Goal: Task Accomplishment & Management: Manage account settings

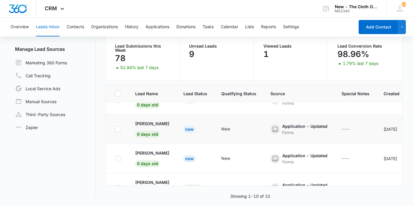
scroll to position [214, 0]
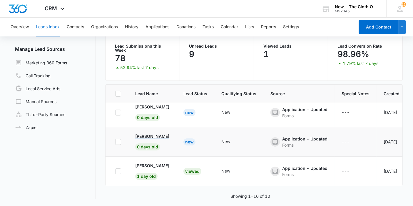
click at [141, 133] on p "[PERSON_NAME]" at bounding box center [152, 136] width 34 height 6
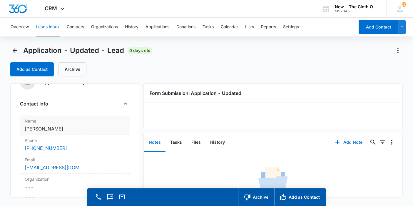
scroll to position [33, 0]
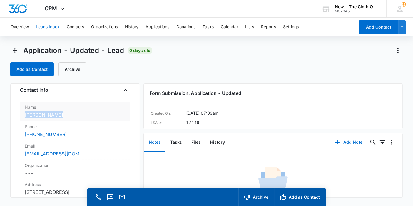
copy dd "[PERSON_NAME]"
drag, startPoint x: 62, startPoint y: 113, endPoint x: 23, endPoint y: 113, distance: 38.8
click at [23, 113] on div "Name Cancel Save Changes Keyasia Jones" at bounding box center [75, 111] width 110 height 19
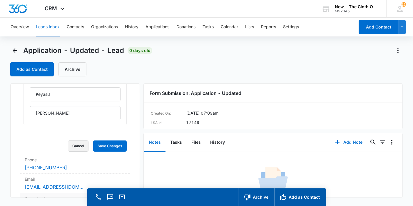
click at [76, 149] on button "Cancel" at bounding box center [78, 145] width 21 height 11
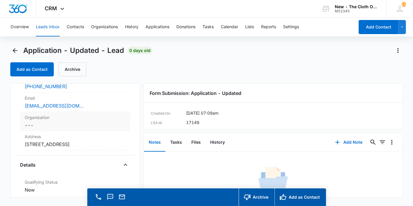
scroll to position [95, 0]
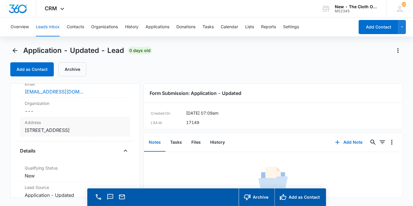
click at [76, 130] on dd "Cancel Save Changes 2023 S 8th St #A St.Louis MO 63104 USA" at bounding box center [75, 130] width 101 height 7
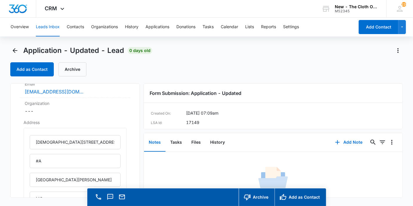
scroll to position [127, 0]
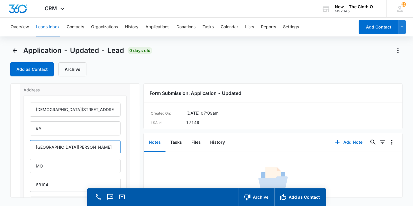
click at [40, 146] on input "St.Louis" at bounding box center [75, 147] width 91 height 14
type input "St. Louis"
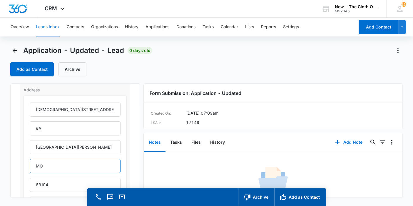
click at [58, 166] on input "MO" at bounding box center [75, 166] width 91 height 14
type input "Missouri"
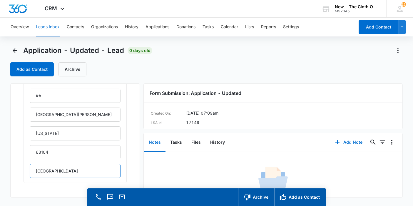
drag, startPoint x: 57, startPoint y: 163, endPoint x: 15, endPoint y: 161, distance: 42.1
click at [15, 161] on div "Application - Updated Contact Info Name Cancel Save Changes Keyasia Jones Phone…" at bounding box center [75, 140] width 130 height 114
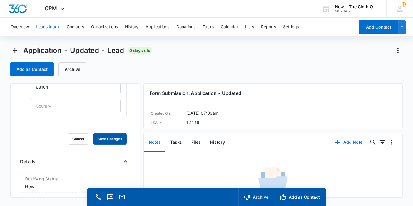
click at [93, 133] on button "Save Changes" at bounding box center [109, 138] width 33 height 11
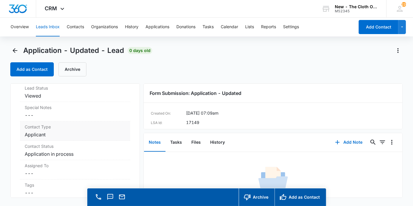
scroll to position [355, 0]
click at [41, 172] on dd "Cancel Save Changes ---" at bounding box center [75, 172] width 101 height 7
click at [39, 174] on div "Assigned To" at bounding box center [75, 177] width 103 height 15
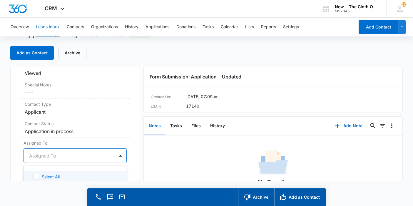
scroll to position [215, 0]
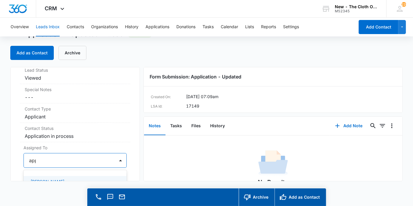
type input "appl"
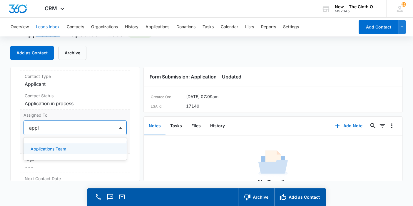
click at [42, 146] on p "Applications Team" at bounding box center [49, 149] width 36 height 6
click at [131, 144] on div "Application - Updated Contact Info Name Cancel Save Changes Keyasia Jones Phone…" at bounding box center [75, 124] width 130 height 114
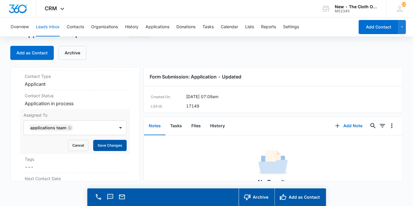
click at [117, 145] on button "Save Changes" at bounding box center [109, 145] width 33 height 11
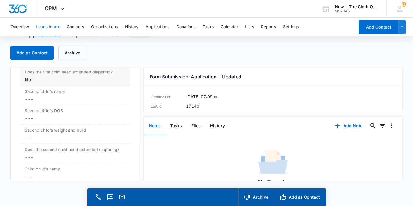
scroll to position [712, 0]
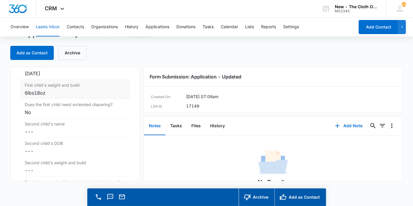
click at [66, 85] on label "First child's weight and build" at bounding box center [75, 85] width 101 height 6
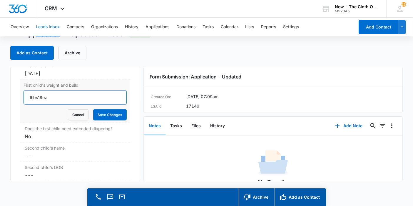
click at [37, 94] on input "6lbs18oz" at bounding box center [75, 97] width 103 height 14
type input "6lbs 18oz"
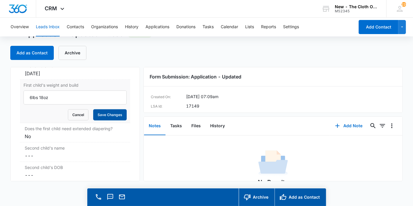
click at [95, 116] on button "Save Changes" at bounding box center [109, 114] width 33 height 11
click at [67, 95] on div "First child's weight and build 6lbs 18oz Cancel Save Changes" at bounding box center [75, 101] width 110 height 43
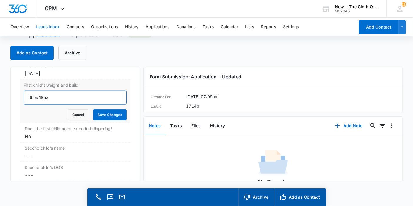
drag, startPoint x: 53, startPoint y: 98, endPoint x: 24, endPoint y: 93, distance: 29.5
click at [24, 93] on input "6lbs 18oz" at bounding box center [75, 97] width 103 height 14
type input "7lbs"
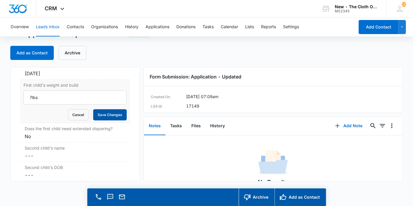
click at [114, 116] on button "Save Changes" at bounding box center [109, 114] width 33 height 11
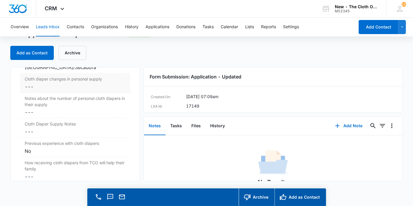
scroll to position [982, 0]
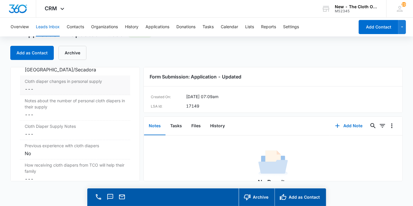
click at [41, 85] on dd "Cancel Save Changes ---" at bounding box center [75, 88] width 101 height 7
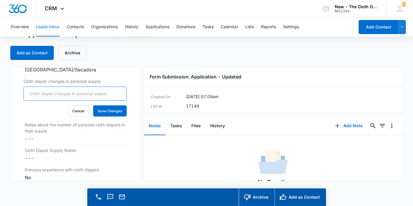
click at [41, 87] on input "Cloth diaper changes in personal supply" at bounding box center [75, 94] width 103 height 14
type input "0"
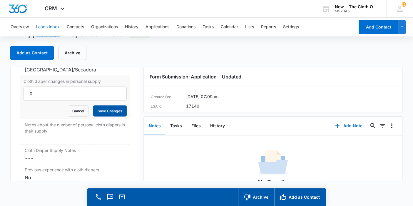
click at [93, 105] on button "Save Changes" at bounding box center [109, 110] width 33 height 11
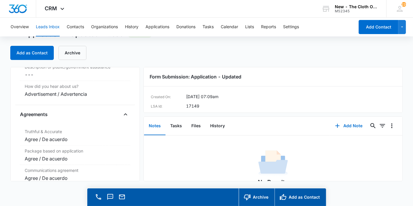
scroll to position [1221, 0]
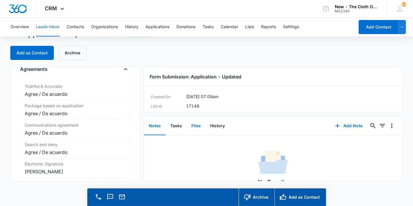
click at [195, 125] on button "Files" at bounding box center [196, 126] width 19 height 18
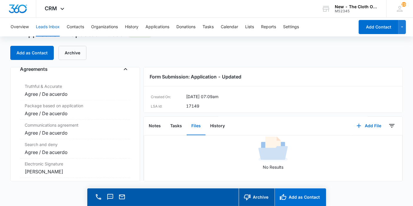
click at [291, 193] on button "Add as Contact" at bounding box center [299, 197] width 51 height 18
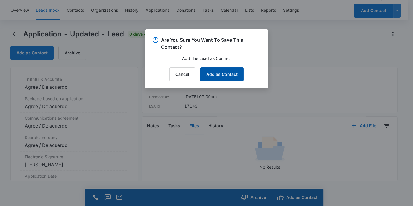
click at [215, 77] on button "Add as Contact" at bounding box center [221, 74] width 43 height 14
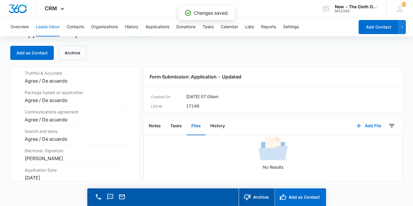
scroll to position [1221, 0]
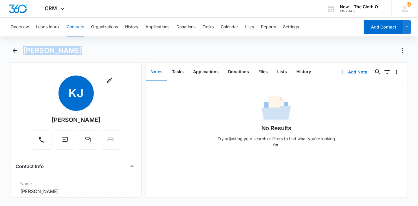
drag, startPoint x: 78, startPoint y: 50, endPoint x: 23, endPoint y: 48, distance: 55.6
click at [23, 48] on div "[PERSON_NAME]" at bounding box center [209, 54] width 397 height 16
copy h1 "[PERSON_NAME]"
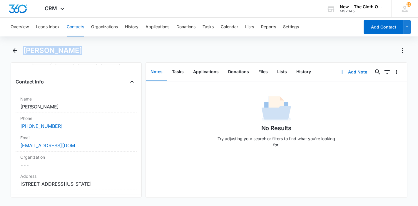
scroll to position [98, 0]
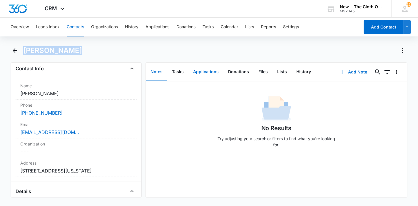
click at [209, 70] on button "Applications" at bounding box center [205, 72] width 35 height 18
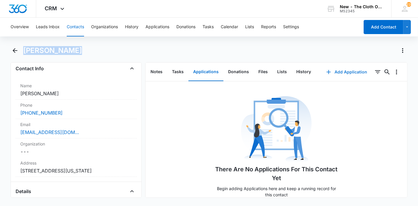
click at [343, 67] on button "Add Application" at bounding box center [346, 72] width 53 height 14
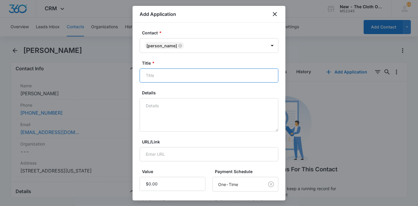
click at [238, 73] on input "Title *" at bounding box center [209, 75] width 139 height 14
paste input "[PERSON_NAME]"
type input "Applicant - Keyasia Jones"
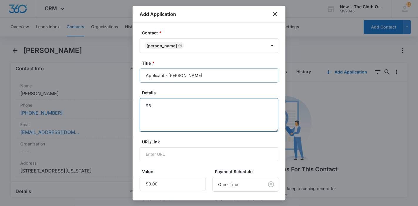
type textarea "9"
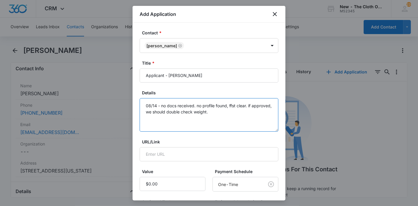
click at [255, 105] on textarea "08/14 - no docs received. no profile found, ffst clear. if approved, we should …" at bounding box center [209, 114] width 139 height 33
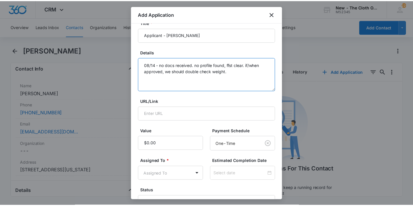
scroll to position [84, 0]
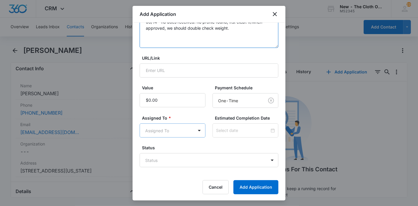
type textarea "08/14 - no docs received. no profile found, ffst clear. if/when approved, we sh…"
click at [187, 128] on body "CRM Apps Reputation Forms CRM Email Ads Intelligence Brand Settings New - The C…" at bounding box center [209, 103] width 418 height 206
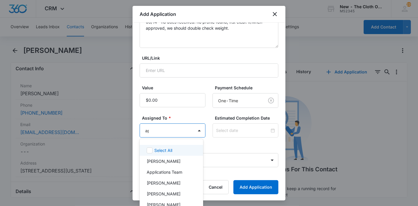
type input "app"
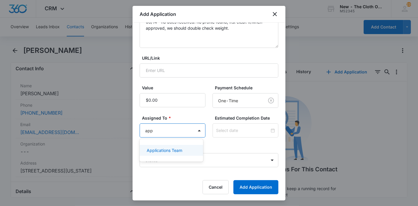
click at [180, 150] on p "Applications Team" at bounding box center [165, 150] width 36 height 6
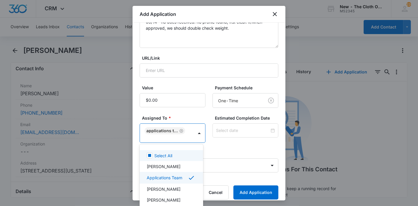
click at [226, 133] on div at bounding box center [209, 103] width 418 height 206
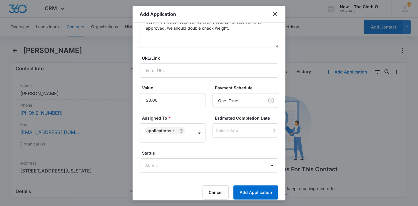
click at [226, 133] on div at bounding box center [245, 130] width 66 height 14
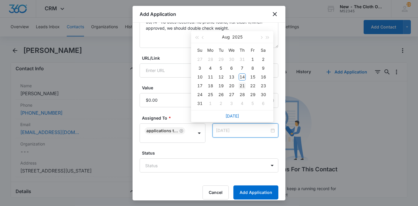
click at [243, 84] on div "21" at bounding box center [242, 85] width 7 height 7
type input "Aug 22, 2025"
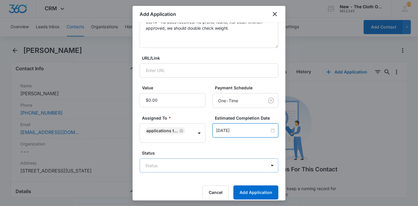
click at [179, 162] on body "CRM Apps Reputation Forms CRM Email Ads Intelligence Brand Settings New - The C…" at bounding box center [209, 103] width 418 height 206
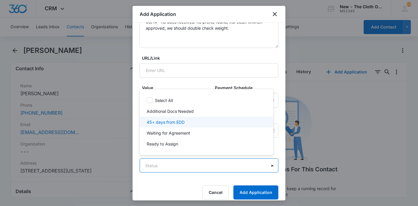
click at [177, 113] on p "Additional Docs Needed" at bounding box center [170, 111] width 47 height 6
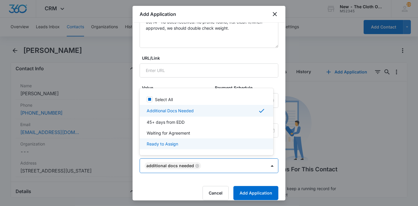
click at [259, 192] on div at bounding box center [209, 103] width 418 height 206
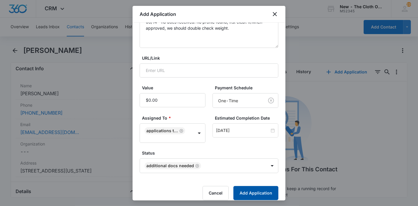
click at [259, 192] on button "Add Application" at bounding box center [255, 193] width 45 height 14
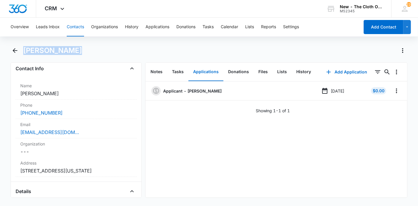
drag, startPoint x: 83, startPoint y: 55, endPoint x: 25, endPoint y: 48, distance: 58.3
click at [25, 48] on div "[PERSON_NAME]" at bounding box center [209, 54] width 397 height 16
copy h1 "[PERSON_NAME]"
click at [54, 33] on button "Leads Inbox" at bounding box center [48, 27] width 24 height 19
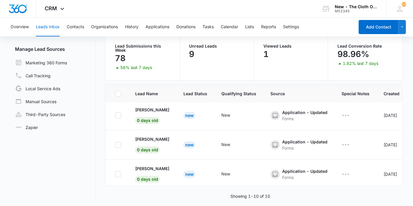
scroll to position [214, 0]
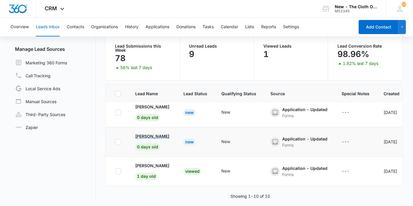
click at [152, 133] on p "[PERSON_NAME]" at bounding box center [152, 136] width 34 height 6
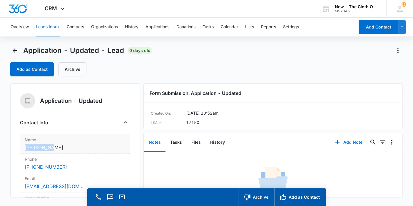
copy dd "[PERSON_NAME]"
drag, startPoint x: 55, startPoint y: 149, endPoint x: 24, endPoint y: 148, distance: 31.4
click at [24, 148] on div "Name Cancel Save Changes Jade Hardy" at bounding box center [75, 143] width 110 height 19
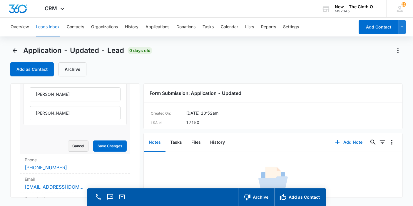
click at [79, 143] on button "Cancel" at bounding box center [78, 145] width 21 height 11
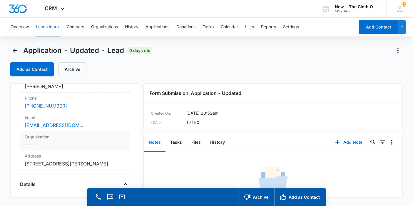
scroll to position [94, 0]
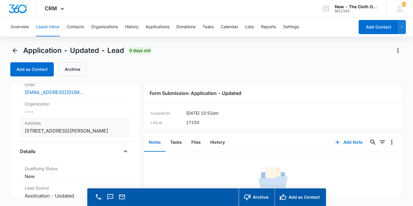
click at [80, 134] on dd "Cancel Save Changes 991 Saint James Court Hayward CA 94541 United States" at bounding box center [75, 130] width 101 height 7
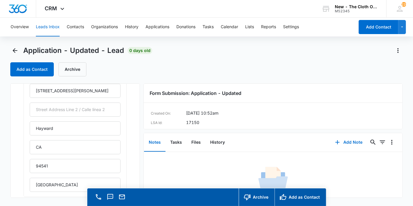
scroll to position [159, 0]
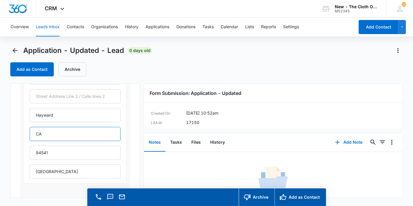
click at [81, 133] on input "CA" at bounding box center [75, 134] width 91 height 14
type input "California"
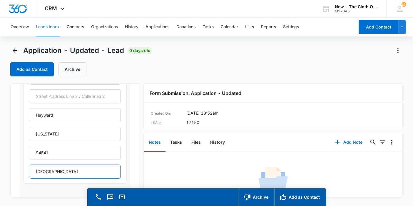
drag, startPoint x: 69, startPoint y: 172, endPoint x: 20, endPoint y: 143, distance: 57.1
click at [21, 157] on div "Address 991 Saint James Court Hayward California 94541 United States Cancel Sav…" at bounding box center [75, 132] width 110 height 160
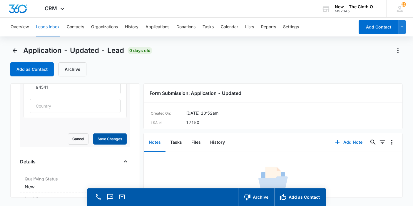
click at [93, 133] on button "Save Changes" at bounding box center [109, 138] width 33 height 11
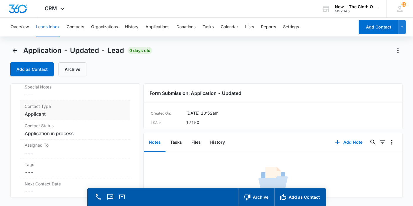
scroll to position [388, 0]
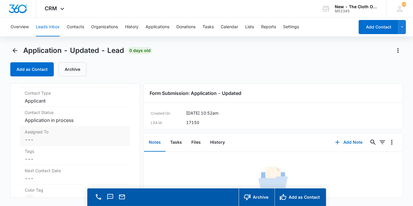
click at [46, 140] on dd "Cancel Save Changes ---" at bounding box center [75, 139] width 101 height 7
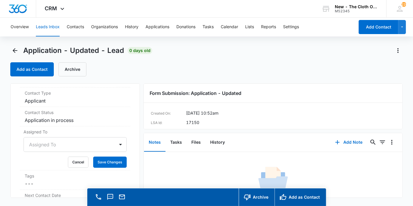
click at [46, 145] on div "Assigned To" at bounding box center [75, 144] width 103 height 15
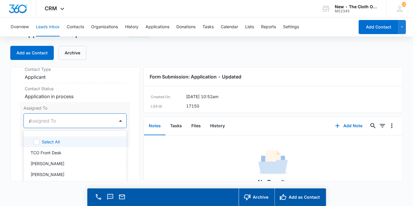
scroll to position [254, 0]
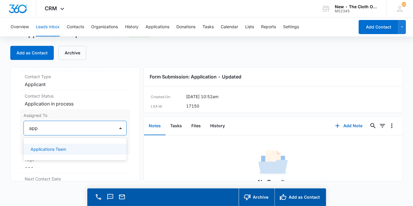
type input "appl"
click at [46, 144] on div "Applications Team" at bounding box center [75, 149] width 103 height 11
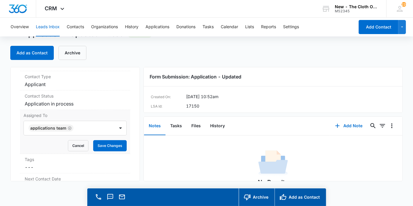
click at [126, 134] on div "Application - Updated Contact Info Name Cancel Save Changes Jade Hardy Phone Ca…" at bounding box center [75, 124] width 130 height 114
click at [113, 140] on button "Save Changes" at bounding box center [109, 145] width 33 height 11
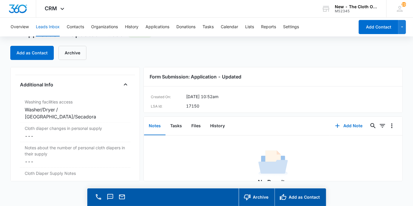
scroll to position [948, 0]
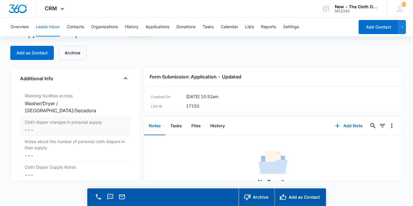
click at [82, 126] on dd "Cancel Save Changes ---" at bounding box center [75, 129] width 101 height 7
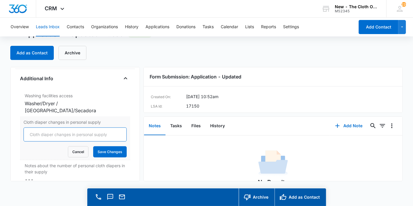
click at [52, 127] on input "Cloth diaper changes in personal supply" at bounding box center [75, 134] width 103 height 14
type input "0"
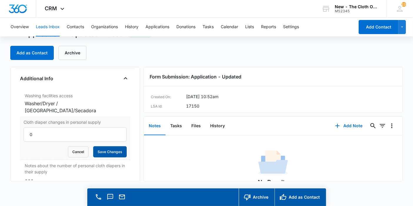
click at [98, 146] on button "Save Changes" at bounding box center [109, 151] width 33 height 11
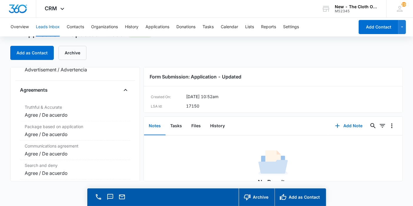
scroll to position [1218, 0]
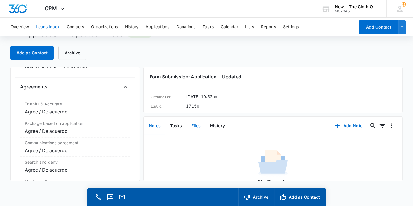
click at [191, 127] on button "Files" at bounding box center [196, 126] width 19 height 18
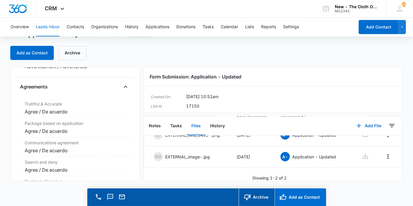
scroll to position [40, 0]
click at [298, 197] on button "Add as Contact" at bounding box center [299, 197] width 51 height 18
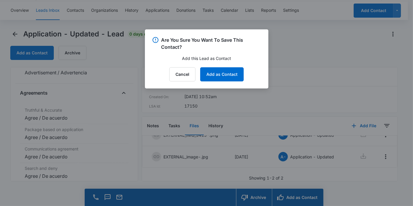
scroll to position [1224, 0]
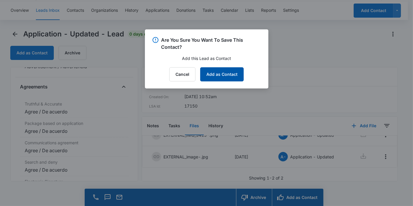
click at [231, 73] on button "Add as Contact" at bounding box center [221, 74] width 43 height 14
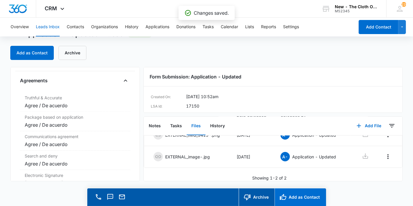
scroll to position [1218, 0]
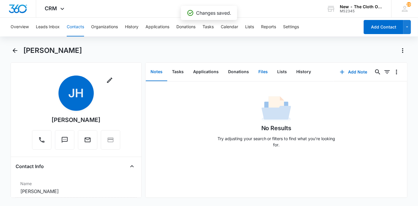
click at [254, 72] on button "Files" at bounding box center [263, 72] width 19 height 18
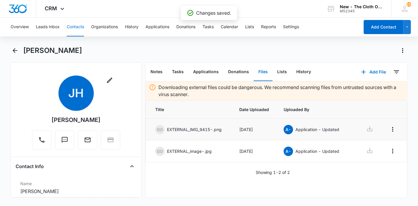
click at [361, 130] on div at bounding box center [365, 129] width 17 height 9
click at [366, 130] on icon at bounding box center [369, 128] width 7 height 7
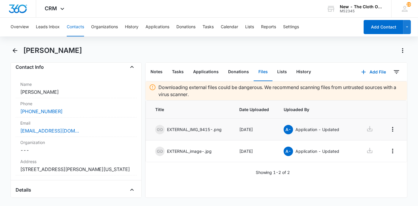
scroll to position [130, 0]
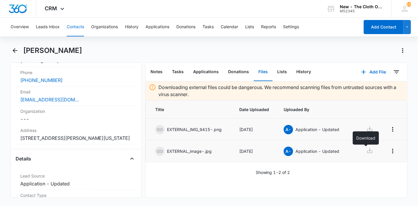
click at [367, 153] on icon at bounding box center [369, 150] width 7 height 7
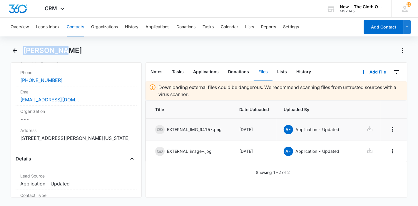
drag, startPoint x: 65, startPoint y: 52, endPoint x: 25, endPoint y: 52, distance: 40.5
click at [25, 52] on div "[PERSON_NAME]" at bounding box center [215, 50] width 384 height 9
copy h1 "[PERSON_NAME]"
click at [202, 77] on button "Applications" at bounding box center [205, 72] width 35 height 18
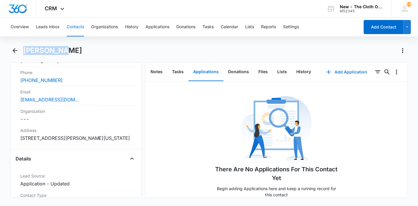
click at [335, 73] on button "Add Application" at bounding box center [346, 72] width 53 height 14
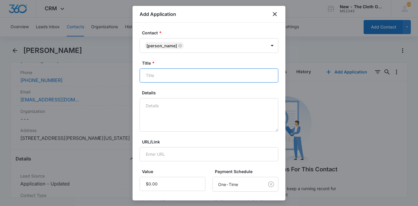
drag, startPoint x: 200, startPoint y: 69, endPoint x: 204, endPoint y: 62, distance: 8.0
click at [200, 69] on input "Title *" at bounding box center [209, 75] width 139 height 14
paste input "[PERSON_NAME]"
type input "Applicant - Jade Hardy"
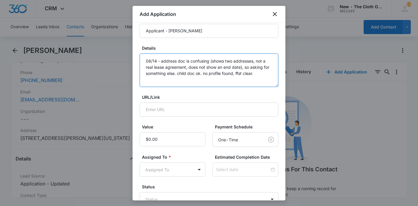
scroll to position [84, 0]
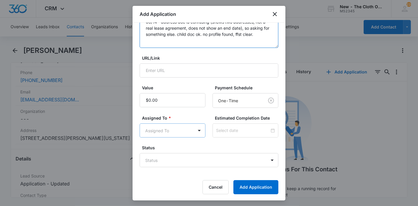
type textarea "08/14 - address doc is confusing (shows two addresses, not a real lease agreeme…"
click at [172, 129] on body "CRM Apps Reputation Forms CRM Email Ads Intelligence Brand Settings New - The C…" at bounding box center [209, 103] width 418 height 206
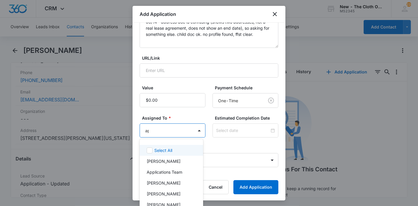
type input "app"
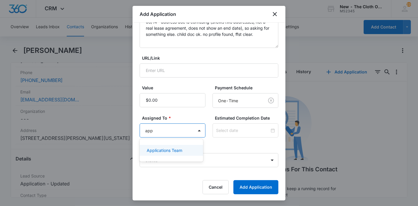
click at [172, 150] on p "Applications Team" at bounding box center [165, 150] width 36 height 6
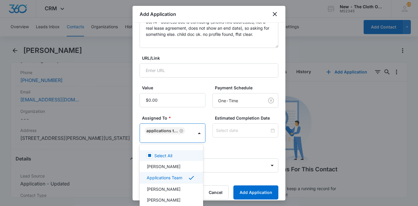
click at [228, 125] on div at bounding box center [209, 103] width 418 height 206
click at [228, 125] on div at bounding box center [245, 130] width 66 height 14
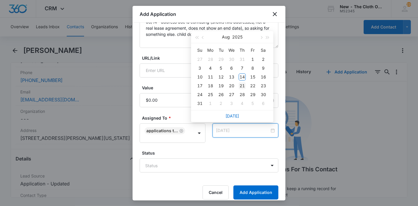
click at [244, 86] on div "21" at bounding box center [242, 85] width 7 height 7
type input "Aug 22, 2025"
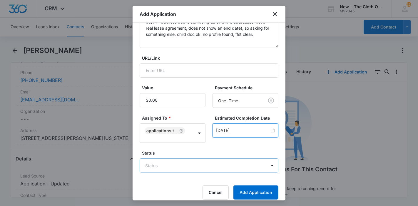
click at [226, 167] on body "CRM Apps Reputation Forms CRM Email Ads Intelligence Brand Settings New - The C…" at bounding box center [209, 103] width 418 height 206
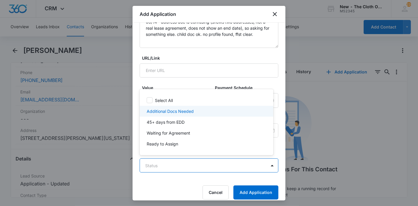
click at [210, 110] on div "Additional Docs Needed" at bounding box center [206, 111] width 118 height 6
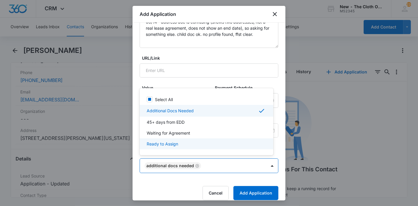
click at [250, 176] on div at bounding box center [209, 103] width 418 height 206
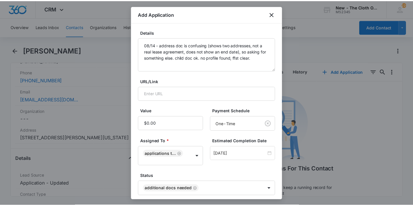
scroll to position [89, 0]
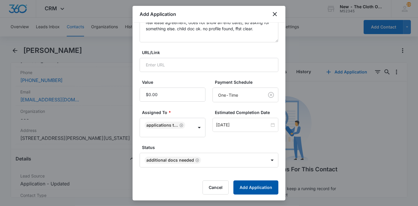
click at [247, 184] on button "Add Application" at bounding box center [255, 187] width 45 height 14
click at [247, 184] on div "Cancel Loading Add Application" at bounding box center [209, 187] width 139 height 14
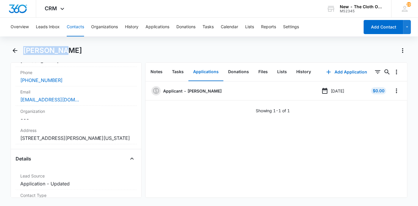
drag, startPoint x: 50, startPoint y: 51, endPoint x: 24, endPoint y: 51, distance: 25.9
click at [24, 51] on div "[PERSON_NAME]" at bounding box center [215, 50] width 384 height 9
copy h1 "[PERSON_NAME]"
click at [51, 25] on button "Leads Inbox" at bounding box center [48, 27] width 24 height 19
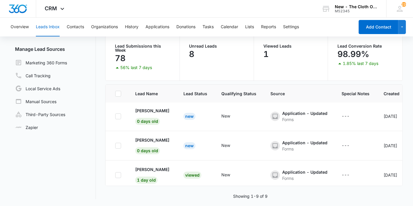
scroll to position [185, 0]
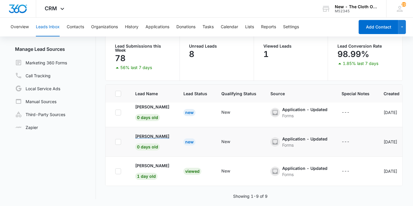
click at [147, 133] on p "[PERSON_NAME]" at bounding box center [152, 136] width 34 height 6
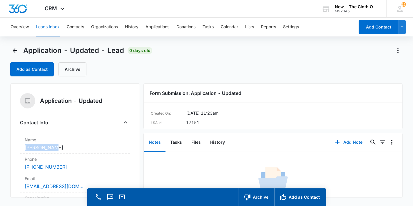
drag, startPoint x: 36, startPoint y: 149, endPoint x: 18, endPoint y: 150, distance: 18.8
click at [18, 150] on div "Application - Updated Contact Info Name Cancel Save Changes Ivee Swails Phone C…" at bounding box center [75, 140] width 130 height 114
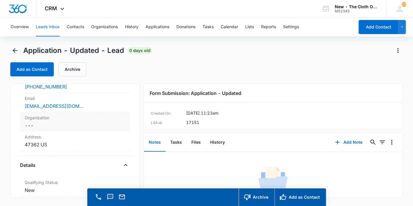
scroll to position [98, 0]
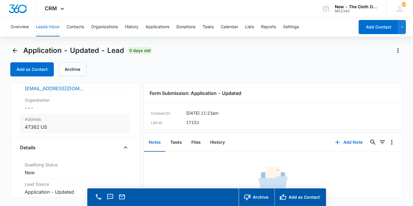
click at [68, 125] on dd "Cancel Save Changes 47362 US" at bounding box center [75, 126] width 101 height 7
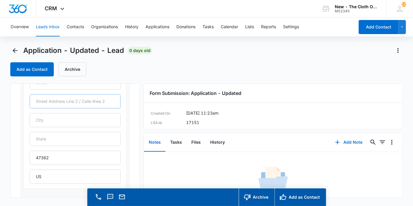
scroll to position [163, 0]
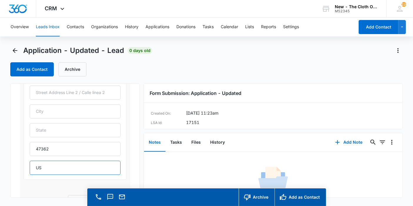
drag, startPoint x: 59, startPoint y: 165, endPoint x: 25, endPoint y: 167, distance: 34.5
click at [25, 167] on div "47362 US" at bounding box center [75, 119] width 103 height 120
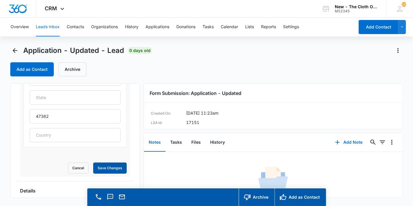
click at [100, 165] on button "Save Changes" at bounding box center [109, 167] width 33 height 11
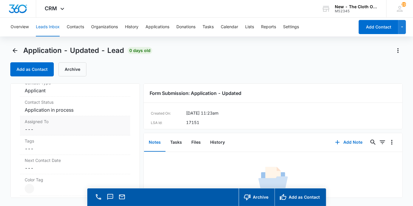
click at [68, 133] on dd "Cancel Save Changes ---" at bounding box center [75, 129] width 101 height 7
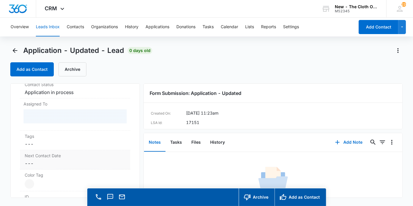
scroll to position [283, 0]
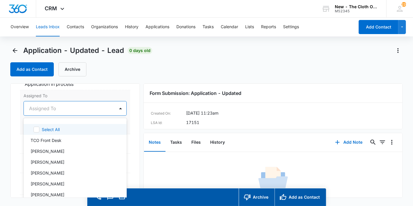
click at [61, 111] on div "Assigned To" at bounding box center [69, 108] width 91 height 14
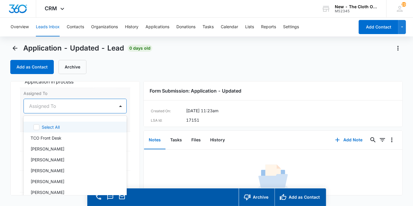
scroll to position [3, 0]
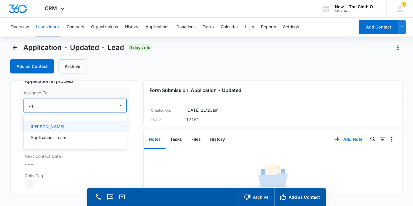
type input "app"
click at [49, 125] on p "Applications Team" at bounding box center [49, 126] width 36 height 6
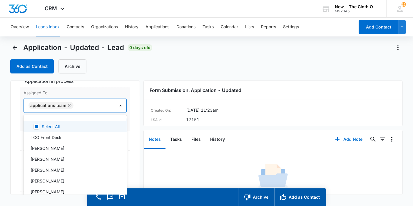
click at [125, 116] on div "Application - Updated Contact Info Name Cancel Save Changes Ivee Swails Phone C…" at bounding box center [75, 137] width 130 height 114
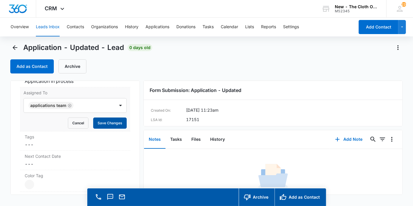
click at [113, 120] on button "Save Changes" at bounding box center [109, 123] width 33 height 11
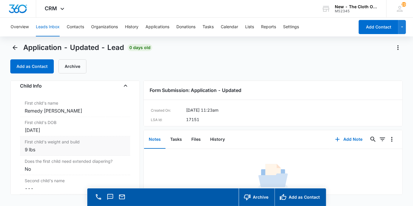
scroll to position [707, 0]
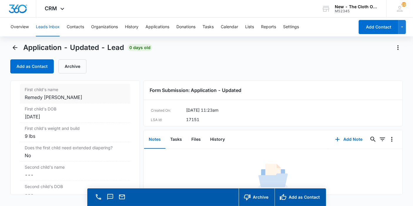
click at [77, 94] on div "Remedy swails" at bounding box center [75, 97] width 101 height 7
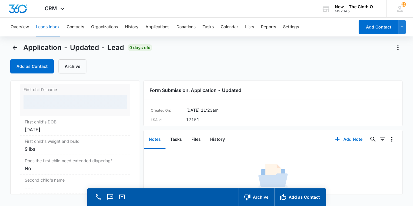
click at [52, 101] on div at bounding box center [75, 102] width 103 height 14
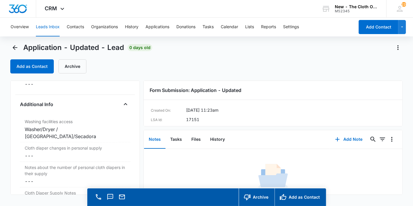
scroll to position [980, 0]
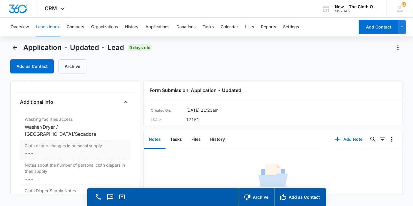
click at [80, 150] on dd "Cancel Save Changes ---" at bounding box center [75, 153] width 101 height 7
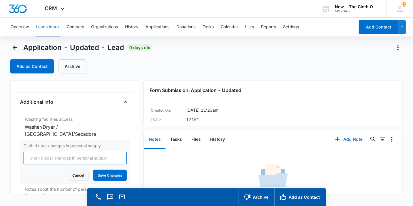
click at [67, 151] on input "Cloth diaper changes in personal supply" at bounding box center [75, 158] width 103 height 14
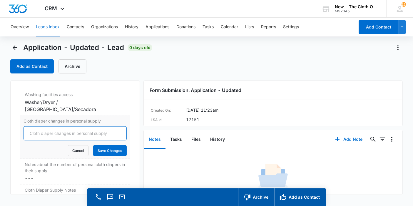
scroll to position [955, 0]
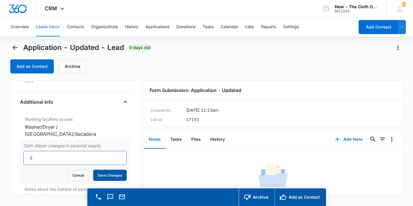
type input "0"
click at [100, 170] on button "Save Changes" at bounding box center [109, 175] width 33 height 11
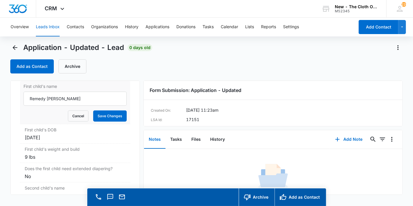
scroll to position [661, 0]
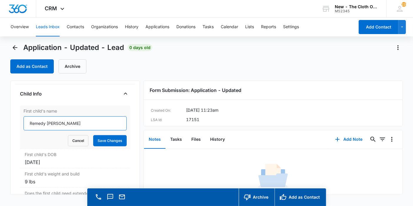
click at [48, 120] on input "Remedy swails" at bounding box center [75, 123] width 103 height 14
type input "Remedy Swails"
click at [100, 142] on button "Save Changes" at bounding box center [109, 140] width 33 height 11
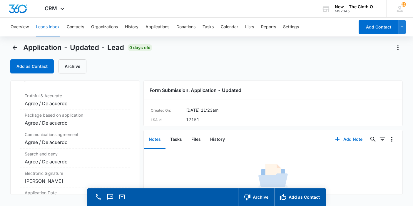
scroll to position [1258, 0]
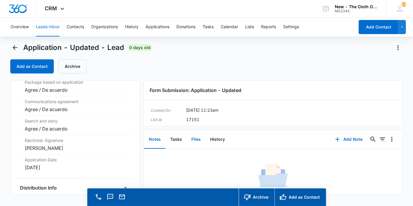
click at [196, 139] on button "Files" at bounding box center [196, 139] width 19 height 18
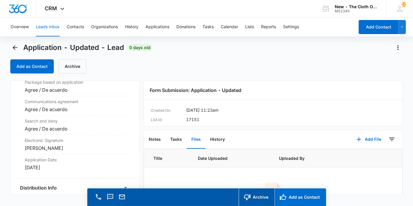
click at [299, 194] on button "Add as Contact" at bounding box center [299, 197] width 51 height 18
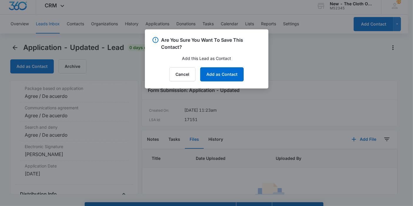
scroll to position [1265, 0]
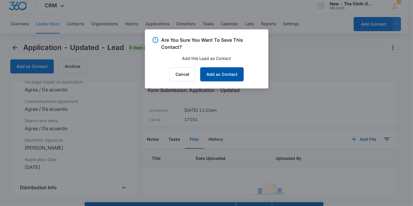
click at [225, 73] on button "Add as Contact" at bounding box center [221, 74] width 43 height 14
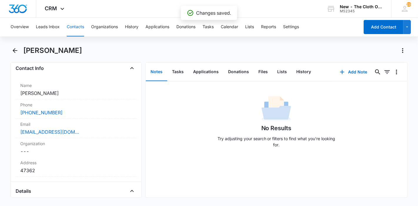
scroll to position [163, 0]
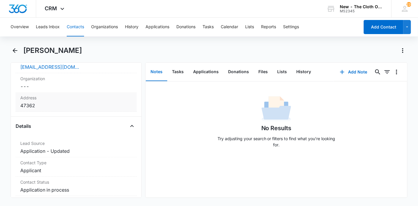
click at [54, 106] on dd "Cancel Save Changes 47362" at bounding box center [76, 105] width 112 height 7
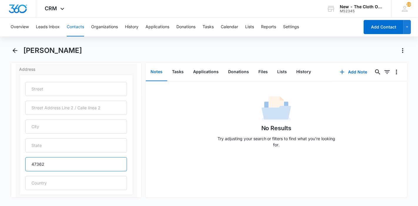
drag, startPoint x: 53, startPoint y: 190, endPoint x: 27, endPoint y: 189, distance: 25.6
click at [27, 189] on form "47362 Cancel Save Changes" at bounding box center [76, 148] width 114 height 147
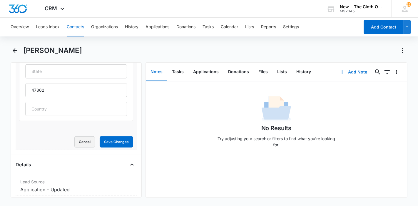
click at [84, 145] on button "Cancel" at bounding box center [84, 141] width 21 height 11
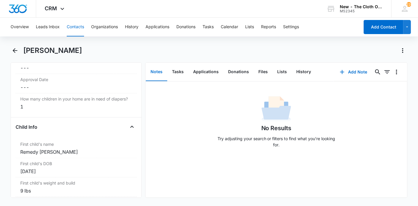
scroll to position [646, 0]
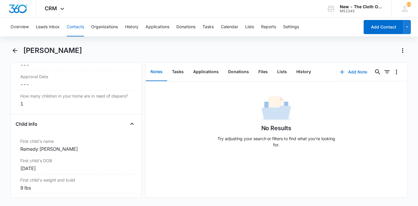
click at [344, 73] on button "Add Note" at bounding box center [353, 72] width 39 height 14
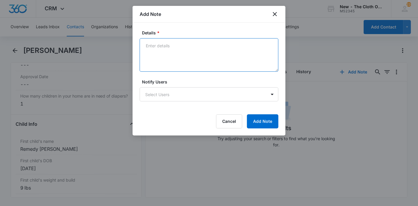
click at [209, 58] on textarea "Details *" at bounding box center [209, 54] width 139 height 33
paste textarea "https://www.facebook.com/ivee.swails.2025"
type textarea "https://www.facebook.com/ivee.swails.2025"
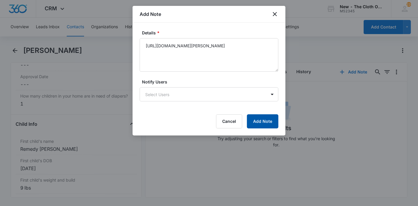
drag, startPoint x: 253, startPoint y: 120, endPoint x: 189, endPoint y: 9, distance: 128.1
click at [254, 120] on button "Add Note" at bounding box center [262, 121] width 31 height 14
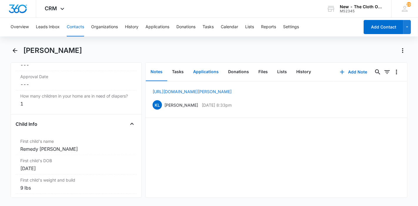
click at [206, 75] on button "Applications" at bounding box center [205, 72] width 35 height 18
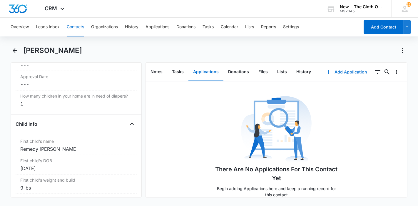
click at [328, 75] on button "Add Application" at bounding box center [346, 72] width 53 height 14
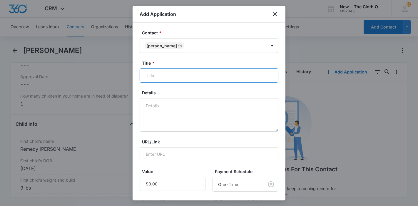
drag, startPoint x: 213, startPoint y: 73, endPoint x: 218, endPoint y: 72, distance: 5.1
click at [213, 73] on input "Title *" at bounding box center [209, 75] width 139 height 14
paste input "[PERSON_NAME]"
type input "Applicant - Ivee Swails"
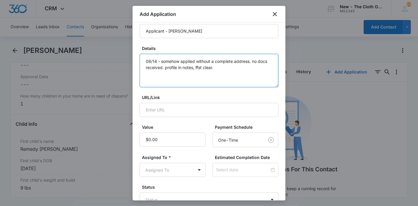
scroll to position [84, 0]
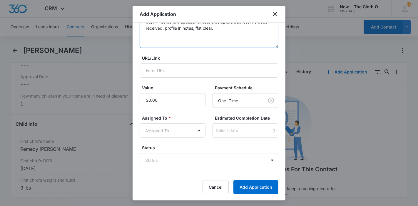
type textarea "08/14 - somehow applied without a complete address. no docs received. profile i…"
click at [183, 137] on form "Contact * Ivee Swails Title * Applicant - Ivee Swails Details 08/14 - somehow a…" at bounding box center [209, 70] width 139 height 248
click at [184, 135] on body "CRM Apps Reputation Forms CRM Email Ads Intelligence Brand Settings New - The C…" at bounding box center [209, 103] width 418 height 206
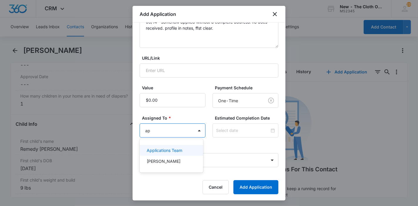
type input "app"
click at [172, 151] on p "Applications Team" at bounding box center [165, 150] width 36 height 6
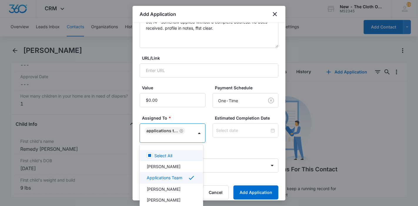
click at [229, 130] on div at bounding box center [209, 103] width 418 height 206
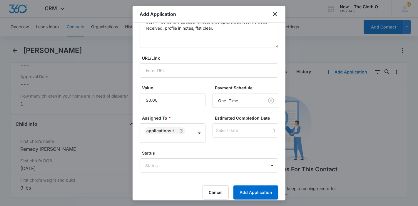
click at [229, 130] on input at bounding box center [242, 130] width 53 height 6
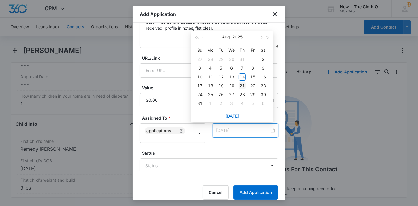
click at [242, 85] on div "21" at bounding box center [242, 85] width 7 height 7
type input "Aug 22, 2025"
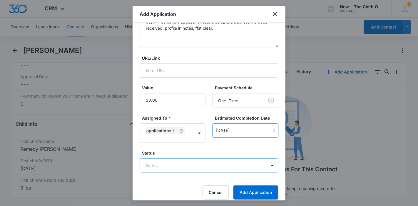
click at [219, 162] on body "CRM Apps Reputation Forms CRM Email Ads Intelligence Brand Settings New - The C…" at bounding box center [209, 103] width 418 height 206
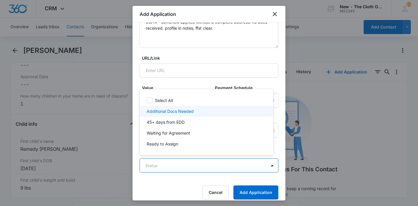
click at [204, 112] on div "Additional Docs Needed" at bounding box center [206, 111] width 118 height 6
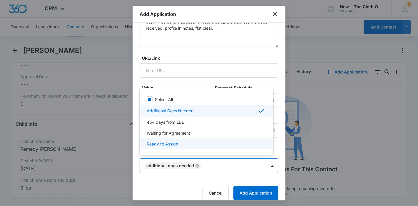
click at [255, 198] on div at bounding box center [209, 103] width 418 height 206
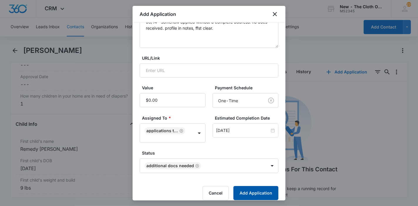
click at [255, 192] on button "Add Application" at bounding box center [255, 193] width 45 height 14
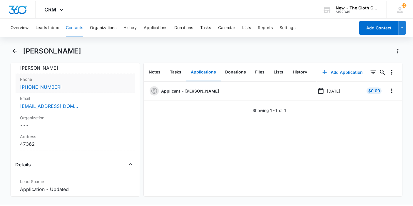
scroll to position [91, 0]
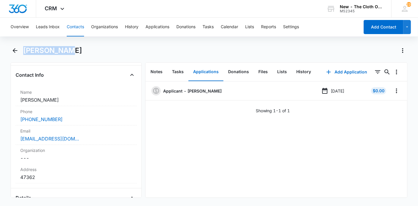
drag, startPoint x: 66, startPoint y: 56, endPoint x: 24, endPoint y: 57, distance: 42.3
click at [24, 57] on div "[PERSON_NAME]" at bounding box center [209, 54] width 397 height 16
copy h1 "[PERSON_NAME]"
click at [149, 68] on button "Notes" at bounding box center [156, 72] width 21 height 18
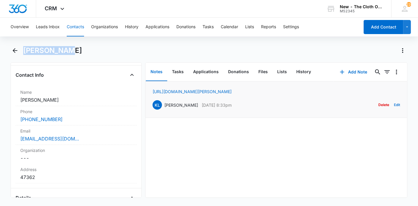
click at [394, 105] on button "Edit" at bounding box center [397, 104] width 6 height 11
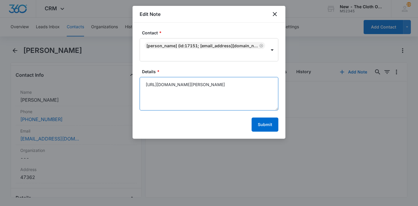
click at [245, 78] on textarea "https://www.facebook.com/ivee.swails.2025" at bounding box center [209, 93] width 139 height 33
paste textarea "https://www.facebook.com/ivee.swails.9"
type textarea "https://www.facebook.com/ivee.swails.2025 https://www.facebook.com/ivee.swails.9"
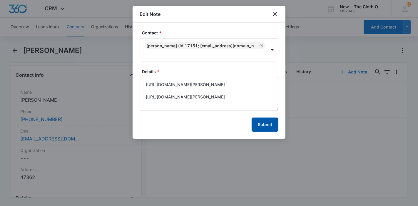
click at [270, 127] on button "Submit" at bounding box center [264, 125] width 27 height 14
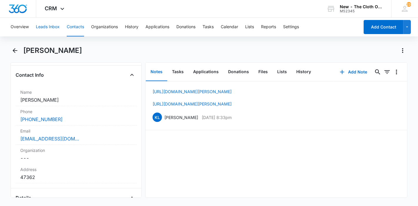
click at [50, 31] on button "Leads Inbox" at bounding box center [48, 27] width 24 height 19
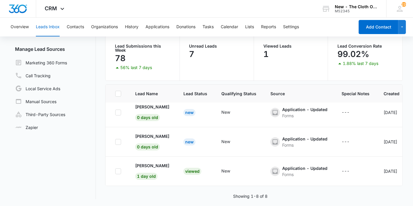
scroll to position [156, 0]
click at [149, 133] on div "Prerna" at bounding box center [152, 136] width 34 height 6
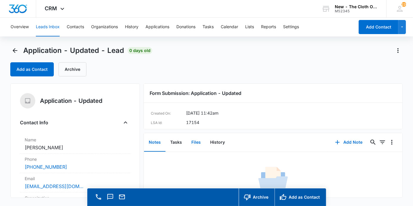
click at [194, 140] on button "Files" at bounding box center [196, 142] width 19 height 18
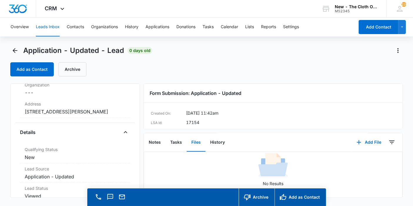
scroll to position [130, 0]
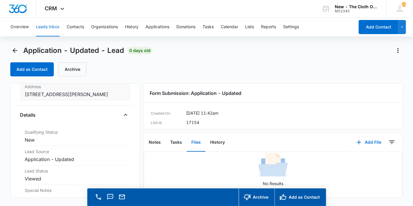
click at [75, 98] on dd "Cancel Save Changes 22 Castel Hill Rd Savnnah GA 31419 United States" at bounding box center [75, 94] width 101 height 7
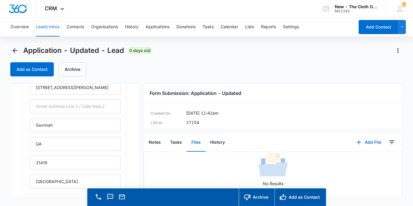
scroll to position [163, 0]
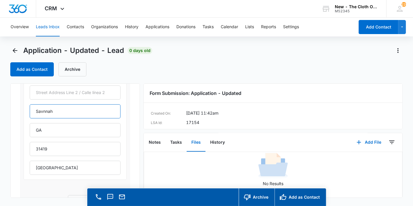
click at [79, 117] on input "Savnnah" at bounding box center [75, 111] width 91 height 14
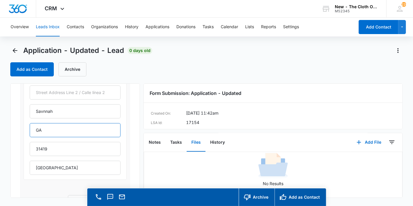
click at [80, 128] on input "GA" at bounding box center [75, 130] width 91 height 14
type input "Georgia"
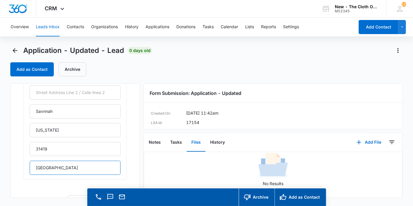
drag, startPoint x: 68, startPoint y: 169, endPoint x: 0, endPoint y: 162, distance: 68.3
click at [0, 165] on main "Application - Updated - Lead 0 days old Add as Contact Archive Application - Up…" at bounding box center [206, 134] width 413 height 177
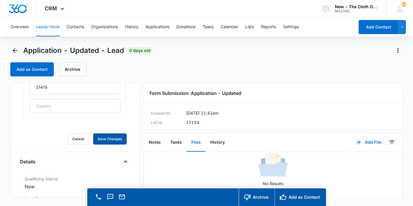
click at [93, 133] on button "Save Changes" at bounding box center [109, 138] width 33 height 11
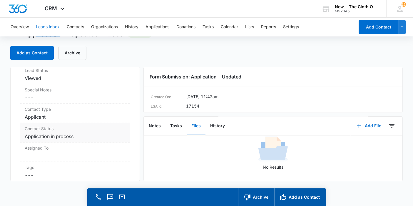
scroll to position [388, 0]
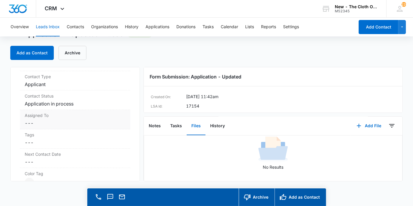
click at [42, 124] on dd "Cancel Save Changes ---" at bounding box center [75, 123] width 101 height 7
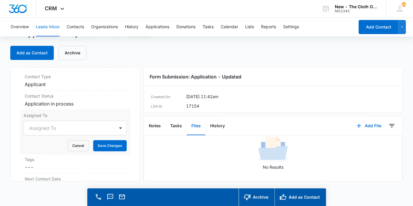
scroll to position [247, 0]
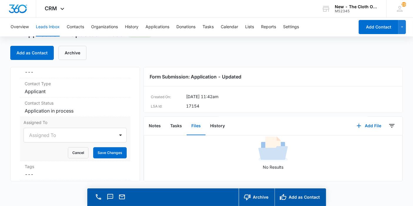
click at [42, 131] on div at bounding box center [68, 135] width 78 height 8
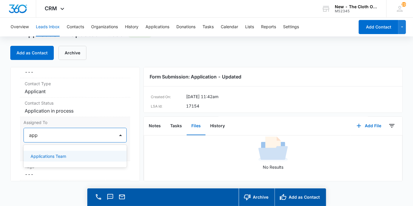
type input "appl"
click at [51, 153] on p "Applications Team" at bounding box center [49, 156] width 36 height 6
click at [129, 127] on div "Application - Updated Contact Info Name Cancel Save Changes Prerna Phone Cancel…" at bounding box center [75, 124] width 130 height 114
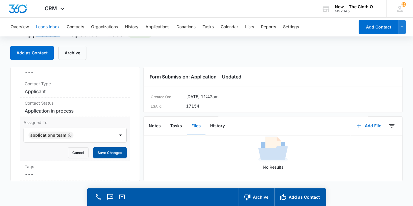
click at [113, 147] on button "Save Changes" at bounding box center [109, 152] width 33 height 11
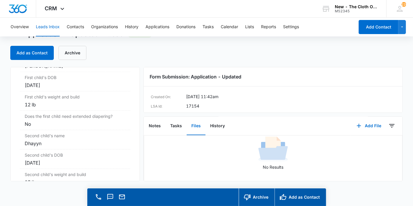
scroll to position [744, 0]
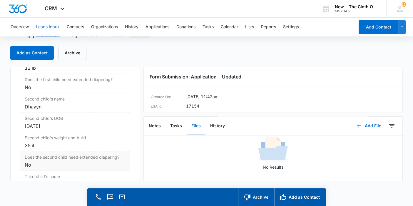
click at [74, 142] on div "35 il" at bounding box center [75, 145] width 101 height 7
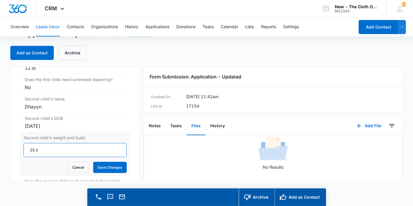
click at [73, 143] on input "35 il" at bounding box center [75, 150] width 103 height 14
type input "35"
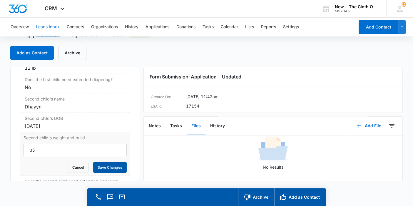
click at [105, 162] on button "Save Changes" at bounding box center [109, 167] width 33 height 11
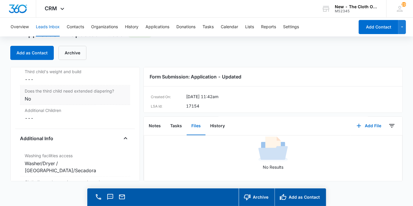
scroll to position [883, 0]
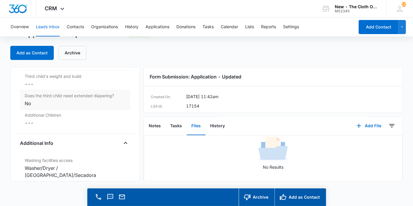
click at [58, 100] on div "No" at bounding box center [75, 103] width 101 height 7
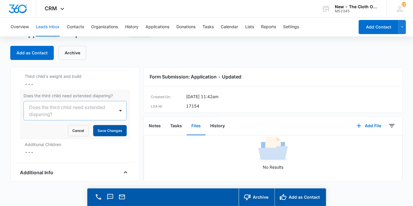
click at [112, 125] on button "Save Changes" at bounding box center [109, 130] width 33 height 11
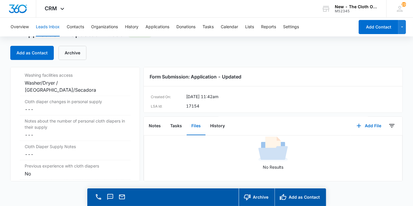
scroll to position [1014, 0]
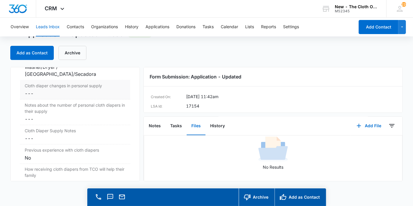
click at [56, 90] on dd "Cancel Save Changes ---" at bounding box center [75, 93] width 101 height 7
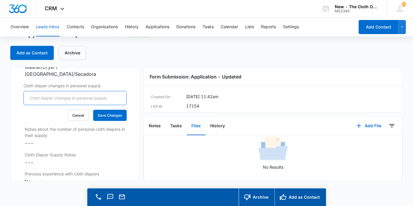
click at [41, 91] on input "Cloth diaper changes in personal supply" at bounding box center [75, 98] width 103 height 14
type input "0"
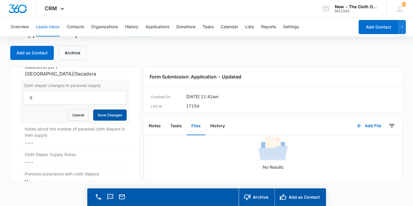
click at [96, 110] on button "Save Changes" at bounding box center [109, 115] width 33 height 11
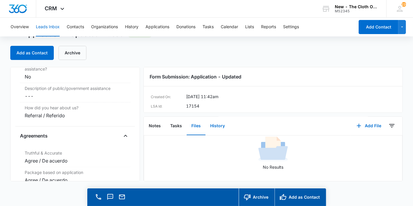
scroll to position [1157, 0]
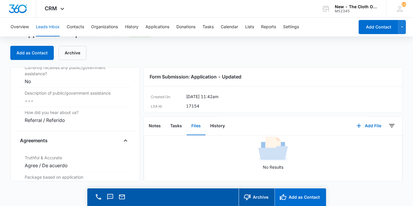
click at [288, 196] on button "Add as Contact" at bounding box center [299, 197] width 51 height 18
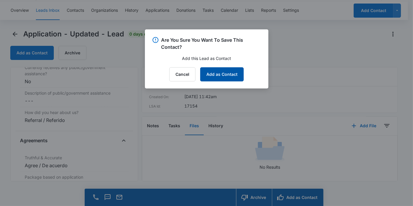
click at [215, 80] on button "Add as Contact" at bounding box center [221, 74] width 43 height 14
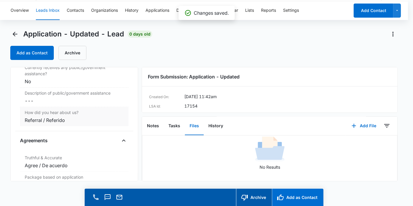
scroll to position [1157, 0]
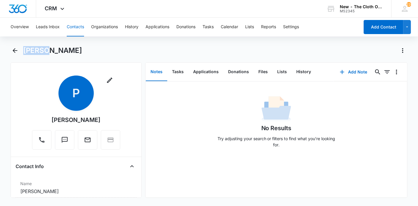
drag, startPoint x: 50, startPoint y: 50, endPoint x: 24, endPoint y: 49, distance: 26.8
click at [24, 49] on div "Prerna" at bounding box center [215, 50] width 384 height 9
copy h1 "Prerna"
click at [205, 74] on button "Applications" at bounding box center [205, 72] width 35 height 18
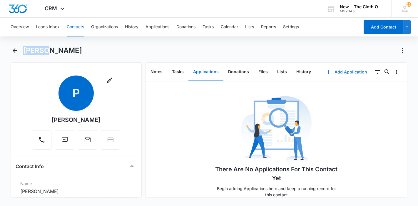
click at [344, 73] on button "Add Application" at bounding box center [346, 72] width 53 height 14
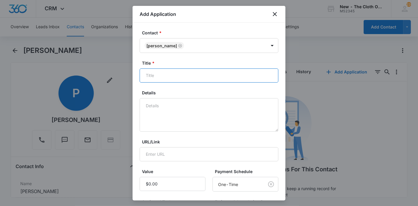
click at [181, 73] on input "Title *" at bounding box center [209, 75] width 139 height 14
paste input "Prerna"
type input "Applicant - Prerna"
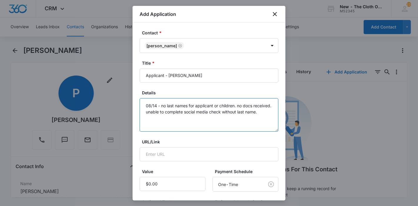
scroll to position [84, 0]
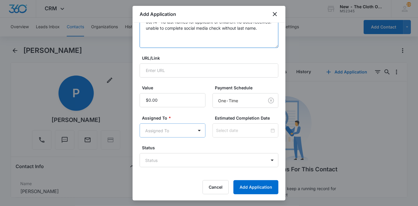
type textarea "08/14 - no last names for applicant or children. no docs received. unable to co…"
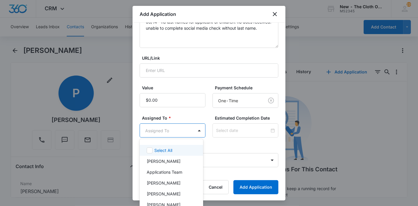
click at [177, 124] on body "CRM Apps Reputation Forms CRM Email Ads Intelligence Brand Settings New - The C…" at bounding box center [209, 103] width 418 height 206
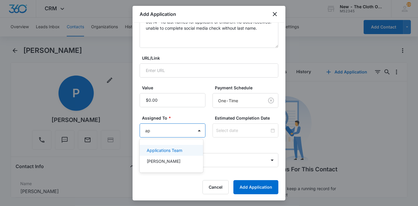
type input "app"
click at [180, 148] on p "Applications Team" at bounding box center [165, 150] width 36 height 6
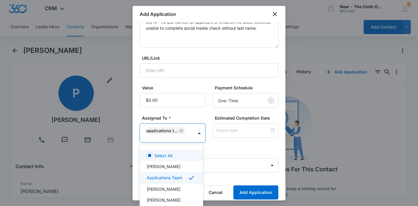
click at [217, 131] on div at bounding box center [209, 103] width 418 height 206
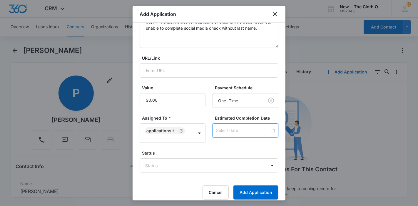
click at [217, 131] on input at bounding box center [242, 130] width 53 height 6
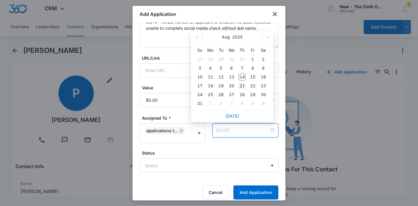
click at [241, 85] on div "21" at bounding box center [242, 85] width 7 height 7
type input "Aug 22, 2025"
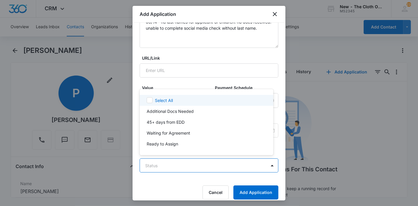
click at [229, 164] on body "CRM Apps Reputation Forms CRM Email Ads Intelligence Brand Settings New - The C…" at bounding box center [209, 103] width 418 height 206
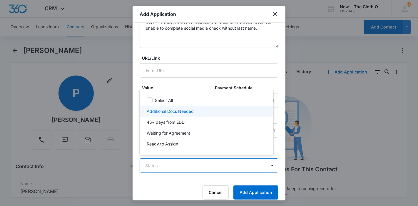
click at [201, 112] on div "Additional Docs Needed" at bounding box center [206, 111] width 118 height 6
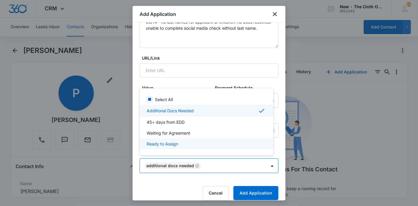
click at [241, 191] on div at bounding box center [209, 103] width 418 height 206
click at [241, 191] on button "Add Application" at bounding box center [255, 193] width 45 height 14
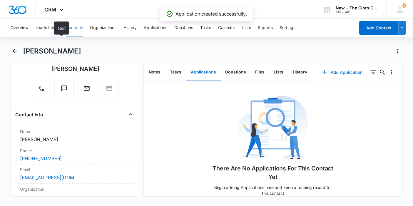
scroll to position [98, 0]
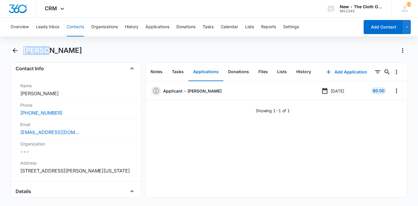
drag, startPoint x: 42, startPoint y: 50, endPoint x: 24, endPoint y: 51, distance: 18.0
click at [24, 51] on div "Prerna" at bounding box center [215, 50] width 384 height 9
copy h1 "Prerna"
click at [264, 67] on button "Files" at bounding box center [263, 72] width 19 height 18
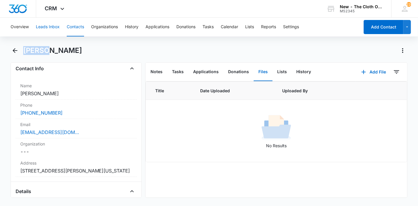
click at [41, 27] on button "Leads Inbox" at bounding box center [48, 27] width 24 height 19
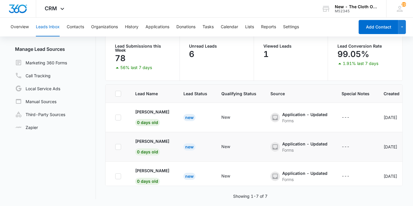
scroll to position [127, 0]
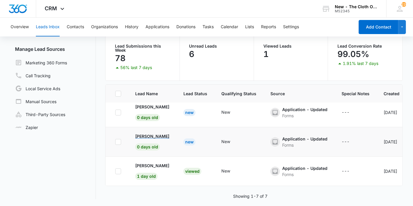
click at [140, 133] on p "Nita" at bounding box center [152, 136] width 34 height 6
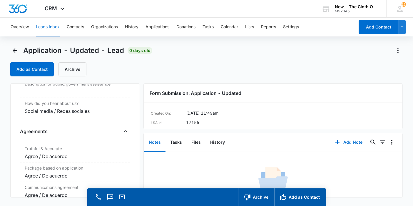
scroll to position [1012, 0]
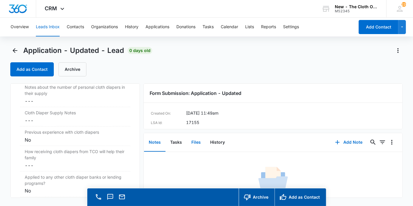
click at [193, 143] on button "Files" at bounding box center [196, 142] width 19 height 18
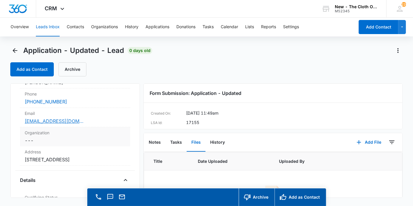
scroll to position [98, 0]
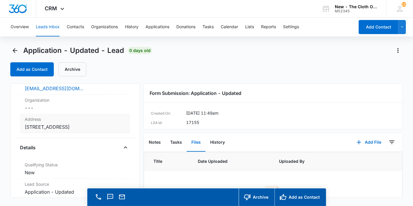
click at [63, 130] on dd "Cancel Save Changes 2102 Bona Bella Ave Savannah GA 31406 United States" at bounding box center [75, 126] width 101 height 7
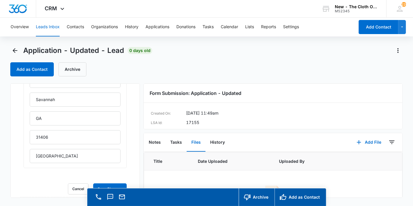
scroll to position [196, 0]
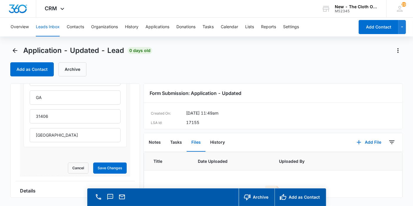
click at [67, 105] on div "2102 Bona Bella Ave Savannah GA 31406 United States" at bounding box center [75, 88] width 91 height 108
click at [67, 102] on input "GA" at bounding box center [75, 97] width 91 height 14
type input "Georgia"
drag, startPoint x: 69, startPoint y: 137, endPoint x: 0, endPoint y: 136, distance: 68.7
click at [0, 137] on main "Application - Updated - Lead 0 days old Add as Contact Archive Application - Up…" at bounding box center [206, 134] width 413 height 177
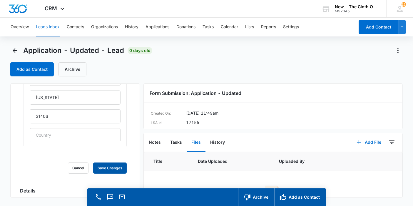
click at [93, 162] on button "Save Changes" at bounding box center [109, 167] width 33 height 11
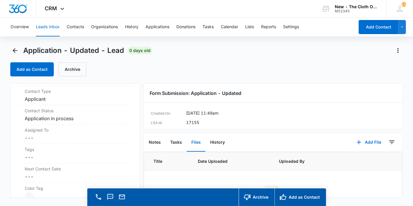
scroll to position [392, 0]
click at [49, 132] on dd "Cancel Save Changes ---" at bounding box center [75, 135] width 101 height 7
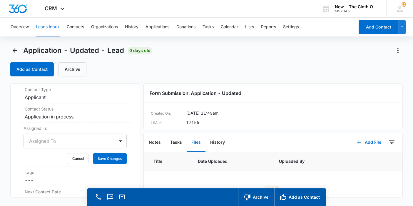
click at [54, 138] on div "Assigned To" at bounding box center [75, 141] width 103 height 15
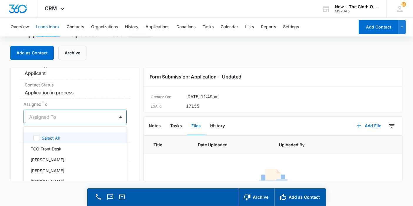
scroll to position [258, 0]
type input "appl"
click at [57, 142] on p "Applications Team" at bounding box center [49, 138] width 36 height 6
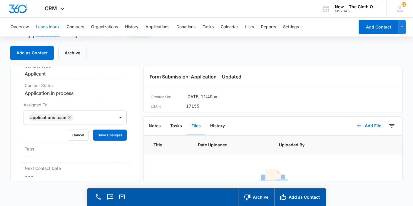
click at [129, 136] on div "Application - Updated Contact Info Name Cancel Save Changes Nita Phone Cancel S…" at bounding box center [75, 124] width 130 height 114
click at [116, 140] on button "Save Changes" at bounding box center [109, 135] width 33 height 11
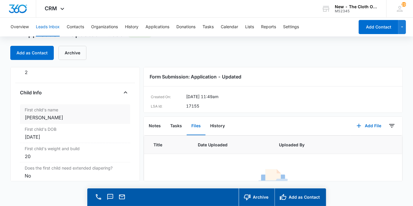
scroll to position [657, 0]
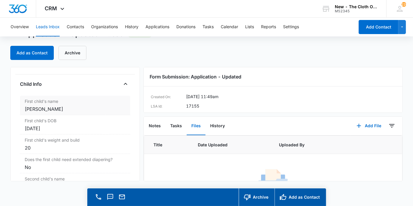
click at [53, 110] on div "Harish patel" at bounding box center [75, 108] width 101 height 7
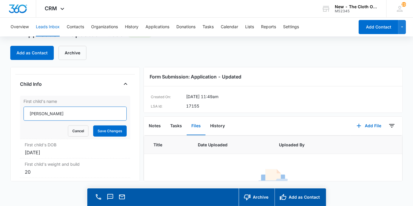
click at [43, 119] on input "Harish patel" at bounding box center [75, 114] width 103 height 14
type input "Harish Patel"
click at [95, 131] on button "Save Changes" at bounding box center [109, 130] width 33 height 11
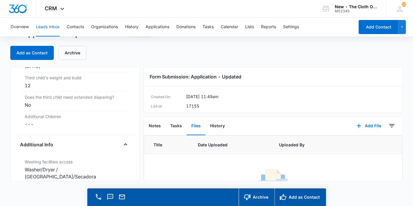
scroll to position [842, 0]
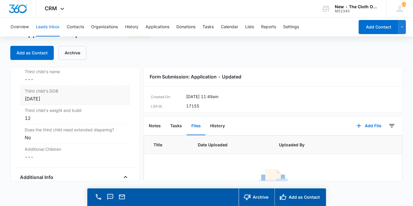
click at [63, 102] on div "[DATE]" at bounding box center [75, 98] width 101 height 7
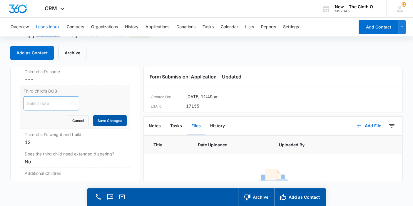
click at [107, 125] on button "Save Changes" at bounding box center [109, 120] width 33 height 11
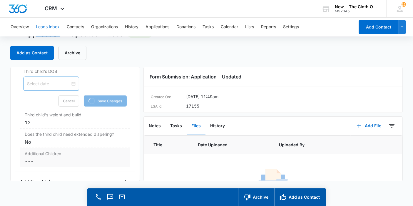
scroll to position [875, 0]
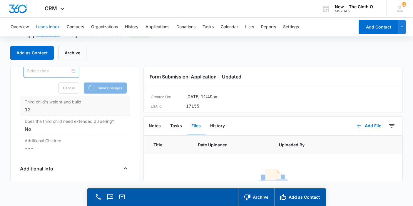
click at [51, 112] on div "12" at bounding box center [75, 109] width 101 height 7
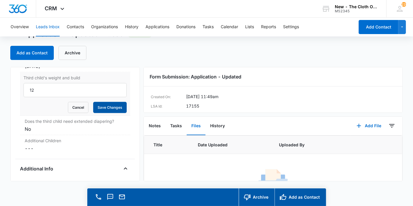
scroll to position [873, 0]
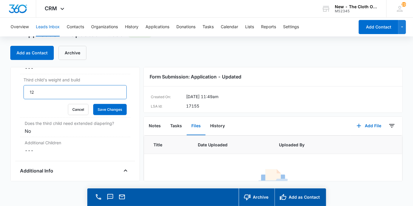
drag, startPoint x: 90, startPoint y: 100, endPoint x: 0, endPoint y: 88, distance: 91.1
click at [0, 88] on main "Application - Updated - Lead 0 days old Add as Contact Archive Application - Up…" at bounding box center [206, 117] width 413 height 177
click at [99, 112] on button "Save Changes" at bounding box center [109, 109] width 33 height 11
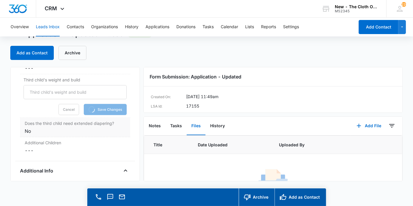
click at [58, 135] on div "No" at bounding box center [75, 130] width 101 height 7
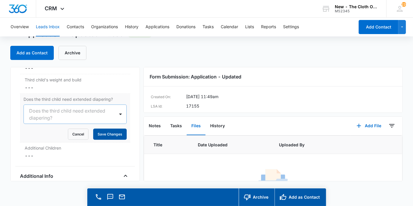
click at [108, 135] on button "Save Changes" at bounding box center [109, 134] width 33 height 11
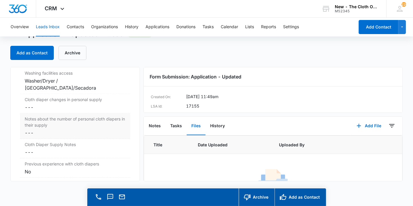
scroll to position [1003, 0]
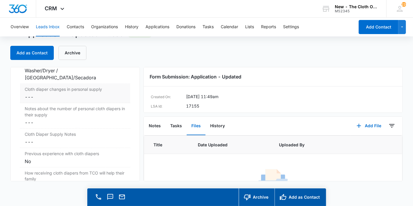
click at [27, 97] on div "Cloth diaper changes in personal supply Cancel Save Changes ---" at bounding box center [75, 93] width 110 height 19
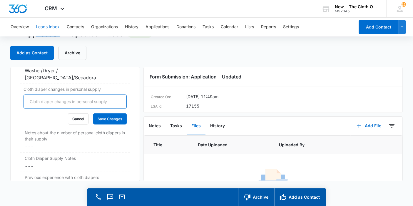
click at [42, 95] on input "Cloth diaper changes in personal supply" at bounding box center [75, 102] width 103 height 14
type input "0"
click at [97, 115] on button "Save Changes" at bounding box center [109, 118] width 33 height 11
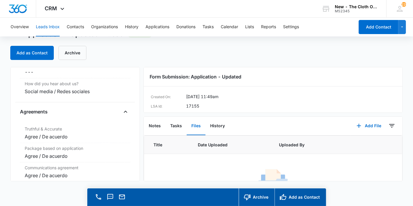
scroll to position [1178, 0]
click at [288, 201] on button "Add as Contact" at bounding box center [299, 197] width 51 height 18
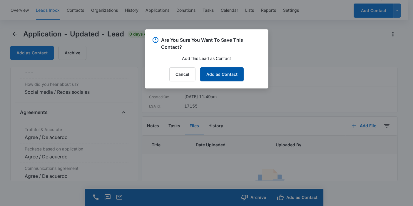
click at [215, 73] on button "Add as Contact" at bounding box center [221, 74] width 43 height 14
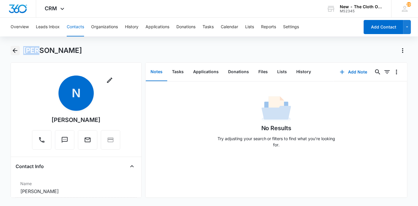
drag, startPoint x: 28, startPoint y: 56, endPoint x: 19, endPoint y: 55, distance: 9.2
click at [19, 55] on div "Nita" at bounding box center [209, 54] width 397 height 16
copy h1 "Nita"
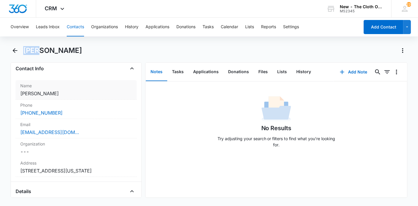
scroll to position [130, 0]
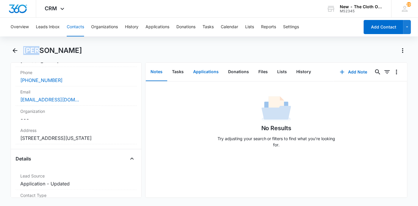
click at [216, 73] on button "Applications" at bounding box center [205, 72] width 35 height 18
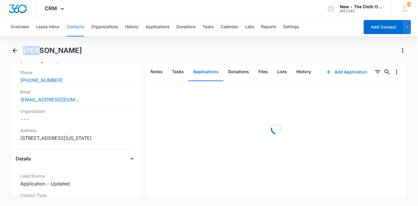
click at [343, 73] on button "Add Application" at bounding box center [346, 72] width 53 height 14
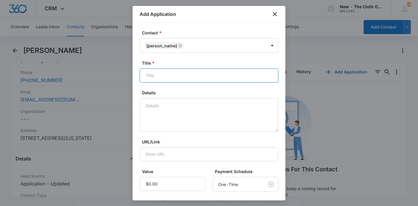
click at [214, 68] on input "Title *" at bounding box center [209, 75] width 139 height 14
paste input "Nita"
type input "Applicant - Nita"
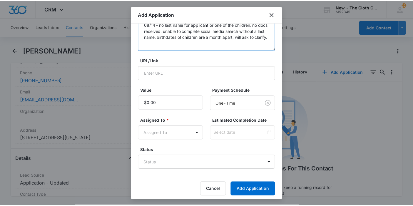
scroll to position [84, 0]
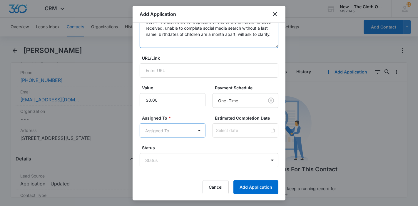
type textarea "08/14 - no last name for applicant or one of the children. no docs received. un…"
click at [181, 130] on body "CRM Apps Reputation Forms CRM Email Ads Intelligence Brand Settings New - The C…" at bounding box center [209, 103] width 418 height 206
type input "app"
click at [176, 153] on p "Applications Team" at bounding box center [165, 150] width 36 height 6
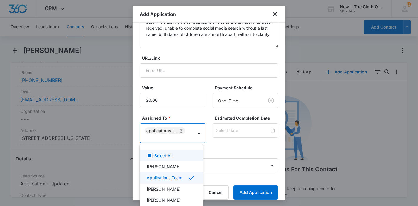
click at [212, 133] on div at bounding box center [209, 103] width 418 height 206
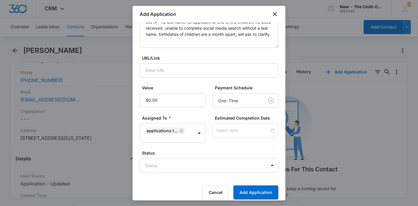
click at [212, 133] on div at bounding box center [245, 130] width 66 height 14
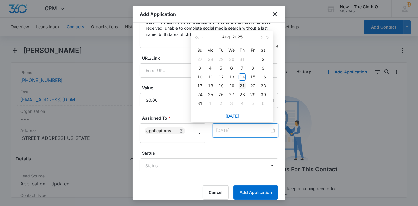
click at [242, 85] on div "21" at bounding box center [242, 85] width 7 height 7
type input "Aug 22, 2025"
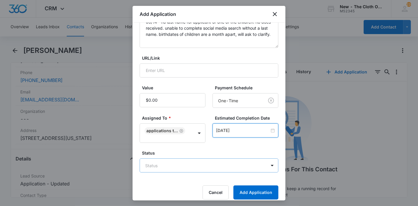
click at [204, 166] on body "CRM Apps Reputation Forms CRM Email Ads Intelligence Brand Settings New - The C…" at bounding box center [209, 103] width 418 height 206
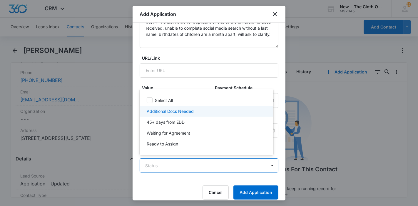
click at [194, 112] on div "Additional Docs Needed" at bounding box center [206, 111] width 118 height 6
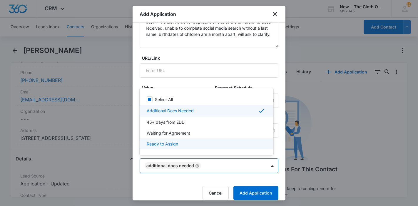
click at [244, 190] on div at bounding box center [209, 103] width 418 height 206
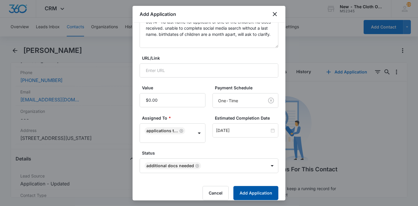
click at [244, 190] on button "Add Application" at bounding box center [255, 193] width 45 height 14
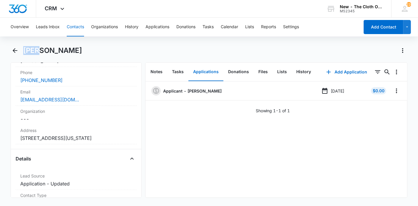
drag, startPoint x: 47, startPoint y: 51, endPoint x: 25, endPoint y: 52, distance: 22.1
click at [25, 52] on div "Nita" at bounding box center [215, 50] width 384 height 9
click at [46, 30] on button "Leads Inbox" at bounding box center [48, 27] width 24 height 19
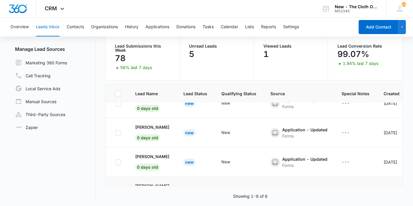
scroll to position [97, 0]
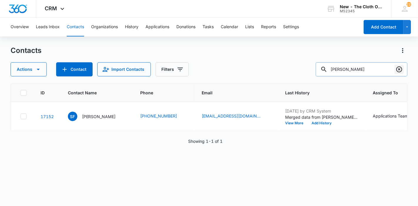
click at [397, 67] on icon "Clear" at bounding box center [399, 69] width 6 height 6
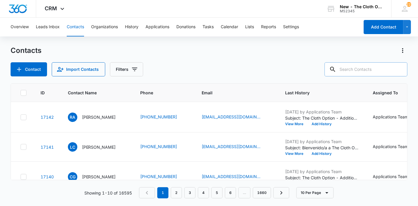
paste input "[PERSON_NAME]"
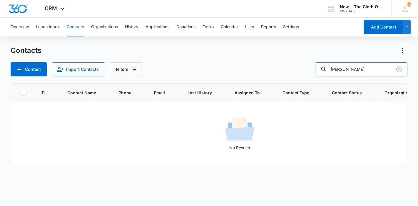
drag, startPoint x: 375, startPoint y: 71, endPoint x: 310, endPoint y: 73, distance: 65.0
click at [310, 73] on div "Contact Import Contacts Filters [PERSON_NAME]" at bounding box center [209, 69] width 397 height 14
paste input "[PERSON_NAME]"
drag, startPoint x: 368, startPoint y: 73, endPoint x: 245, endPoint y: 46, distance: 125.7
click at [247, 52] on div "Contacts Contact Import Contacts Filters [PERSON_NAME]" at bounding box center [209, 61] width 397 height 31
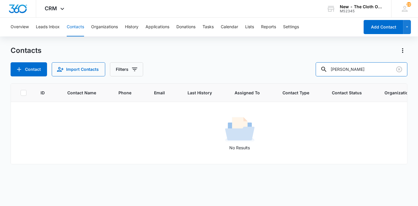
paste input "[PERSON_NAME]"
drag, startPoint x: 362, startPoint y: 68, endPoint x: 310, endPoint y: 70, distance: 52.3
click at [311, 70] on div "Contact Import Contacts Filters [PERSON_NAME]" at bounding box center [209, 69] width 397 height 14
paste input "[EMAIL_ADDRESS][DOMAIN_NAME]"
drag, startPoint x: 388, startPoint y: 68, endPoint x: 257, endPoint y: 59, distance: 131.3
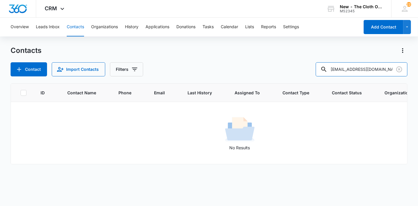
click at [260, 59] on div "Contacts Contact Import Contacts Filters [EMAIL_ADDRESS][DOMAIN_NAME]" at bounding box center [209, 61] width 397 height 31
type input "[PERSON_NAME]"
click at [361, 75] on input "[PERSON_NAME]" at bounding box center [361, 69] width 92 height 14
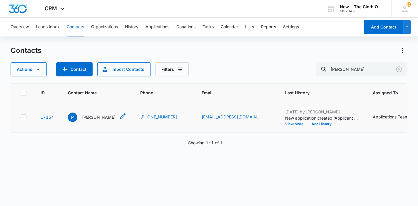
click at [90, 120] on p "[PERSON_NAME]" at bounding box center [99, 117] width 34 height 6
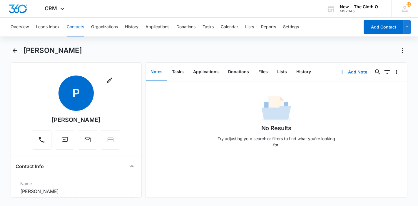
scroll to position [130, 0]
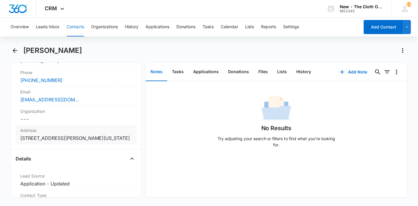
click at [80, 135] on dd "Cancel Save Changes [STREET_ADDRESS][PERSON_NAME][US_STATE]" at bounding box center [76, 138] width 112 height 7
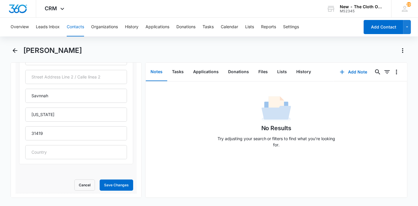
scroll to position [228, 0]
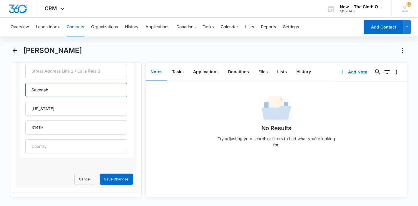
click at [39, 88] on input "Savnnah" at bounding box center [76, 90] width 102 height 14
type input "Savannah"
click at [106, 176] on button "Save Changes" at bounding box center [116, 179] width 33 height 11
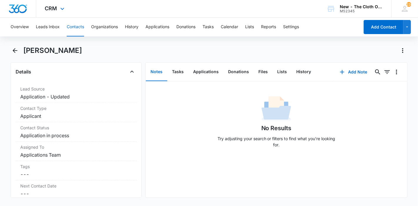
scroll to position [217, 0]
click at [78, 29] on button "Contacts" at bounding box center [75, 27] width 17 height 19
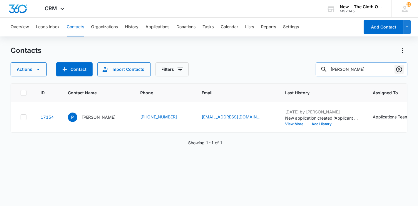
click at [396, 68] on icon "Clear" at bounding box center [398, 69] width 7 height 7
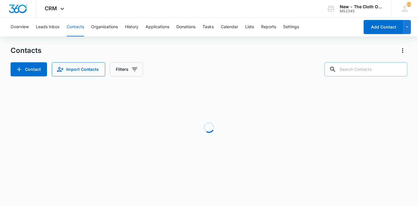
paste input "yummylove69@gmail.com"
type input "yummylove69@gmail.com"
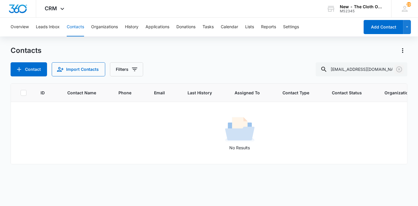
click at [400, 69] on icon "Clear" at bounding box center [398, 69] width 7 height 7
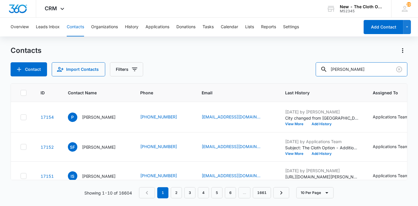
type input "nita"
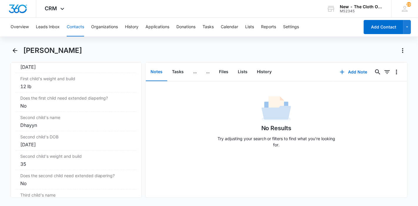
scroll to position [751, 0]
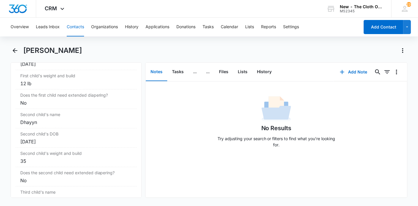
click at [75, 28] on button "Contacts" at bounding box center [75, 27] width 17 height 19
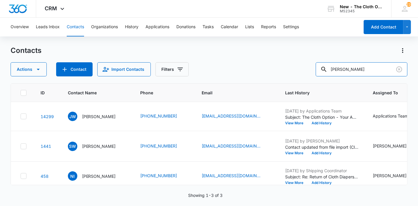
drag, startPoint x: 351, startPoint y: 67, endPoint x: 323, endPoint y: 65, distance: 28.0
click at [323, 65] on div "Actions Contact Import Contacts Filters nita" at bounding box center [209, 69] width 397 height 14
paste input "aylaroberts19@gmail.com"
type input "aylaroberts19@gmail.com"
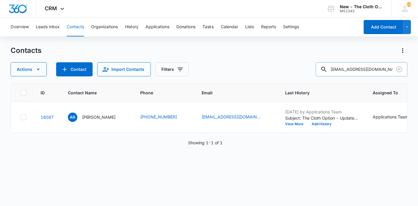
click at [328, 73] on div at bounding box center [323, 69] width 9 height 14
click at [92, 120] on p "Ayla Roberts" at bounding box center [99, 117] width 34 height 6
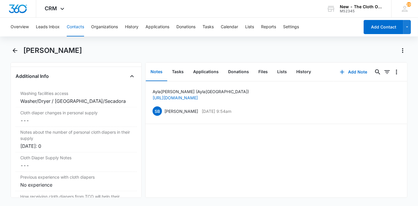
scroll to position [972, 0]
click at [49, 122] on dd "Cancel Save Changes ---" at bounding box center [76, 120] width 112 height 7
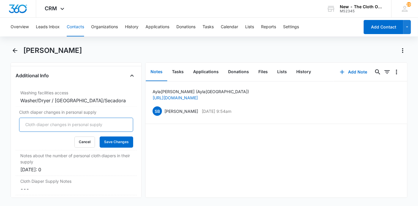
click at [43, 125] on input "Cloth diaper changes in personal supply" at bounding box center [76, 125] width 114 height 14
type input "6"
click at [115, 147] on button "Save Changes" at bounding box center [116, 142] width 33 height 11
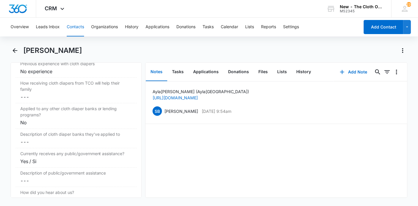
scroll to position [1085, 0]
click at [202, 75] on button "Applications" at bounding box center [205, 72] width 35 height 18
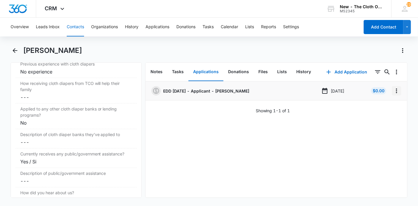
click at [395, 94] on icon "Overflow Menu" at bounding box center [396, 90] width 7 height 7
click at [377, 106] on div "Edit" at bounding box center [376, 107] width 12 height 4
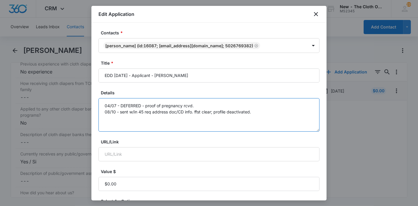
click at [267, 114] on textarea "04/07 - DEFERRED - proof of pregnancy rcvd. 08/10 - sent w/in 45 req address do…" at bounding box center [208, 114] width 221 height 33
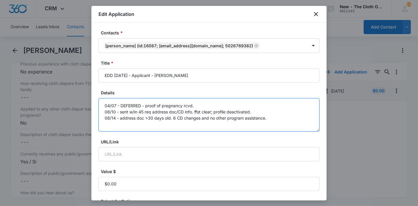
scroll to position [138, 0]
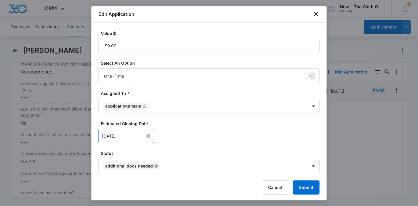
type textarea "04/07 - DEFERRED - proof of pregnancy rcvd. 08/10 - sent w/in 45 req address do…"
click at [136, 136] on input "Aug 17, 2025" at bounding box center [123, 136] width 43 height 6
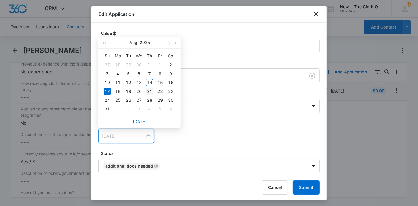
type input "[DATE]"
click at [149, 91] on div "21" at bounding box center [149, 91] width 7 height 7
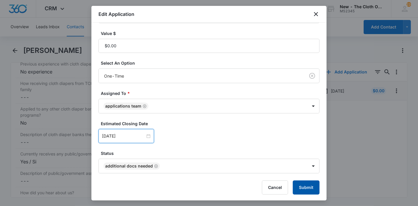
click at [297, 182] on button "Submit" at bounding box center [306, 187] width 27 height 14
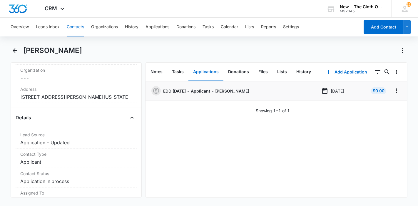
scroll to position [171, 0]
click at [71, 31] on button "Contacts" at bounding box center [75, 27] width 17 height 19
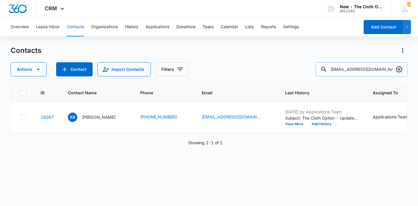
click at [399, 73] on icon "Clear" at bounding box center [398, 69] width 7 height 7
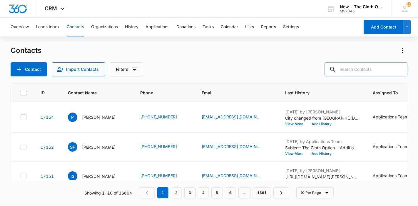
paste input "heatherleelawrence@gmail.com"
type input "heatherleelawrence@gmail.com"
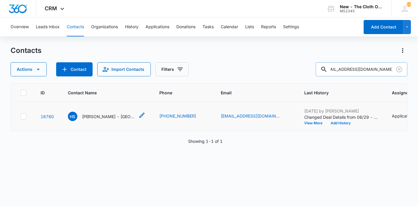
click at [97, 121] on div "HS Heather Smith - TX" at bounding box center [101, 116] width 67 height 9
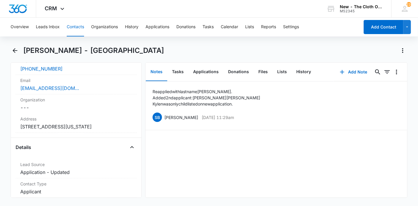
scroll to position [154, 0]
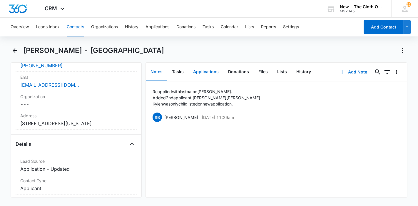
click at [209, 70] on button "Applications" at bounding box center [205, 72] width 35 height 18
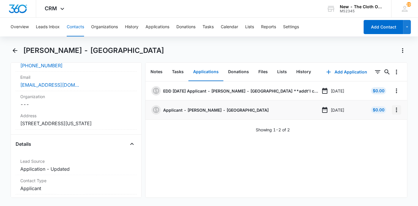
click at [393, 108] on icon "Overflow Menu" at bounding box center [396, 109] width 7 height 7
click at [372, 124] on div "Edit" at bounding box center [376, 126] width 12 height 4
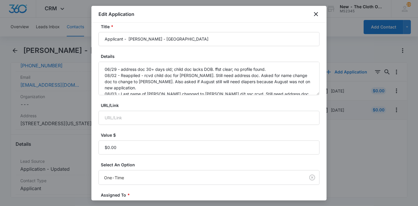
scroll to position [37, 0]
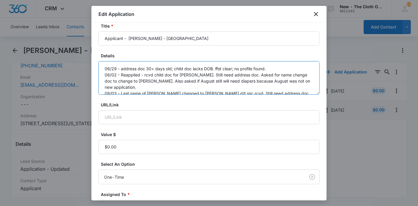
click at [281, 88] on textarea "06/29 - address doc 30+ days old; child doc lacks DOB. ffst clear; no profile f…" at bounding box center [208, 77] width 221 height 33
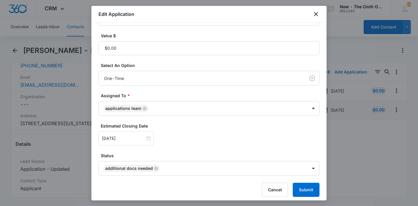
scroll to position [138, 0]
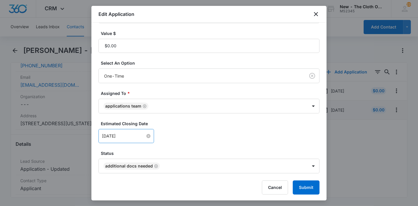
type textarea "06/29 - address doc 30+ days old; child doc lacks DOB. ffst clear; no profile f…"
click at [125, 137] on input "Aug 9, 2025" at bounding box center [123, 136] width 43 height 6
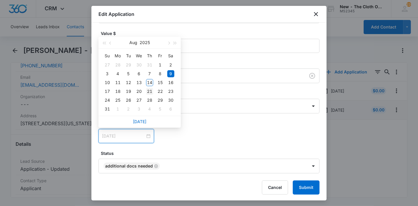
type input "[DATE]"
click at [150, 90] on div "21" at bounding box center [149, 91] width 7 height 7
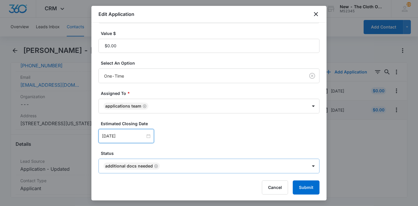
click at [155, 165] on icon "Remove Additional Docs Needed" at bounding box center [156, 166] width 4 height 4
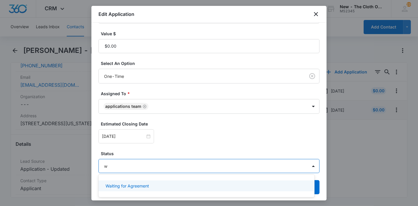
type input "wa"
click at [152, 185] on div "Waiting for Agreement" at bounding box center [205, 186] width 201 height 6
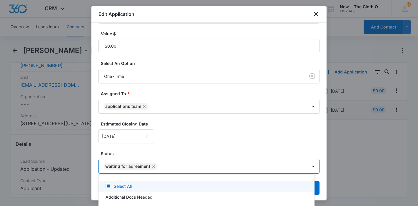
scroll to position [138, 0]
click at [164, 148] on div at bounding box center [209, 103] width 418 height 206
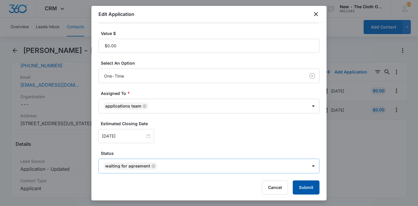
click at [302, 187] on button "Submit" at bounding box center [306, 187] width 27 height 14
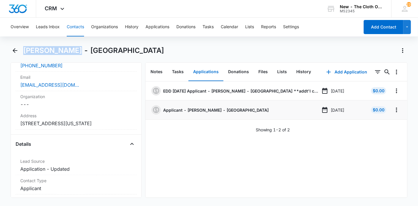
drag, startPoint x: 72, startPoint y: 50, endPoint x: 24, endPoint y: 51, distance: 48.2
click at [24, 51] on h1 "Heather Smith - TX" at bounding box center [93, 50] width 141 height 9
copy h1 "Heather Smith"
copy dd "205 Gladstone Street Center Texas 75935"
drag, startPoint x: 115, startPoint y: 113, endPoint x: 19, endPoint y: 116, distance: 96.1
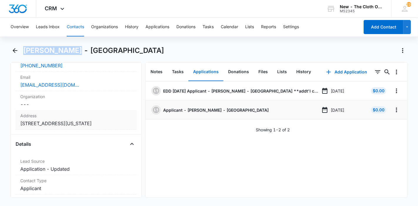
click at [19, 116] on div "Address Cancel Save Changes 205 Gladstone Street Center Texas 75935" at bounding box center [76, 119] width 121 height 19
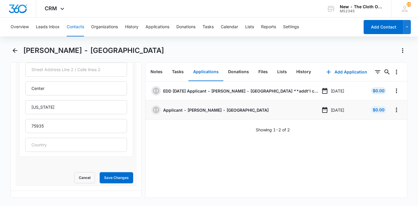
scroll to position [239, 0]
click at [83, 172] on button "Cancel" at bounding box center [84, 177] width 21 height 11
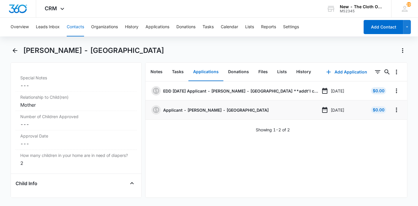
scroll to position [610, 0]
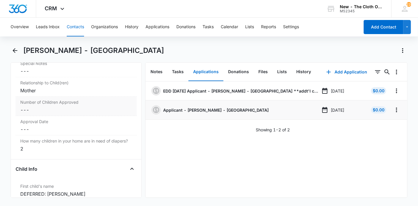
click at [33, 106] on dd "Cancel Save Changes ---" at bounding box center [76, 109] width 112 height 7
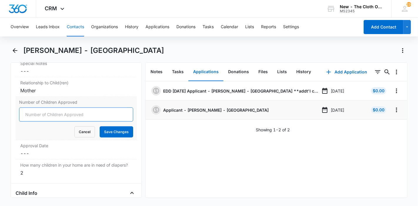
click at [33, 108] on input "Number of Children Approved" at bounding box center [76, 115] width 114 height 14
type input "1"
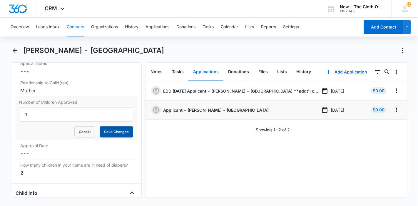
click at [112, 126] on button "Save Changes" at bounding box center [116, 131] width 33 height 11
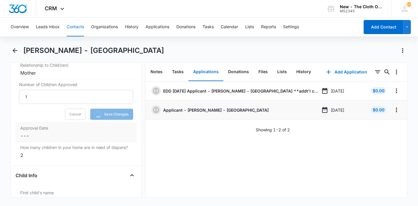
scroll to position [628, 0]
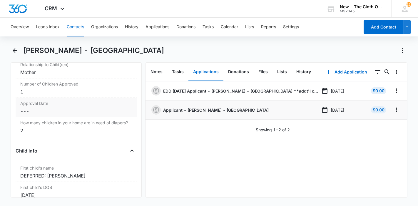
click at [42, 127] on div "2" at bounding box center [76, 130] width 112 height 7
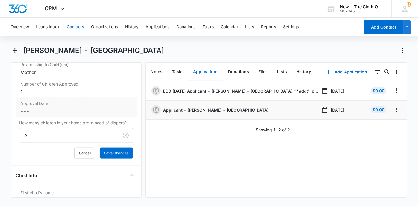
click at [40, 108] on dd "Cancel Save Changes ---" at bounding box center [76, 111] width 112 height 7
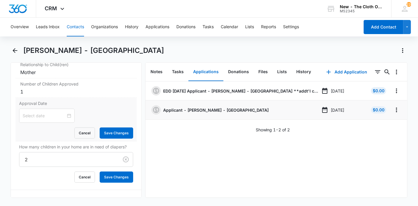
click at [40, 113] on input at bounding box center [44, 116] width 43 height 6
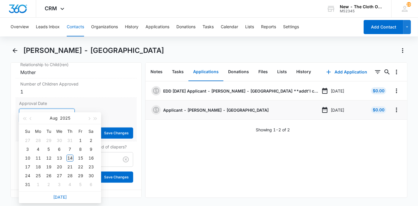
click at [72, 160] on div "14" at bounding box center [69, 158] width 7 height 7
type input "Aug 15, 2025"
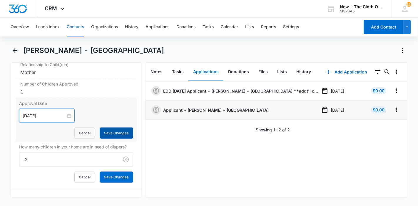
click at [104, 127] on button "Save Changes" at bounding box center [116, 132] width 33 height 11
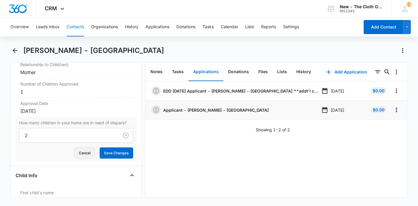
click at [80, 147] on button "Cancel" at bounding box center [84, 152] width 21 height 11
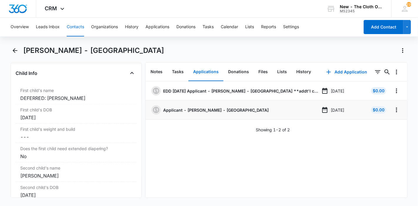
scroll to position [736, 0]
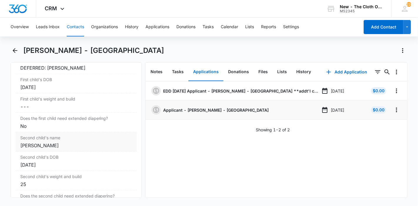
click at [35, 142] on div "Kylen Lee Smith" at bounding box center [76, 145] width 112 height 7
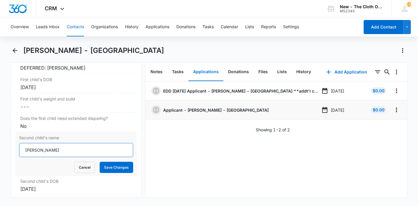
click at [24, 144] on input "Kylen Lee Smith" at bounding box center [76, 150] width 114 height 14
type input "APPROVED 08/14/2025: Kylen Lee Smith"
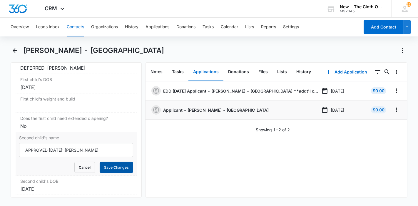
click at [115, 162] on button "Save Changes" at bounding box center [116, 167] width 33 height 11
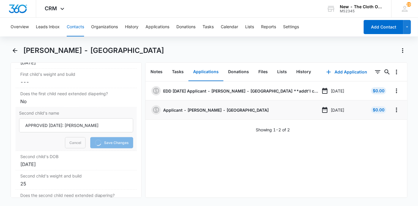
scroll to position [761, 0]
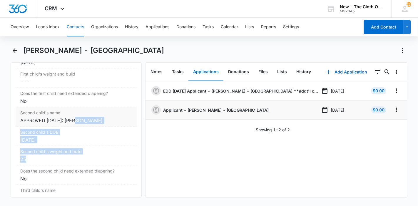
drag, startPoint x: 37, startPoint y: 153, endPoint x: 76, endPoint y: 118, distance: 52.4
click at [76, 118] on dl "First child's name Cancel Save Changes DEFERRED: August Smith First child's DOB…" at bounding box center [76, 156] width 121 height 252
copy dl "Kylen Lee Smith Second child's DOB Cancel Save Changes Mar 22, 2024 Second chil…"
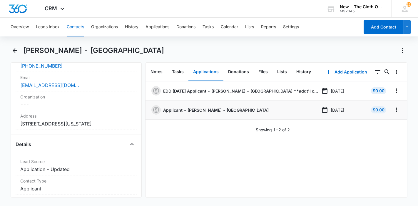
scroll to position [153, 0]
copy dd "205 Gladstone Street Center Texas 75935"
drag, startPoint x: 117, startPoint y: 113, endPoint x: 18, endPoint y: 115, distance: 99.0
click at [18, 115] on div "Address Cancel Save Changes 205 Gladstone Street Center Texas 75935" at bounding box center [76, 120] width 121 height 19
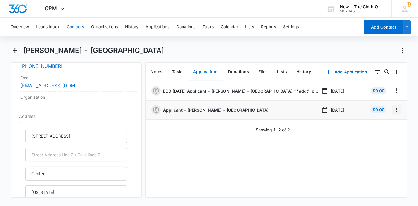
click at [393, 112] on icon "Overflow Menu" at bounding box center [396, 109] width 7 height 7
click at [369, 124] on button "Edit" at bounding box center [378, 126] width 33 height 9
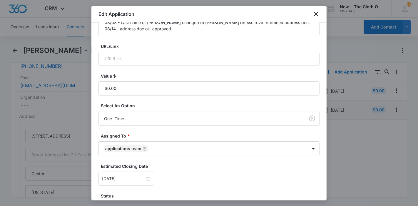
scroll to position [138, 0]
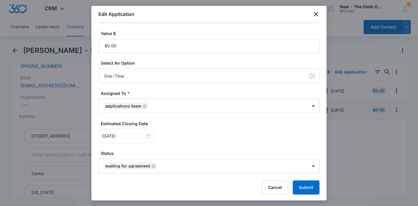
click at [313, 16] on icon "close" at bounding box center [315, 14] width 7 height 7
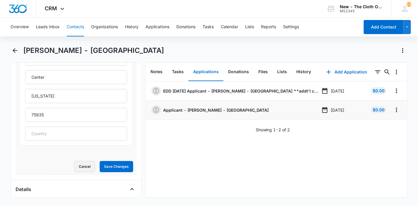
click at [79, 161] on button "Cancel" at bounding box center [84, 166] width 21 height 11
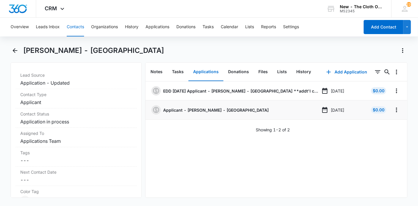
scroll to position [239, 0]
click at [74, 26] on button "Contacts" at bounding box center [75, 27] width 17 height 19
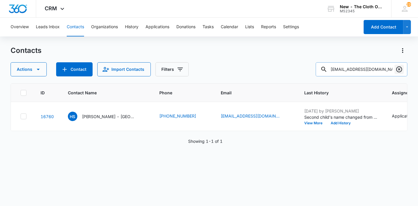
click at [398, 71] on icon "Clear" at bounding box center [398, 69] width 7 height 7
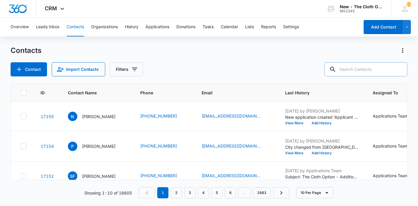
paste input "sangeeabhin@gmail.com"
type input "sangeeabhin@gmail.com"
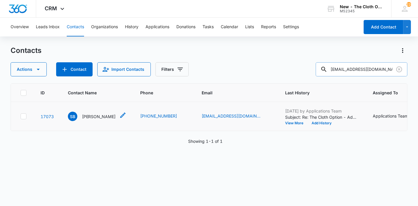
click at [106, 120] on p "Sangeetha Balabhadra" at bounding box center [99, 116] width 34 height 6
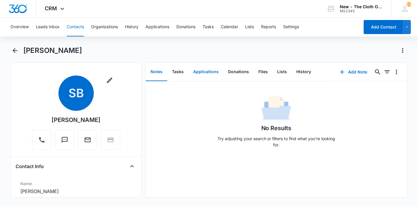
click at [197, 69] on button "Applications" at bounding box center [205, 72] width 35 height 18
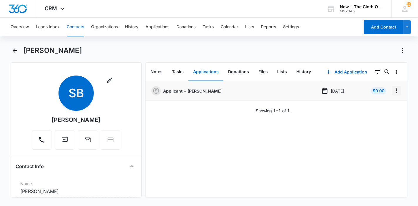
click at [393, 92] on icon "Overflow Menu" at bounding box center [396, 90] width 7 height 7
click at [372, 103] on button "Edit" at bounding box center [378, 107] width 33 height 9
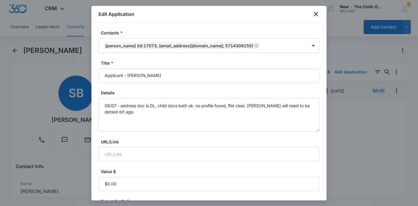
click at [315, 13] on icon "close" at bounding box center [315, 14] width 7 height 7
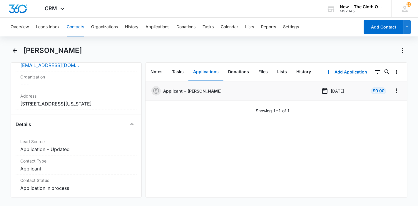
scroll to position [167, 0]
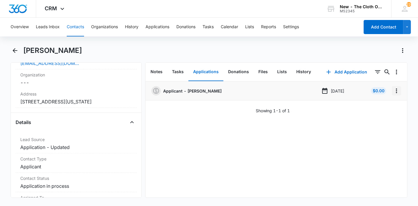
click at [396, 92] on button "Overflow Menu" at bounding box center [396, 90] width 9 height 9
click at [376, 105] on div "Edit" at bounding box center [376, 107] width 12 height 4
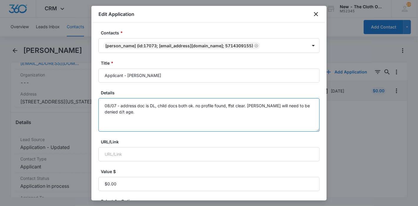
click at [261, 114] on textarea "08/07 - address doc is DL, child docs both ok. no profile found, ffst clear. Vi…" at bounding box center [208, 114] width 221 height 33
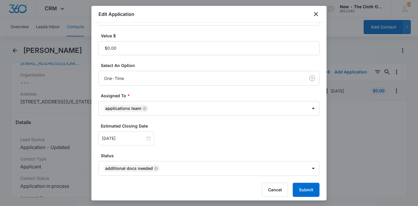
scroll to position [138, 0]
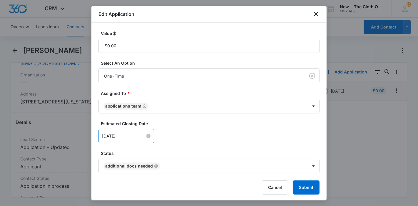
type textarea "08/07 - address doc is DL, child docs both ok. no profile found, ffst clear. Vi…"
click at [130, 134] on input "[DATE]" at bounding box center [123, 136] width 43 height 6
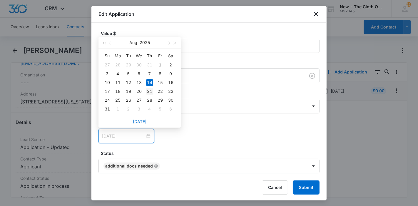
type input "[DATE]"
click at [150, 93] on div "21" at bounding box center [149, 91] width 7 height 7
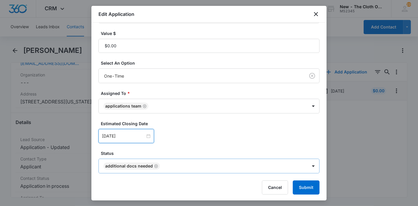
click at [155, 165] on icon "Remove Additional Docs Needed" at bounding box center [156, 166] width 4 height 4
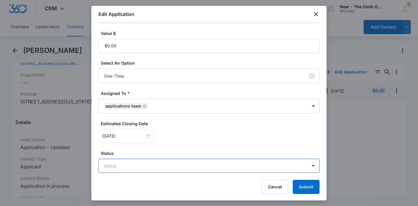
scroll to position [138, 0]
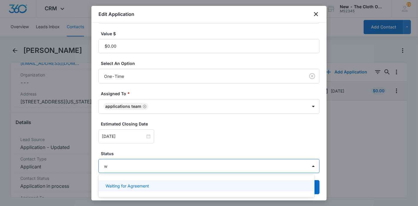
type input "wa"
click at [141, 184] on p "Waiting for Agreement" at bounding box center [126, 186] width 43 height 6
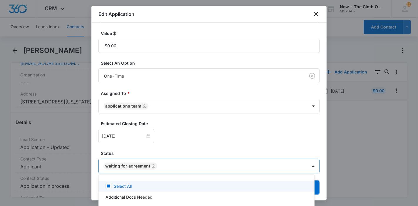
click at [167, 151] on div at bounding box center [209, 103] width 418 height 206
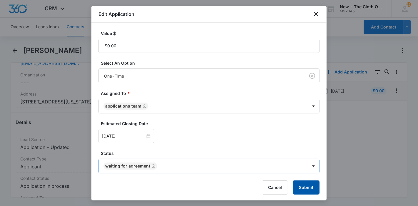
click at [295, 186] on button "Submit" at bounding box center [306, 187] width 27 height 14
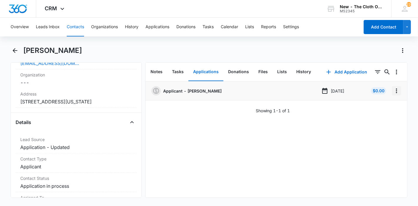
click at [393, 91] on icon "Overflow Menu" at bounding box center [396, 90] width 7 height 7
click at [374, 105] on div "Edit" at bounding box center [376, 107] width 12 height 4
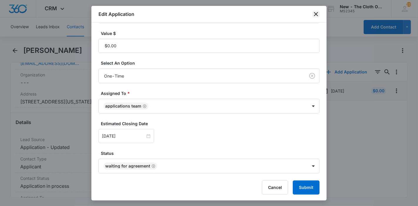
click at [313, 13] on icon "close" at bounding box center [315, 14] width 7 height 7
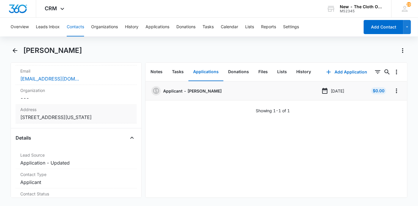
scroll to position [151, 0]
drag, startPoint x: 109, startPoint y: 53, endPoint x: 25, endPoint y: 51, distance: 83.7
click at [25, 51] on div "Sangeetha Balabhadra" at bounding box center [215, 50] width 384 height 9
copy h1 "Sangeetha Balabhadra"
copy dd "1490 Draw Bridge Lane Fayetteville North Carolina 28312"
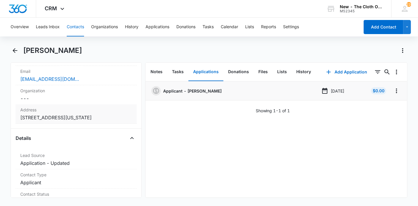
drag, startPoint x: 62, startPoint y: 125, endPoint x: 20, endPoint y: 115, distance: 42.7
click at [20, 115] on dd "Cancel Save Changes 1490 Draw Bridge Lane Fayetteville North Carolina 28312" at bounding box center [76, 117] width 112 height 7
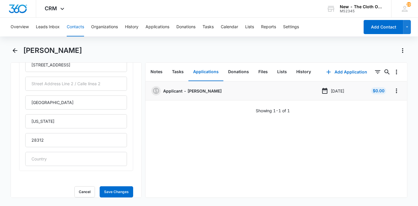
scroll to position [216, 0]
click at [83, 187] on button "Cancel" at bounding box center [84, 191] width 21 height 11
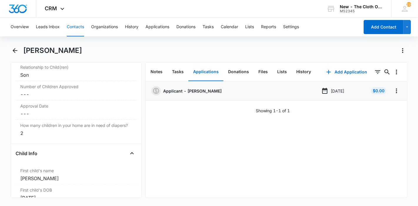
scroll to position [615, 0]
click at [37, 99] on dd "Cancel Save Changes ---" at bounding box center [76, 95] width 112 height 7
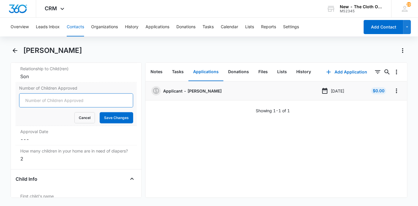
click at [35, 103] on input "Number of Children Approved" at bounding box center [76, 100] width 114 height 14
type input "2"
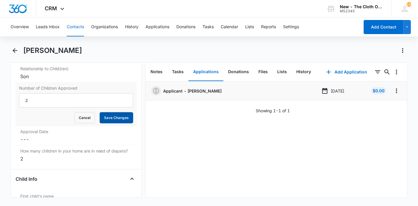
click at [105, 123] on button "Save Changes" at bounding box center [116, 117] width 33 height 11
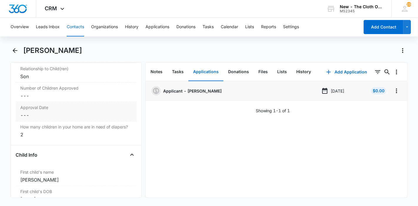
click at [36, 119] on dd "Cancel Save Changes ---" at bounding box center [76, 115] width 112 height 7
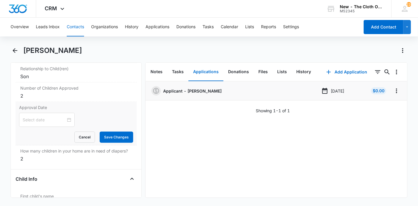
click at [36, 122] on input at bounding box center [44, 120] width 43 height 6
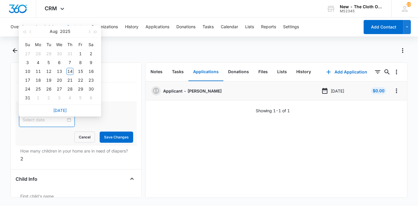
click at [62, 107] on div "Today" at bounding box center [60, 111] width 82 height 12
type input "Sep 4, 2025"
click at [62, 110] on link "Today" at bounding box center [60, 110] width 14 height 5
type input "Aug 15, 2025"
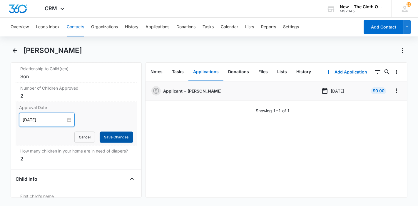
click at [112, 141] on button "Save Changes" at bounding box center [116, 137] width 33 height 11
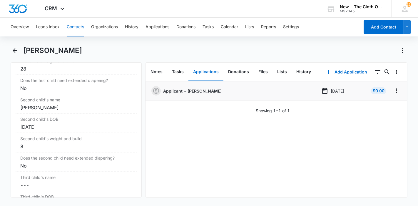
scroll to position [783, 0]
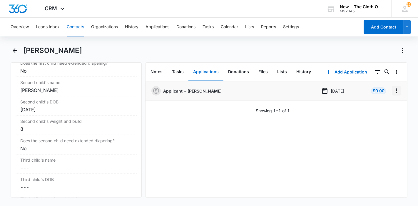
click at [393, 91] on icon "Overflow Menu" at bounding box center [396, 90] width 7 height 7
click at [377, 103] on button "Edit" at bounding box center [378, 107] width 33 height 9
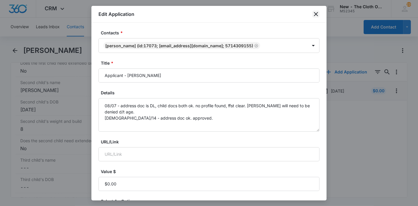
click at [316, 17] on icon "close" at bounding box center [315, 14] width 7 height 7
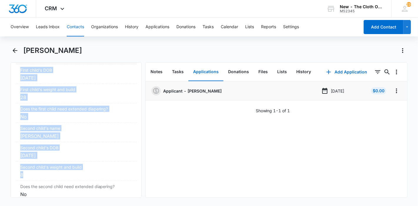
scroll to position [726, 0]
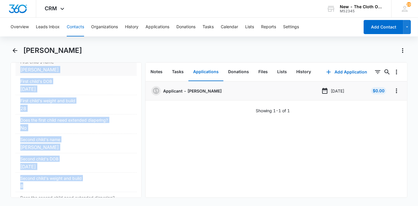
drag, startPoint x: 33, startPoint y: 120, endPoint x: 18, endPoint y: 77, distance: 45.8
click at [18, 77] on dl "First child's name Cancel Save Changes Vidith Namani First child's DOB Cancel S…" at bounding box center [76, 182] width 121 height 252
copy dl "Vidith Namani First child's DOB Cancel Save Changes Jun 2, 2022 First child's w…"
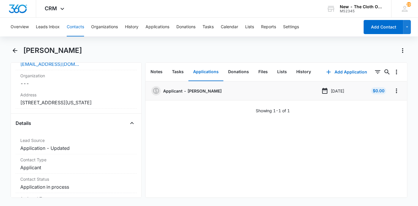
scroll to position [156, 0]
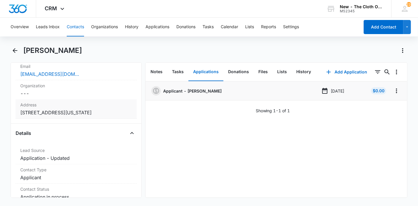
copy dd "1490 Draw Bridge Lane Fayetteville North Carolina 28312"
drag, startPoint x: 59, startPoint y: 118, endPoint x: 18, endPoint y: 111, distance: 41.7
click at [18, 111] on div "Address Cancel Save Changes 1490 Draw Bridge Lane Fayetteville North Carolina 2…" at bounding box center [76, 108] width 121 height 19
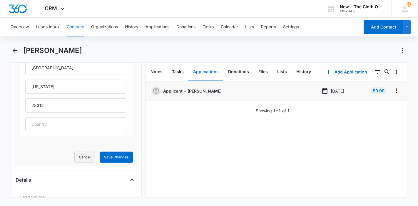
click at [80, 155] on button "Cancel" at bounding box center [84, 157] width 21 height 11
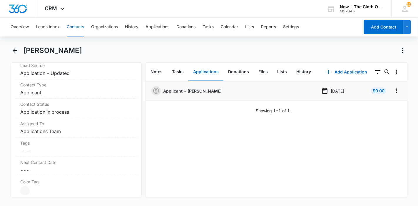
scroll to position [239, 0]
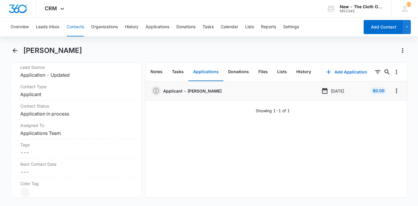
click at [75, 30] on button "Contacts" at bounding box center [75, 27] width 17 height 19
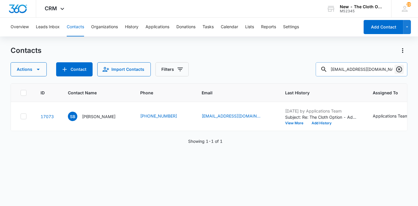
click at [401, 70] on icon "Clear" at bounding box center [398, 69] width 7 height 7
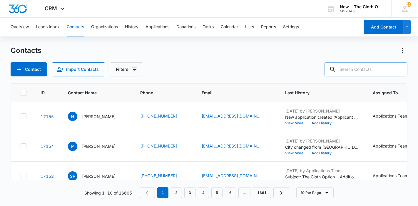
paste input "Dania Solano"
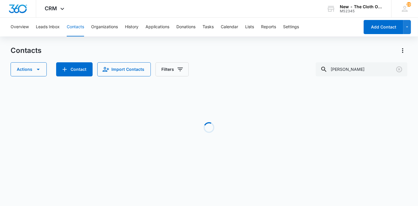
click at [127, 48] on div "Contacts" at bounding box center [209, 50] width 397 height 9
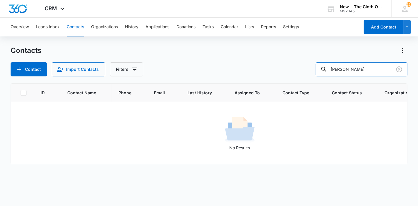
drag, startPoint x: 370, startPoint y: 71, endPoint x: 316, endPoint y: 65, distance: 54.4
click at [316, 65] on div "Contact Import Contacts Filters Dania Solano" at bounding box center [209, 69] width 397 height 14
paste input "rilis Guanche"
drag, startPoint x: 382, startPoint y: 66, endPoint x: 334, endPoint y: 69, distance: 47.7
click at [334, 69] on div "Darilis Guanche" at bounding box center [361, 69] width 92 height 14
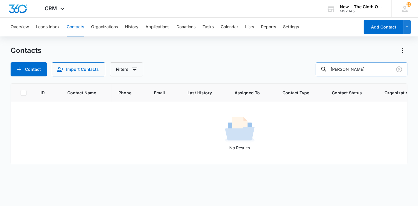
paste input "Samantha Mathis"
type input "Samantha Mathis"
click at [399, 68] on icon "Clear" at bounding box center [398, 69] width 7 height 7
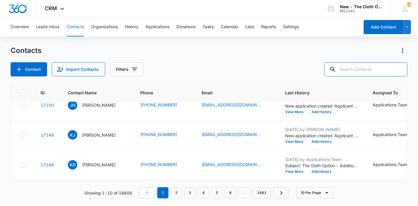
scroll to position [322, 0]
click at [92, 132] on p "[PERSON_NAME]" at bounding box center [99, 135] width 34 height 6
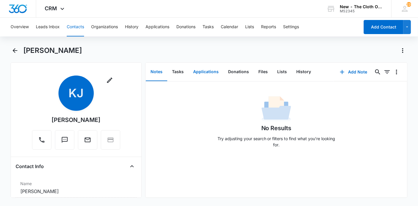
click at [207, 73] on button "Applications" at bounding box center [205, 72] width 35 height 18
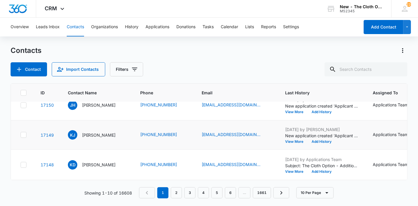
scroll to position [248, 0]
click at [99, 108] on p "[PERSON_NAME]" at bounding box center [99, 105] width 34 height 6
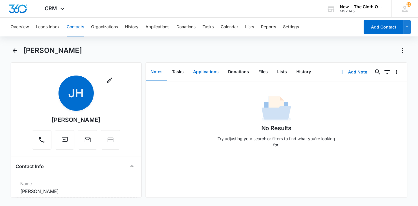
click at [205, 79] on button "Applications" at bounding box center [205, 72] width 35 height 18
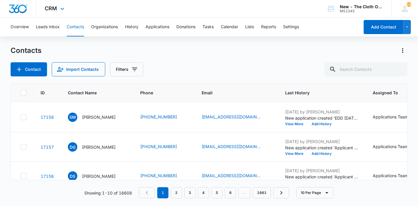
scroll to position [248, 0]
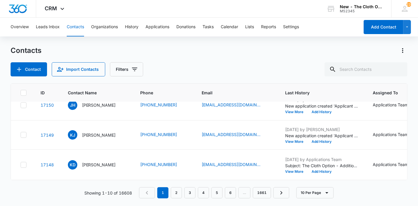
click at [98, 78] on p "[PERSON_NAME]" at bounding box center [99, 75] width 34 height 6
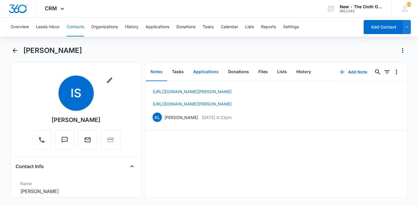
click at [206, 75] on button "Applications" at bounding box center [205, 72] width 35 height 18
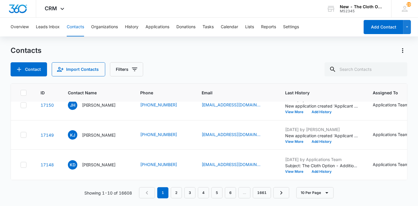
scroll to position [322, 0]
click at [95, 162] on p "Kathleen Duran" at bounding box center [99, 165] width 34 height 6
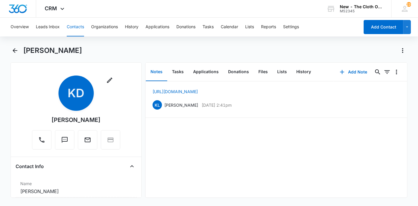
click at [75, 31] on button "Contacts" at bounding box center [75, 27] width 17 height 19
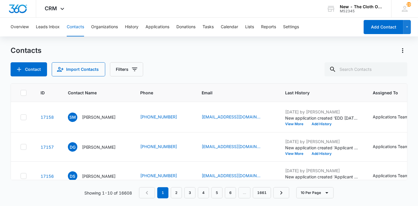
scroll to position [322, 0]
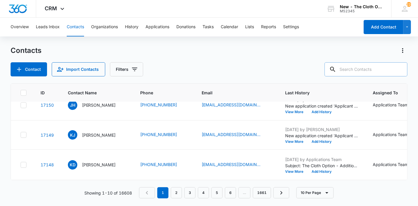
click at [364, 69] on input "text" at bounding box center [365, 69] width 83 height 14
type input "katherine wilkerson"
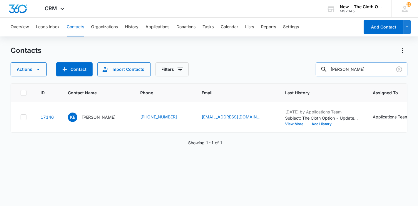
scroll to position [0, 0]
click at [98, 120] on p "Katherine E Wilkerson" at bounding box center [99, 117] width 34 height 6
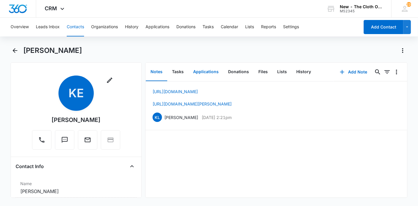
click at [211, 73] on button "Applications" at bounding box center [205, 72] width 35 height 18
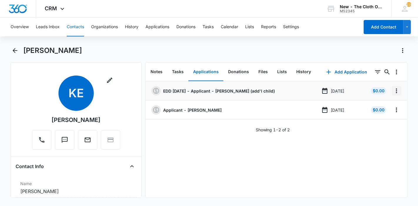
click at [396, 89] on icon "Overflow Menu" at bounding box center [396, 90] width 1 height 5
click at [380, 110] on button "Edit" at bounding box center [378, 107] width 33 height 9
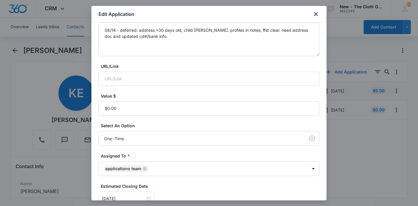
scroll to position [138, 0]
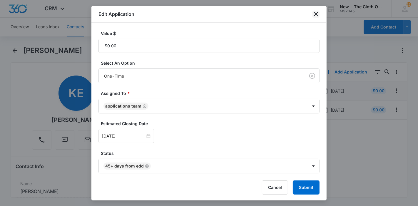
click at [315, 13] on icon "close" at bounding box center [316, 14] width 4 height 4
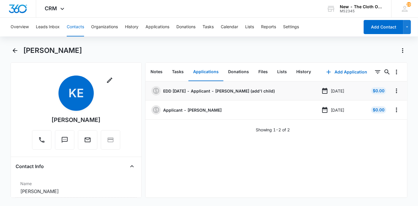
click at [76, 31] on button "Contacts" at bounding box center [75, 27] width 17 height 19
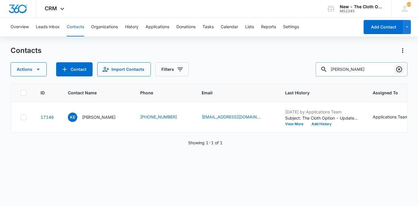
click at [397, 67] on icon "Clear" at bounding box center [398, 69] width 7 height 7
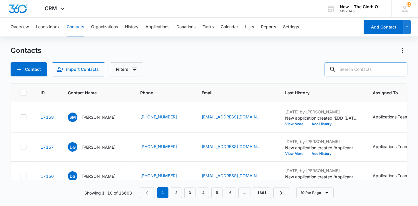
paste input "Frozan Safi"
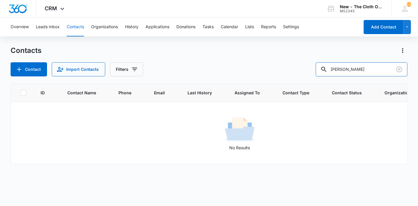
drag, startPoint x: 371, startPoint y: 71, endPoint x: 306, endPoint y: 70, distance: 64.3
click at [306, 70] on div "Contact Import Contacts Filters Frozan Safi" at bounding box center [209, 69] width 397 height 14
paste input "Ariadna Matos"
type input "Ariadna Matos"
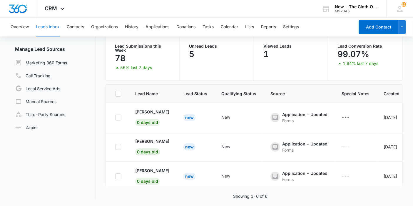
scroll to position [97, 0]
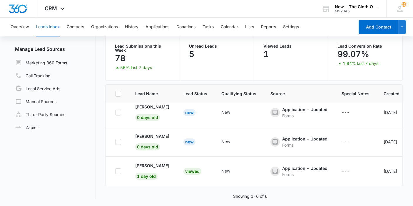
click at [52, 29] on button "Leads Inbox" at bounding box center [48, 27] width 24 height 19
click at [155, 133] on p "Dania Solano" at bounding box center [152, 136] width 34 height 6
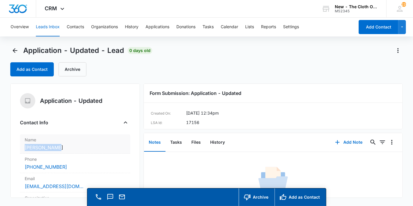
copy dd "Dania Solano"
drag, startPoint x: 57, startPoint y: 147, endPoint x: 24, endPoint y: 149, distance: 33.2
click at [24, 149] on div "Name Cancel Save Changes Dania Solano" at bounding box center [75, 143] width 110 height 19
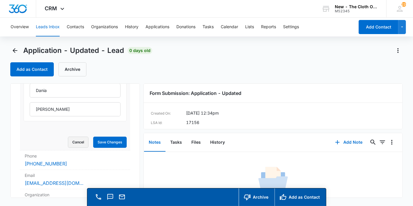
click at [78, 140] on button "Cancel" at bounding box center [78, 142] width 21 height 11
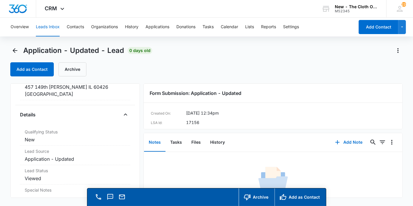
scroll to position [126, 0]
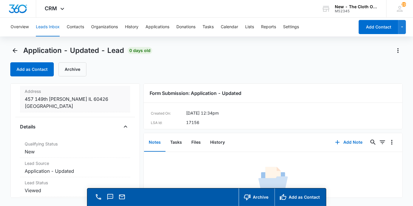
click at [73, 107] on dd "Cancel Save Changes 457 149th Harvey IL 60426 Estados Unidos" at bounding box center [75, 102] width 101 height 14
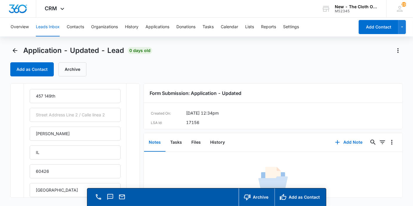
scroll to position [146, 0]
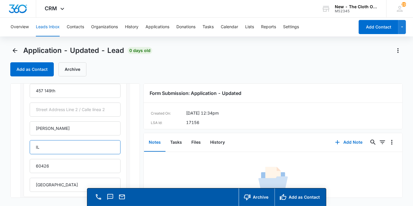
click at [75, 140] on input "IL" at bounding box center [75, 147] width 91 height 14
type input "Illinois"
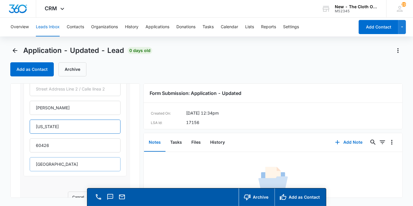
scroll to position [167, 0]
drag, startPoint x: 72, startPoint y: 162, endPoint x: 7, endPoint y: 158, distance: 65.0
click at [7, 158] on main "Application - Updated - Lead 0 days old Add as Contact Archive Application - Up…" at bounding box center [206, 134] width 413 height 177
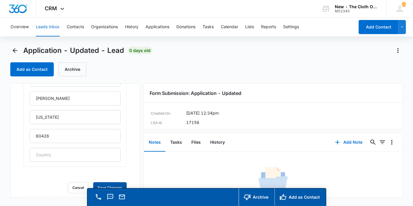
click at [93, 182] on button "Save Changes" at bounding box center [109, 187] width 33 height 11
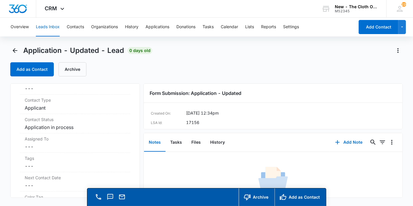
scroll to position [381, 0]
click at [50, 145] on dd "Cancel Save Changes ---" at bounding box center [75, 146] width 101 height 7
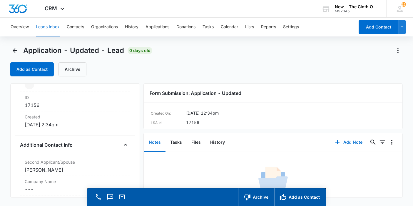
scroll to position [240, 0]
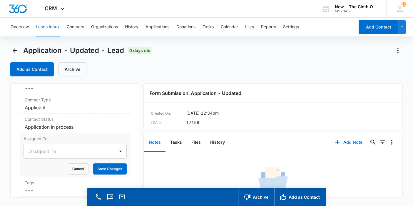
click at [50, 145] on div "Assigned To" at bounding box center [69, 151] width 91 height 14
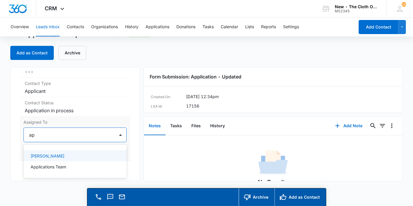
type input "app"
click at [51, 154] on p "Applications Team" at bounding box center [49, 156] width 36 height 6
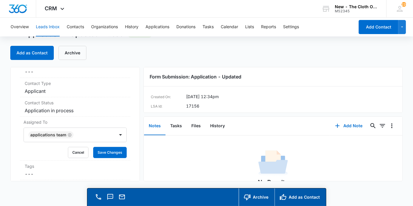
click at [129, 145] on div "Application - Updated Contact Info Name Cancel Save Changes Dania Solano Phone …" at bounding box center [75, 124] width 130 height 114
click at [115, 153] on button "Save Changes" at bounding box center [109, 152] width 33 height 11
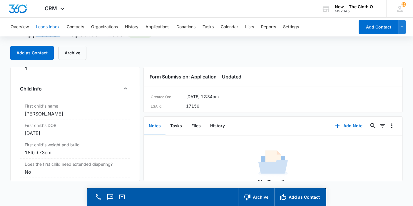
scroll to position [671, 0]
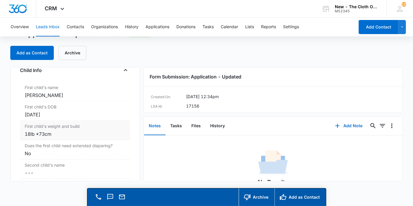
click at [65, 130] on div "18lb *73cm" at bounding box center [75, 133] width 101 height 7
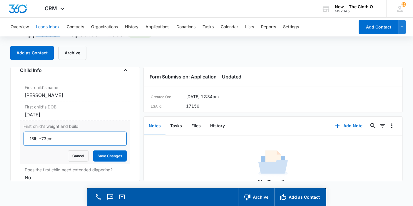
click at [42, 135] on input "18lb *73cm" at bounding box center [75, 139] width 103 height 14
type input "18lb, 73cm"
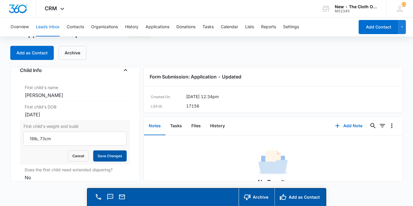
click at [100, 155] on button "Save Changes" at bounding box center [109, 155] width 33 height 11
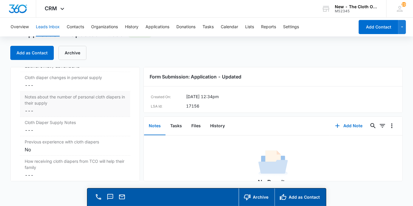
scroll to position [978, 0]
click at [32, 82] on dd "Cancel Save Changes ---" at bounding box center [75, 85] width 101 height 7
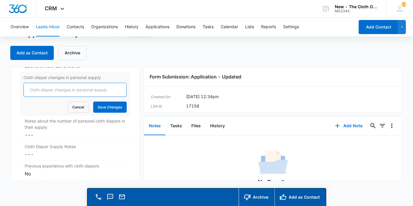
click at [32, 83] on input "Cloth diaper changes in personal supply" at bounding box center [75, 90] width 103 height 14
type input "0"
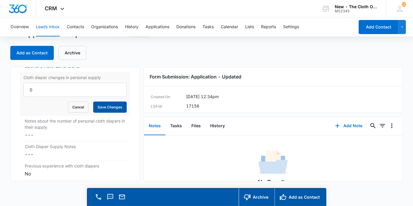
click at [100, 102] on button "Save Changes" at bounding box center [109, 107] width 33 height 11
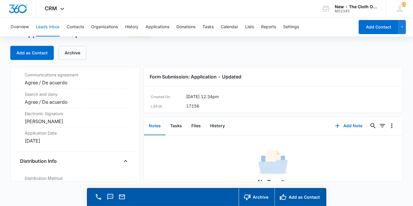
scroll to position [1265, 0]
click at [199, 131] on button "Files" at bounding box center [196, 126] width 19 height 18
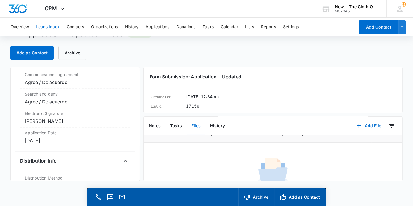
scroll to position [39, 0]
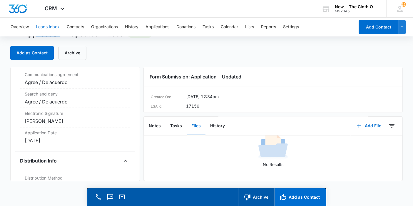
click at [292, 197] on button "Add as Contact" at bounding box center [299, 197] width 51 height 18
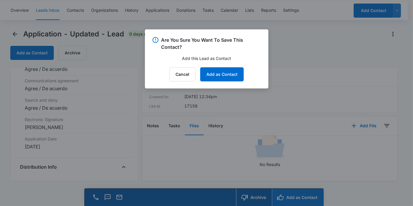
scroll to position [1271, 0]
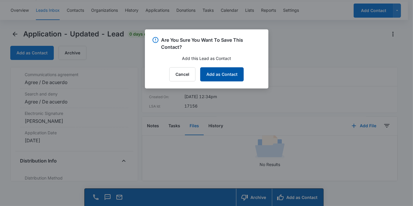
click at [229, 74] on button "Add as Contact" at bounding box center [221, 74] width 43 height 14
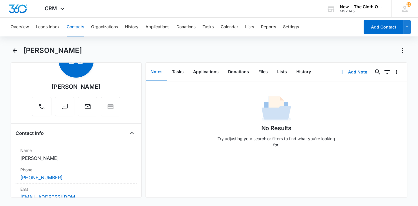
scroll to position [36, 0]
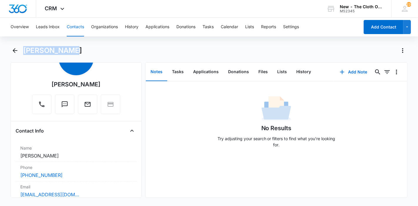
copy h1 "Dania Solano"
drag, startPoint x: 71, startPoint y: 48, endPoint x: 24, endPoint y: 48, distance: 47.0
click at [24, 48] on div "Dania Solano" at bounding box center [215, 50] width 384 height 9
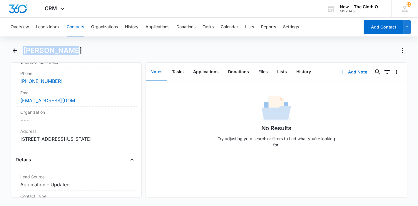
scroll to position [130, 0]
copy h1 "Dania Solano"
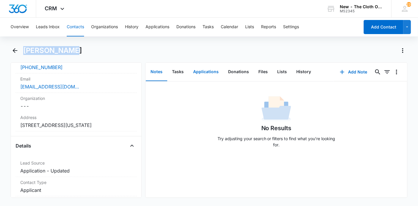
click at [208, 75] on button "Applications" at bounding box center [205, 72] width 35 height 18
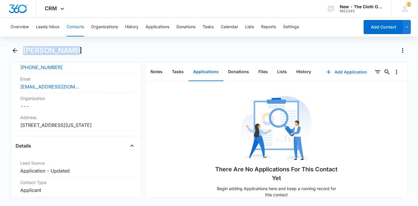
click at [340, 71] on button "Add Application" at bounding box center [346, 72] width 53 height 14
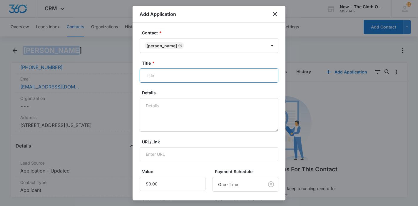
click at [226, 77] on input "Title *" at bounding box center [209, 75] width 139 height 14
paste input "Dania Solano"
type input "Applicant - Dania Solano"
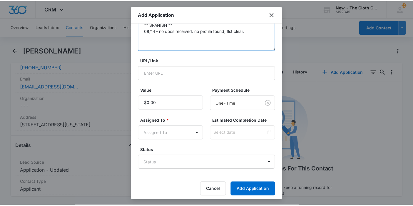
scroll to position [84, 0]
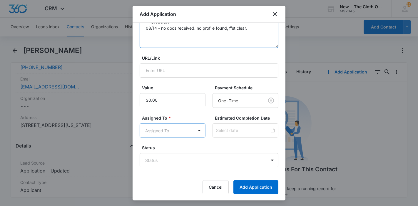
type textarea "** SPANISH ** 08/14 - no docs received. no profile found, ffst clear."
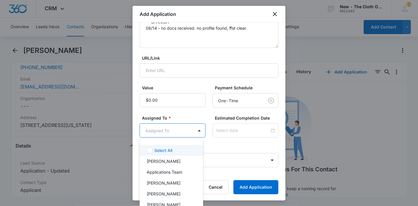
click at [182, 130] on body "CRM Apps Reputation Forms CRM Email Ads Intelligence Brand Settings New - The C…" at bounding box center [209, 103] width 418 height 206
type input "app"
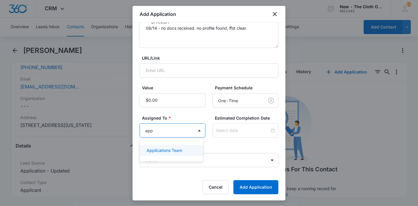
click at [179, 146] on div "Applications Team" at bounding box center [171, 150] width 63 height 11
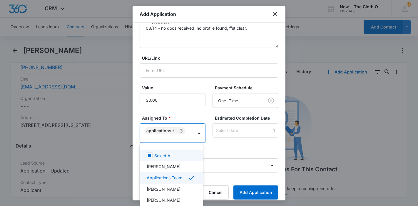
click at [225, 131] on div at bounding box center [209, 103] width 418 height 206
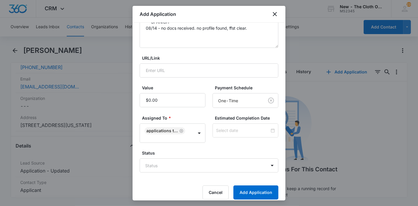
click at [225, 131] on input at bounding box center [242, 130] width 53 height 6
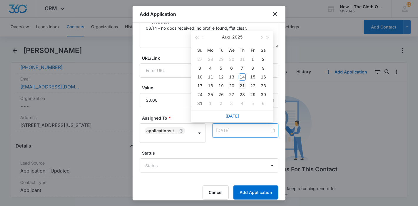
click at [243, 85] on div "21" at bounding box center [242, 85] width 7 height 7
type input "Aug 22, 2025"
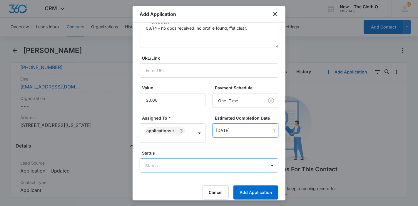
click at [192, 165] on body "CRM Apps Reputation Forms CRM Email Ads Intelligence Brand Settings New - The C…" at bounding box center [209, 103] width 418 height 206
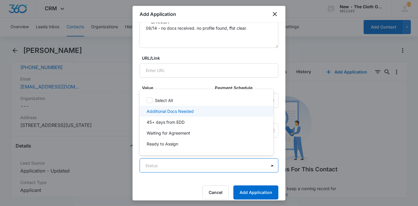
click at [189, 111] on p "Additional Docs Needed" at bounding box center [170, 111] width 47 height 6
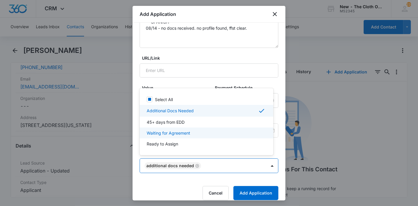
click at [244, 193] on div at bounding box center [209, 103] width 418 height 206
click at [244, 193] on button "Add Application" at bounding box center [255, 193] width 45 height 14
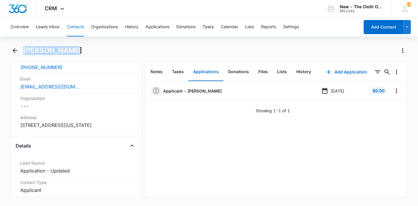
drag, startPoint x: 70, startPoint y: 51, endPoint x: 24, endPoint y: 53, distance: 45.9
click at [24, 53] on div "Dania Solano" at bounding box center [215, 50] width 384 height 9
copy h1 "Dania Solano"
click at [40, 26] on button "Leads Inbox" at bounding box center [48, 27] width 24 height 19
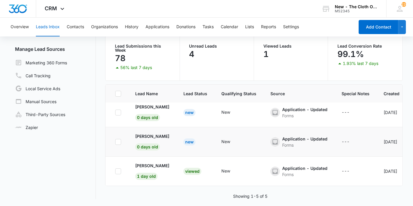
scroll to position [68, 0]
click at [159, 133] on p "Darilis Guanche" at bounding box center [152, 136] width 34 height 6
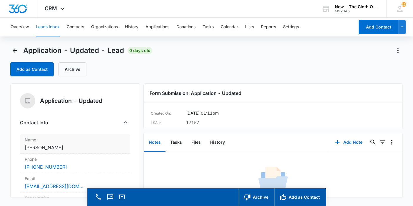
copy dd "Darilis Guanche"
drag, startPoint x: 63, startPoint y: 149, endPoint x: 24, endPoint y: 147, distance: 38.6
click at [25, 147] on dd "Cancel Save Changes Darilis Guanche" at bounding box center [75, 147] width 101 height 7
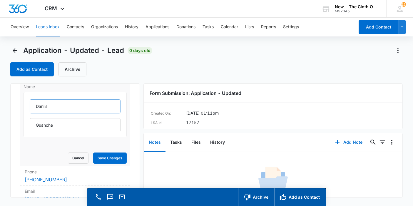
scroll to position [54, 0]
click at [75, 156] on button "Cancel" at bounding box center [78, 157] width 21 height 11
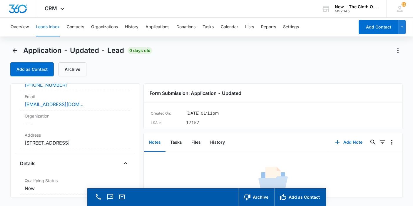
scroll to position [82, 0]
click at [78, 146] on dd "Cancel Save Changes 6850W 16th Dr Apt 203 Hialeah Fl 33014 United States" at bounding box center [75, 142] width 101 height 7
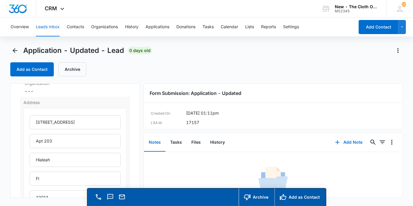
scroll to position [128, 0]
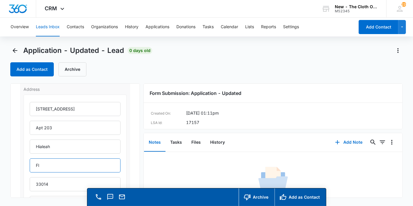
click at [68, 167] on input "Fl" at bounding box center [75, 165] width 91 height 14
type input "Florida"
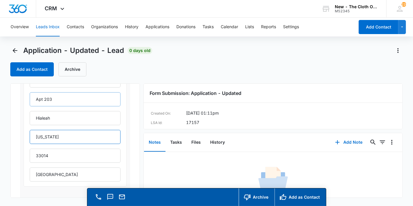
scroll to position [157, 0]
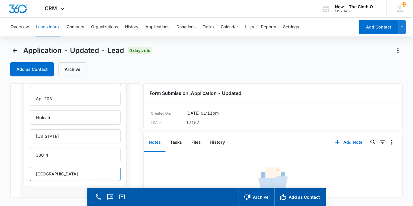
drag, startPoint x: 71, startPoint y: 173, endPoint x: 27, endPoint y: 173, distance: 44.4
click at [27, 173] on div "6850W 16th Dr Apt 203 Hialeah Florida 33014 United States" at bounding box center [75, 126] width 103 height 120
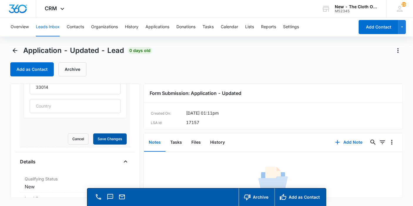
click at [93, 133] on button "Save Changes" at bounding box center [109, 138] width 33 height 11
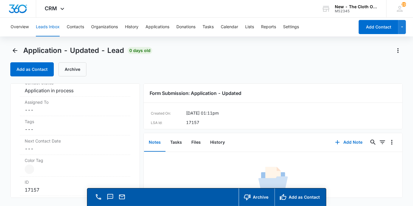
scroll to position [283, 0]
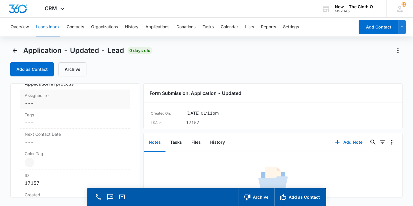
click at [37, 107] on dd "Cancel Save Changes ---" at bounding box center [75, 103] width 101 height 7
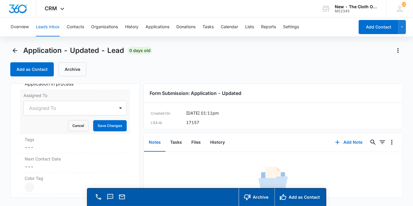
click at [37, 109] on div "Assigned To" at bounding box center [69, 108] width 91 height 14
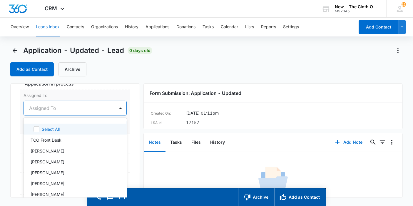
scroll to position [10, 0]
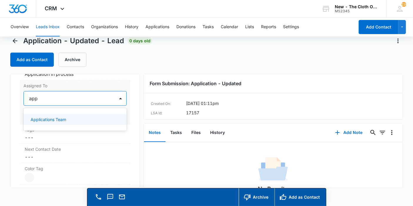
type input "appl"
click at [37, 122] on p "Applications Team" at bounding box center [49, 119] width 36 height 6
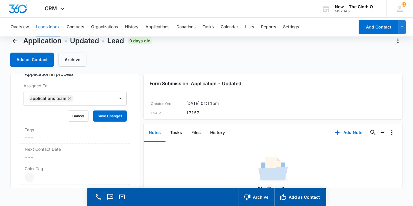
click at [132, 122] on div "Application - Updated Contact Info Name Cancel Save Changes Darilis Guanche Pho…" at bounding box center [75, 131] width 130 height 114
click at [117, 121] on button "Save Changes" at bounding box center [109, 115] width 33 height 11
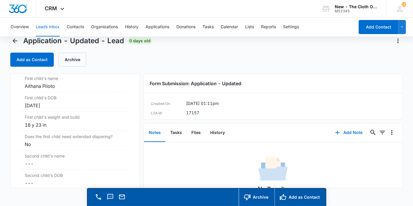
scroll to position [687, 0]
click at [56, 128] on div "16 y 23 in" at bounding box center [75, 124] width 101 height 7
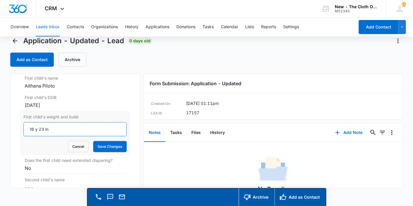
click at [34, 135] on input "16 y 23 in" at bounding box center [75, 129] width 103 height 14
type input "16lbs y 23 in"
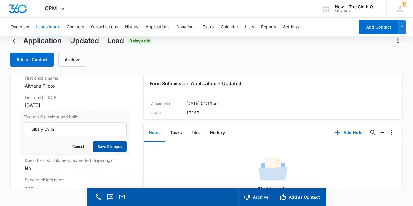
click at [103, 149] on button "Save Changes" at bounding box center [109, 146] width 33 height 11
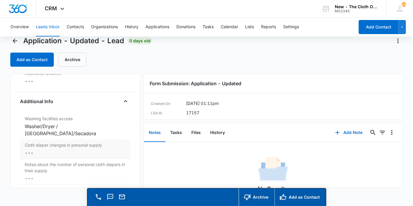
scroll to position [920, 0]
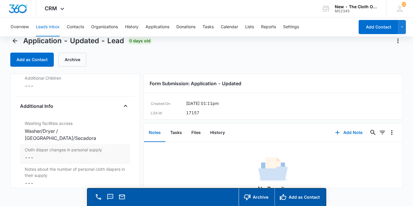
click at [36, 154] on dd "Cancel Save Changes ---" at bounding box center [75, 157] width 101 height 7
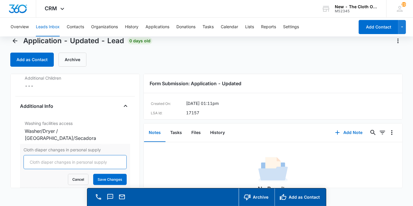
click at [36, 158] on input "Cloth diaper changes in personal supply" at bounding box center [75, 162] width 103 height 14
type input "0"
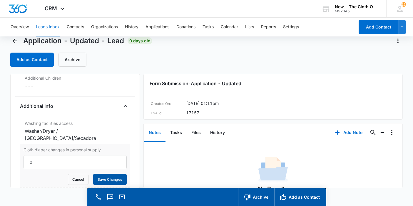
click at [101, 174] on button "Save Changes" at bounding box center [109, 179] width 33 height 11
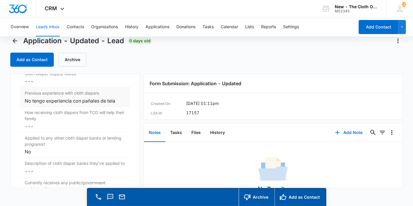
scroll to position [1025, 0]
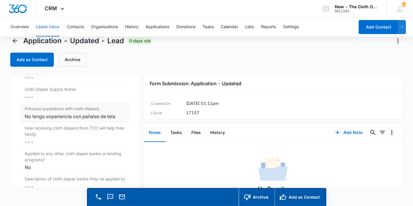
click at [103, 113] on div "No tengo experiencia con pañales de tela" at bounding box center [75, 116] width 101 height 7
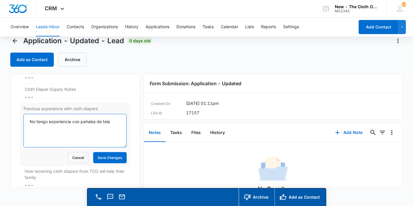
drag, startPoint x: 112, startPoint y: 117, endPoint x: 24, endPoint y: 114, distance: 88.2
click at [24, 114] on textarea "No tengo experiencia con pañales de tela" at bounding box center [75, 130] width 103 height 33
click at [112, 120] on textarea "No tengo experiencia con pañales de tela" at bounding box center [75, 130] width 103 height 33
paste textarea "I have no experience with cloth diapers."
type textarea "No tengo experiencia con pañales de tela / I have no experience with cloth diap…"
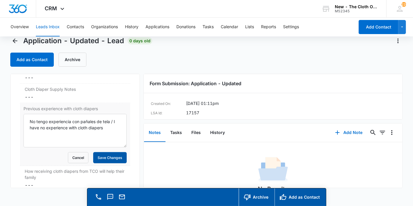
click at [110, 152] on button "Save Changes" at bounding box center [109, 157] width 33 height 11
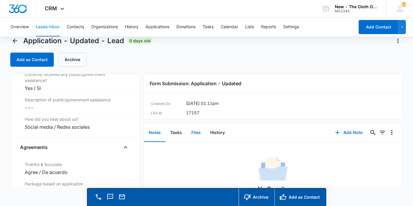
scroll to position [1163, 0]
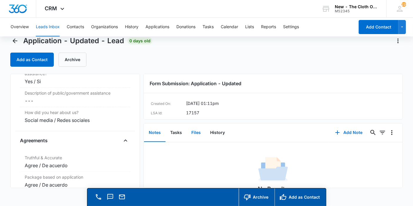
click at [188, 133] on button "Files" at bounding box center [196, 133] width 19 height 18
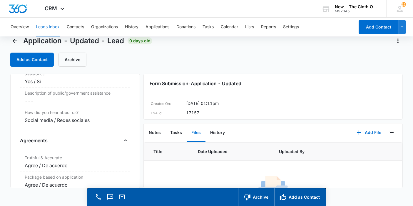
scroll to position [35, 0]
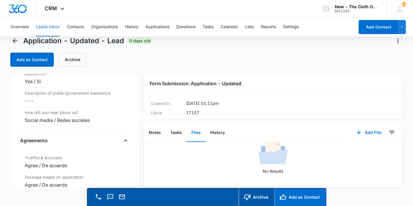
click at [301, 199] on button "Add as Contact" at bounding box center [299, 197] width 51 height 18
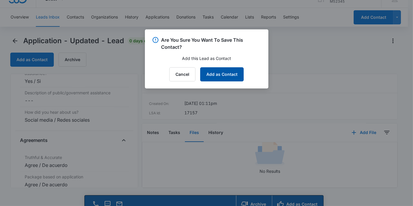
click at [227, 71] on button "Add as Contact" at bounding box center [221, 74] width 43 height 14
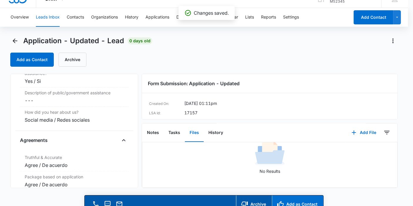
scroll to position [1163, 0]
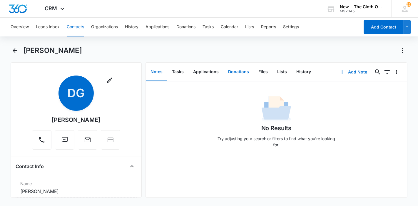
click at [227, 71] on button "Donations" at bounding box center [238, 72] width 30 height 18
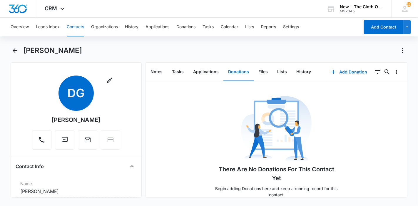
click at [227, 71] on button "Donations" at bounding box center [238, 72] width 30 height 18
click at [255, 75] on button "Files" at bounding box center [263, 72] width 19 height 18
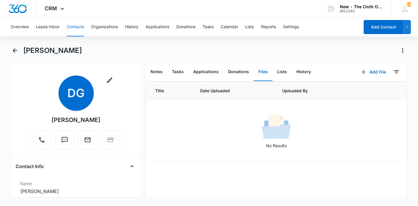
drag, startPoint x: 78, startPoint y: 51, endPoint x: 25, endPoint y: 47, distance: 53.1
click at [25, 47] on div "Darilis Guanche" at bounding box center [215, 50] width 384 height 9
copy h1 "Darilis Guanche"
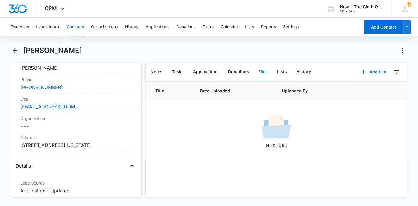
scroll to position [142, 0]
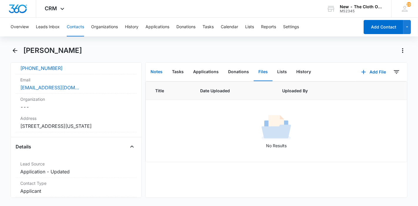
click at [158, 72] on button "Notes" at bounding box center [156, 72] width 21 height 18
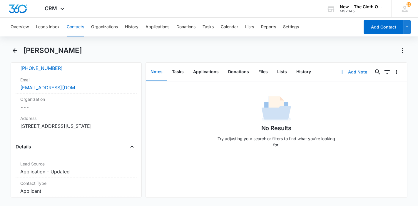
click at [347, 72] on button "Add Note" at bounding box center [353, 72] width 39 height 14
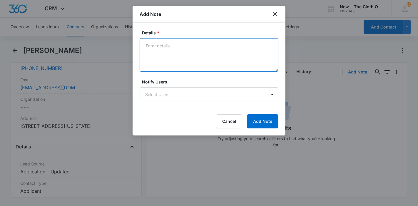
click at [244, 45] on textarea "Details *" at bounding box center [209, 54] width 139 height 33
paste textarea "https://www.facebook.com/darilis.guanche.9"
type textarea "https://www.facebook.com/darilis.guanche.9"
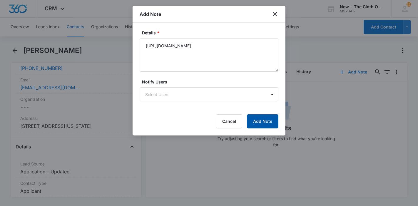
click at [257, 120] on button "Add Note" at bounding box center [262, 121] width 31 height 14
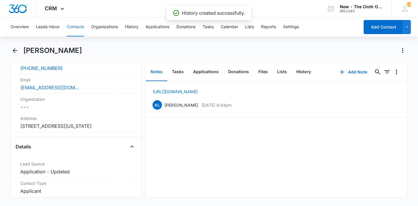
drag, startPoint x: 77, startPoint y: 52, endPoint x: 25, endPoint y: 51, distance: 52.0
click at [25, 51] on h1 "Darilis Guanche" at bounding box center [52, 50] width 59 height 9
copy h1 "Darilis Guanche"
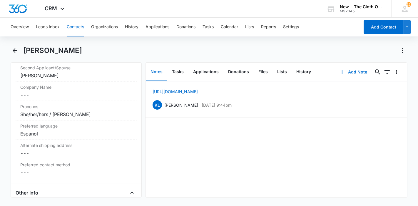
scroll to position [455, 0]
click at [202, 73] on button "Applications" at bounding box center [205, 72] width 35 height 18
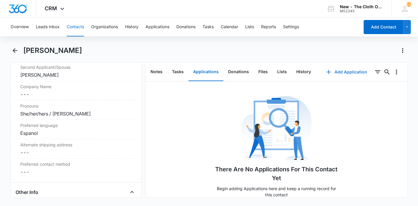
click at [338, 71] on button "Add Application" at bounding box center [346, 72] width 53 height 14
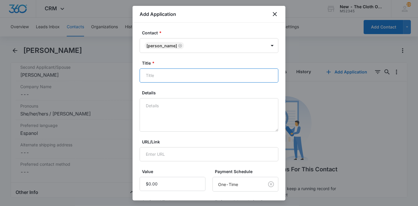
click at [227, 78] on input "Title *" at bounding box center [209, 75] width 139 height 14
paste input "Darilis Guanche"
type input "Applicant - Darilis Guanche"
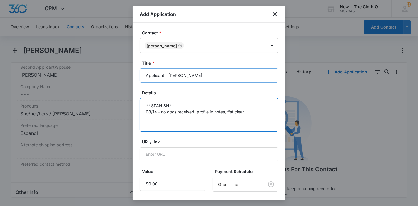
scroll to position [84, 0]
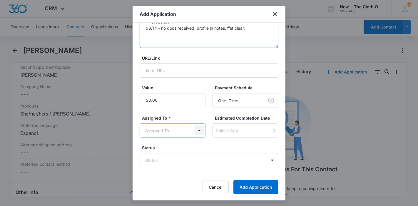
type textarea "** SPANISH ** 08/14 - no docs received. profile in notes, ffst clear."
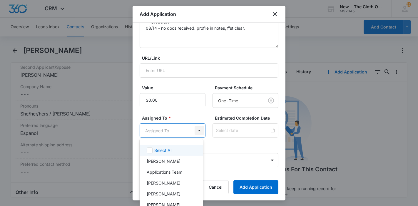
click at [194, 132] on body "CRM Apps Reputation Forms CRM Email Ads Intelligence Brand Settings New - The C…" at bounding box center [209, 103] width 418 height 206
type input "app"
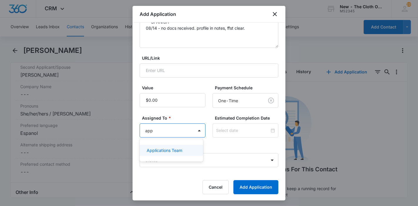
click at [174, 149] on p "Applications Team" at bounding box center [165, 150] width 36 height 6
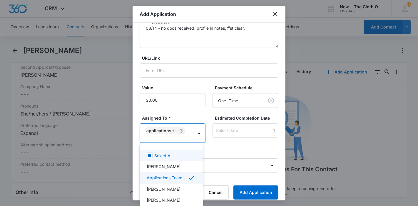
click at [231, 135] on div at bounding box center [209, 103] width 418 height 206
click at [231, 135] on div at bounding box center [245, 130] width 66 height 14
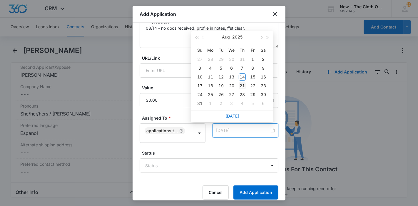
click at [243, 85] on div "21" at bounding box center [242, 85] width 7 height 7
type input "Aug 22, 2025"
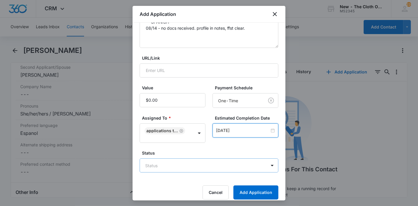
click at [208, 162] on body "CRM Apps Reputation Forms CRM Email Ads Intelligence Brand Settings New - The C…" at bounding box center [209, 103] width 418 height 206
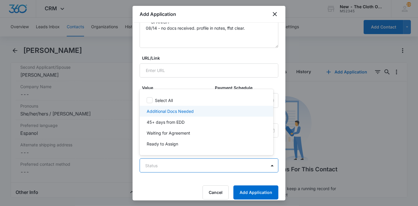
click at [206, 113] on div "Additional Docs Needed" at bounding box center [206, 111] width 118 height 6
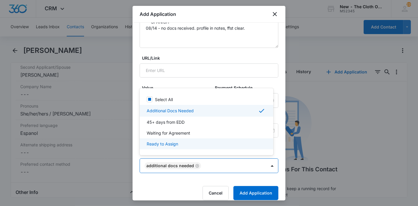
click at [249, 192] on div at bounding box center [209, 103] width 418 height 206
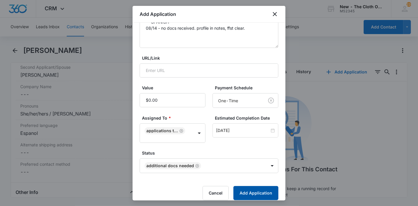
click at [249, 192] on button "Add Application" at bounding box center [255, 193] width 45 height 14
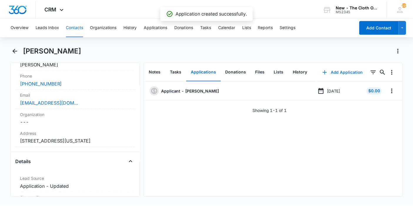
scroll to position [126, 0]
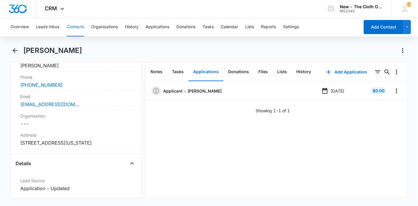
drag, startPoint x: 80, startPoint y: 49, endPoint x: 24, endPoint y: 48, distance: 56.1
click at [24, 48] on div "Darilis Guanche" at bounding box center [215, 50] width 384 height 9
copy h1 "Darilis Guanche"
click at [48, 28] on button "Leads Inbox" at bounding box center [48, 27] width 24 height 19
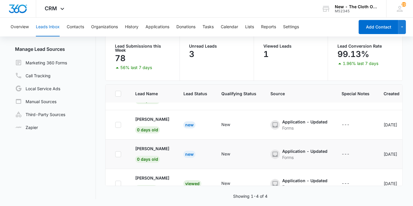
scroll to position [38, 0]
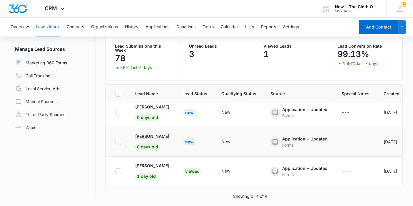
click at [160, 133] on p "Samantha Mathis" at bounding box center [152, 136] width 34 height 6
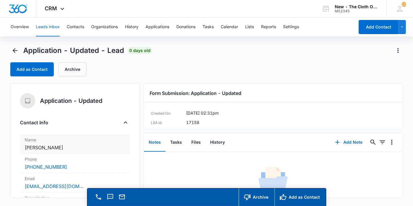
copy dd "Samantha Mathis"
drag, startPoint x: 66, startPoint y: 149, endPoint x: 25, endPoint y: 151, distance: 41.2
click at [25, 151] on div "Name Cancel Save Changes Samantha Mathis" at bounding box center [75, 143] width 110 height 19
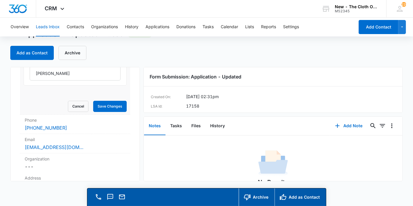
scroll to position [91, 0]
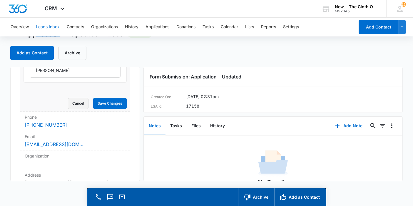
click at [79, 107] on button "Cancel" at bounding box center [78, 103] width 21 height 11
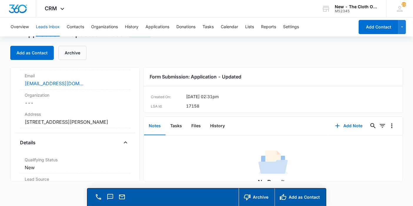
scroll to position [87, 0]
click at [81, 121] on dd "Cancel Save Changes 374 WV Thompson Rd rutherfordton nc 28139 United States" at bounding box center [75, 121] width 101 height 7
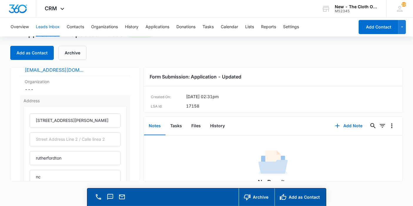
scroll to position [101, 0]
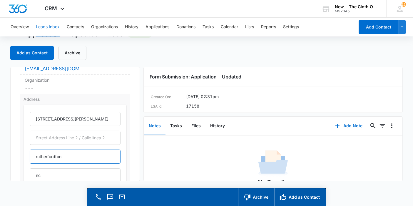
click at [38, 156] on input "rutherfordton" at bounding box center [75, 157] width 91 height 14
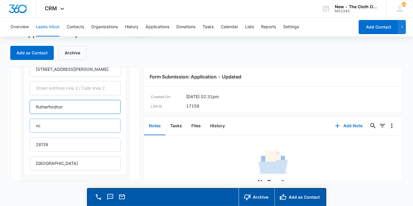
scroll to position [151, 0]
type input "Rutherfordton"
click at [57, 130] on input "nc" at bounding box center [75, 126] width 91 height 14
type input "n"
type input "North Carolina"
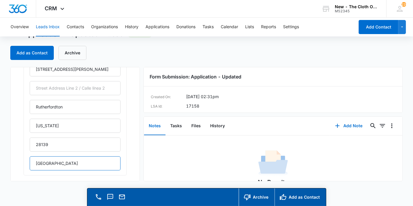
drag, startPoint x: 65, startPoint y: 162, endPoint x: 18, endPoint y: 160, distance: 46.8
click at [18, 160] on div "Application - Updated Contact Info Name Cancel Save Changes Samantha Mathis Pho…" at bounding box center [75, 124] width 130 height 114
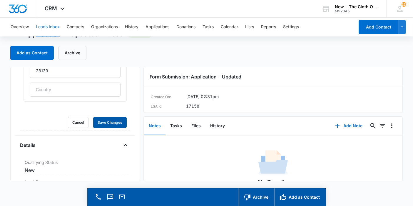
click at [93, 117] on button "Save Changes" at bounding box center [109, 122] width 33 height 11
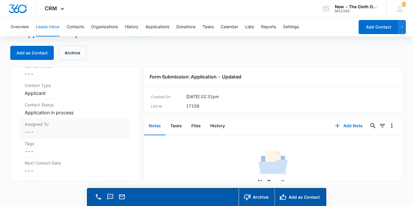
scroll to position [238, 0]
click at [37, 135] on dd "Cancel Save Changes ---" at bounding box center [75, 131] width 101 height 7
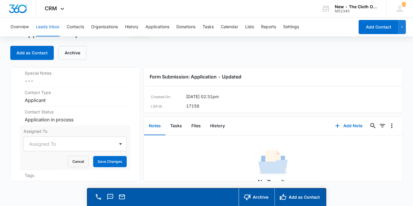
click at [37, 140] on div at bounding box center [68, 144] width 78 height 8
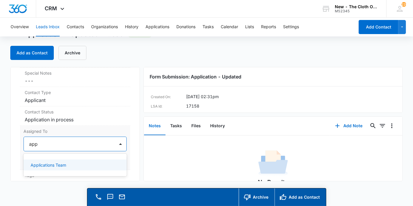
type input "appl"
click at [43, 160] on div "Applications Team" at bounding box center [75, 165] width 103 height 11
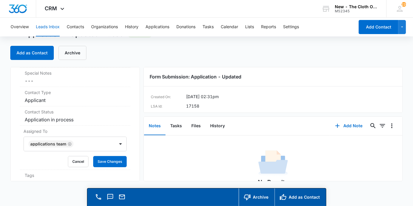
click at [128, 149] on div "Application - Updated Contact Info Name Cancel Save Changes Samantha Mathis Pho…" at bounding box center [75, 124] width 130 height 114
click at [114, 157] on button "Save Changes" at bounding box center [109, 161] width 33 height 11
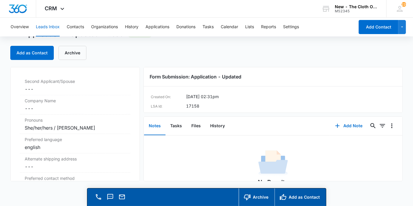
scroll to position [466, 0]
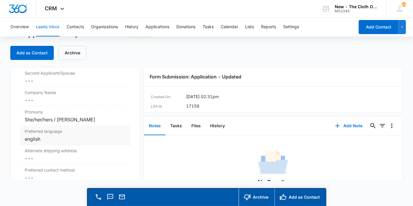
click at [64, 139] on div "english" at bounding box center [75, 138] width 101 height 7
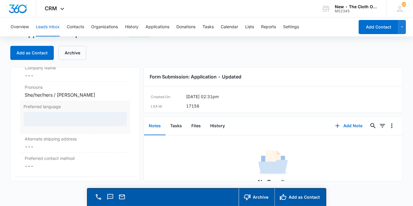
scroll to position [441, 0]
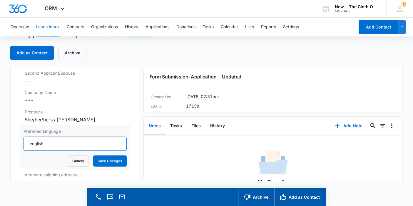
click at [64, 139] on input "english" at bounding box center [75, 144] width 103 height 14
type input "English"
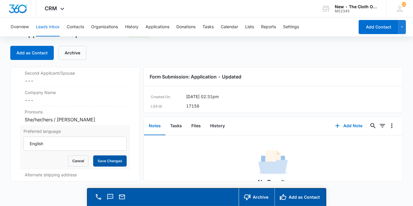
click at [103, 161] on button "Save Changes" at bounding box center [109, 160] width 33 height 11
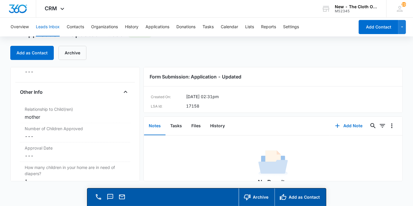
scroll to position [559, 0]
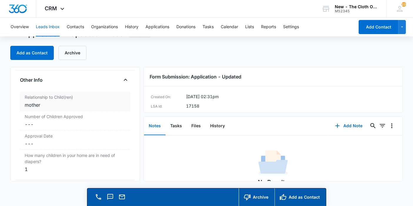
click at [57, 104] on div "mother" at bounding box center [75, 104] width 101 height 7
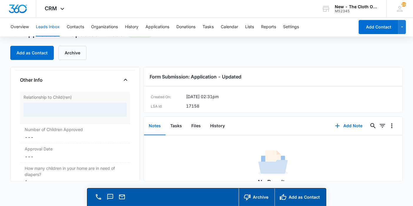
click at [57, 104] on div at bounding box center [75, 110] width 103 height 14
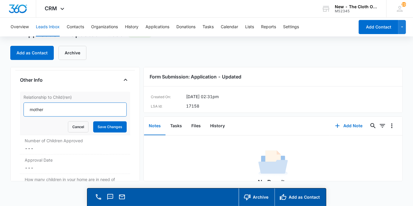
click at [57, 104] on input "mother" at bounding box center [75, 110] width 103 height 14
type input "Mother"
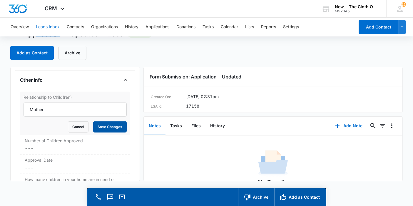
click at [104, 127] on button "Save Changes" at bounding box center [109, 126] width 33 height 11
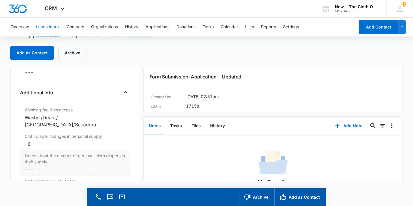
scroll to position [933, 0]
click at [55, 142] on div "-6" at bounding box center [75, 145] width 101 height 7
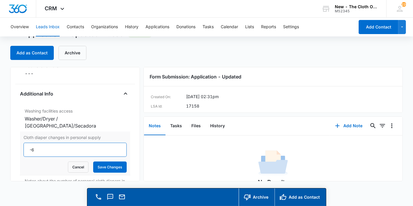
click at [95, 143] on input "-6" at bounding box center [75, 150] width 103 height 14
type input "6"
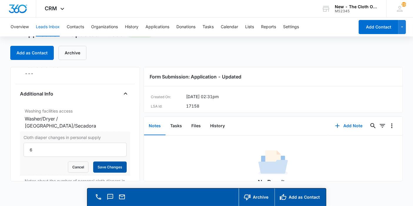
click at [106, 162] on button "Save Changes" at bounding box center [109, 167] width 33 height 11
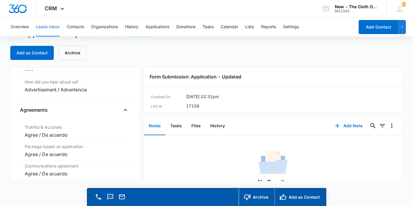
scroll to position [1190, 0]
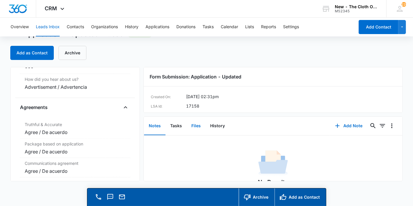
click at [202, 122] on button "Files" at bounding box center [196, 126] width 19 height 18
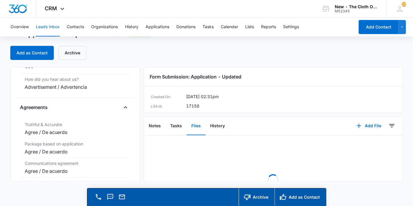
click at [202, 122] on button "Files" at bounding box center [196, 126] width 19 height 18
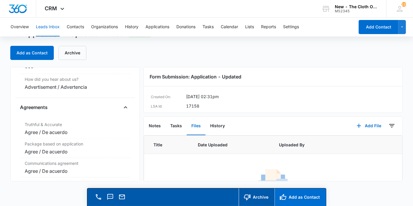
click at [296, 199] on button "Add as Contact" at bounding box center [299, 197] width 51 height 18
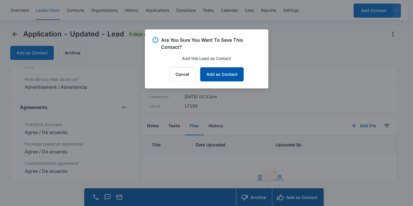
click at [231, 81] on button "Add as Contact" at bounding box center [221, 74] width 43 height 14
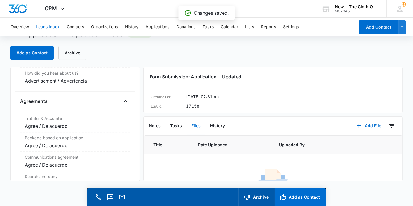
scroll to position [1190, 0]
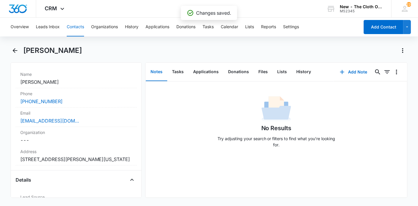
scroll to position [110, 0]
click at [348, 76] on button "Add Note" at bounding box center [353, 72] width 39 height 14
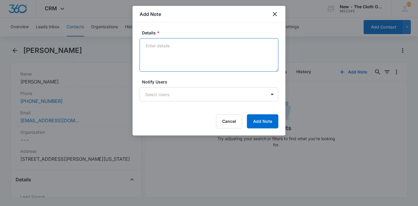
click at [218, 62] on textarea "Details *" at bounding box center [209, 54] width 139 height 33
paste textarea "https://www.facebook.com/samantha.mathis.896154"
type textarea "https://www.facebook.com/samantha.mathis.896154"
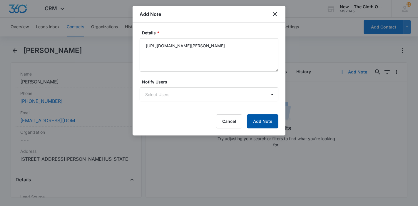
click at [263, 122] on button "Add Note" at bounding box center [262, 121] width 31 height 14
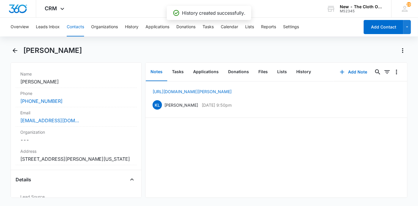
drag, startPoint x: 87, startPoint y: 48, endPoint x: 24, endPoint y: 52, distance: 63.3
click at [24, 52] on div "Samantha Mathis" at bounding box center [215, 50] width 384 height 9
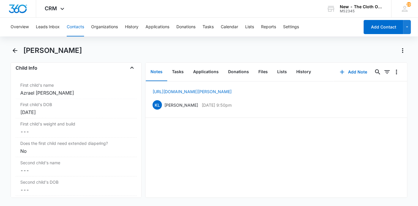
scroll to position [704, 0]
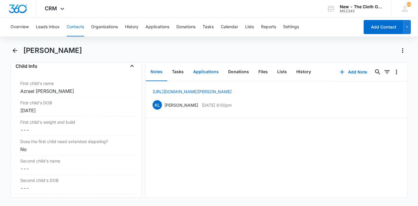
click at [204, 68] on button "Applications" at bounding box center [205, 72] width 35 height 18
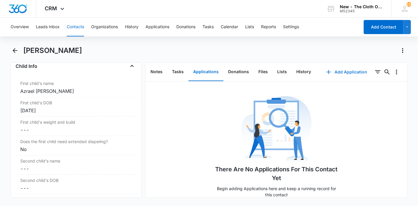
click at [356, 71] on button "Add Application" at bounding box center [346, 72] width 53 height 14
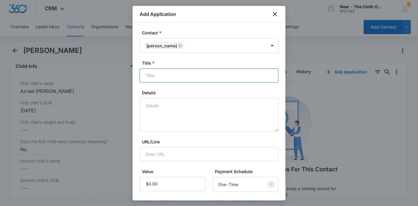
click at [167, 77] on input "Title *" at bounding box center [209, 75] width 139 height 14
type input "A"
paste input "Samantha Mathis"
type input "EDD 12/08/2025 - Applicant - Samantha Mathis"
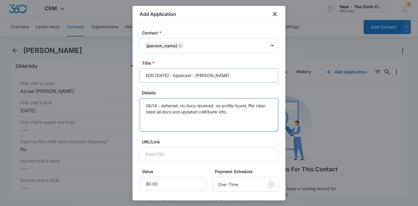
scroll to position [84, 0]
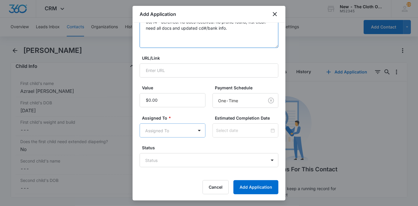
type textarea "08/14 - deferred. no docs received. no profile found, ffst clear. need all docs…"
click at [170, 133] on body "CRM Apps Reputation Forms CRM Email Ads Intelligence Brand Settings New - The C…" at bounding box center [209, 103] width 418 height 206
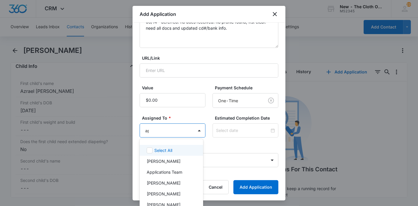
type input "app"
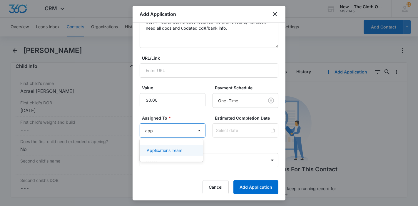
click at [171, 149] on p "Applications Team" at bounding box center [165, 150] width 36 height 6
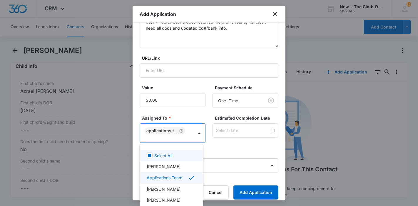
click at [183, 117] on div at bounding box center [209, 103] width 418 height 206
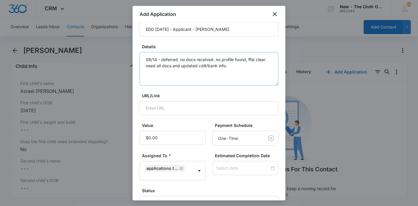
scroll to position [46, 0]
click at [226, 167] on input at bounding box center [242, 168] width 53 height 6
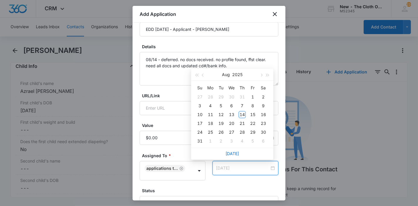
type input "Jul 31, 2025"
click at [261, 75] on span "button" at bounding box center [260, 75] width 3 height 3
click at [244, 123] on div "23" at bounding box center [242, 123] width 7 height 7
type input "Oct 24, 2025"
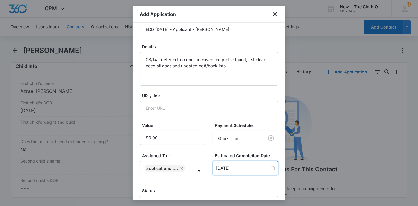
scroll to position [89, 0]
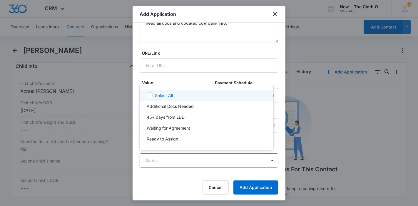
click at [180, 154] on body "CRM Apps Reputation Forms CRM Email Ads Intelligence Brand Settings New - The C…" at bounding box center [209, 103] width 418 height 206
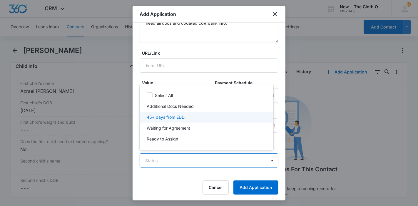
click at [180, 120] on p "45+ days from EDD" at bounding box center [166, 117] width 38 height 6
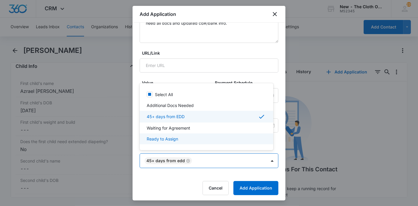
click at [240, 181] on div at bounding box center [209, 103] width 418 height 206
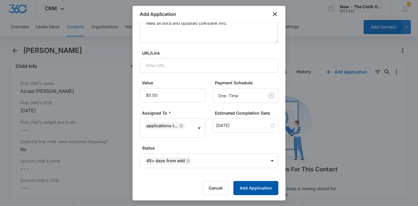
click at [240, 181] on button "Add Application" at bounding box center [255, 188] width 45 height 14
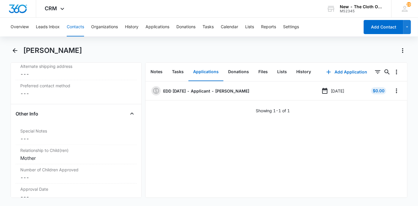
scroll to position [534, 0]
drag, startPoint x: 91, startPoint y: 48, endPoint x: 26, endPoint y: 50, distance: 65.5
click at [26, 50] on div "Samantha Mathis" at bounding box center [215, 50] width 384 height 9
click at [26, 50] on h1 "Samantha Mathis" at bounding box center [52, 50] width 59 height 9
drag, startPoint x: 84, startPoint y: 52, endPoint x: 25, endPoint y: 51, distance: 59.1
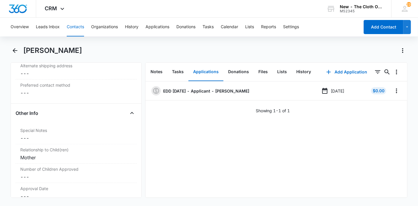
click at [25, 51] on div "Samantha Mathis" at bounding box center [215, 50] width 384 height 9
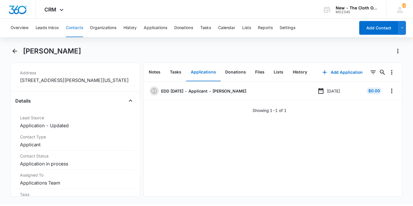
scroll to position [188, 0]
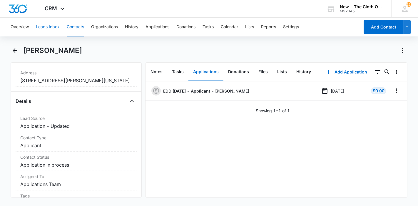
click at [44, 27] on button "Leads Inbox" at bounding box center [48, 27] width 24 height 19
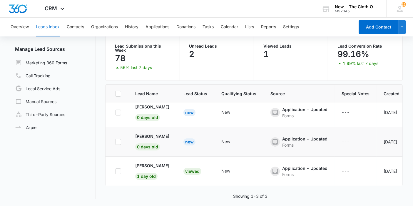
scroll to position [7, 0]
click at [149, 134] on p "Frozan Safi" at bounding box center [152, 136] width 34 height 6
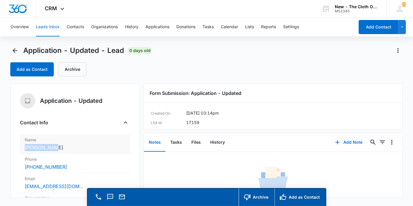
drag, startPoint x: 56, startPoint y: 146, endPoint x: 24, endPoint y: 147, distance: 32.0
click at [24, 147] on div "Name Cancel Save Changes Frozan Safi" at bounding box center [75, 143] width 110 height 19
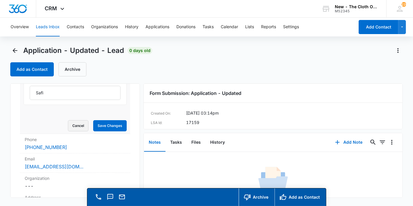
click at [70, 127] on button "Cancel" at bounding box center [78, 125] width 21 height 11
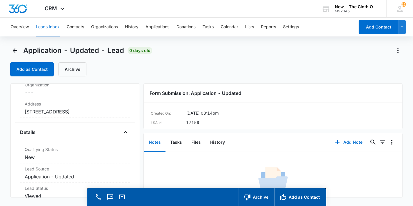
scroll to position [115, 0]
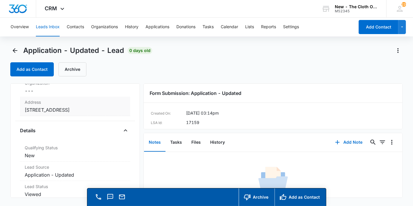
click at [80, 113] on dd "Cancel Save Changes 21009 Stanford sq APT 400 Sterling VA 20166 United States" at bounding box center [75, 109] width 101 height 7
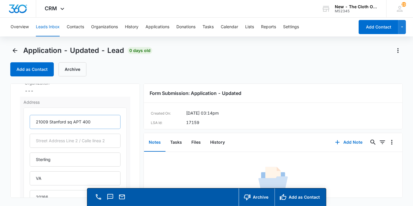
scroll to position [126, 0]
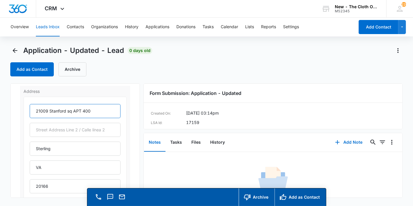
drag, startPoint x: 91, startPoint y: 111, endPoint x: 74, endPoint y: 111, distance: 17.6
click at [74, 111] on input "21009 Stanford sq APT 400" at bounding box center [75, 111] width 91 height 14
click at [92, 110] on input "21009 Stanford sq APT 400" at bounding box center [75, 111] width 91 height 14
type input "21009 Stanford sq"
type input "Apt 400"
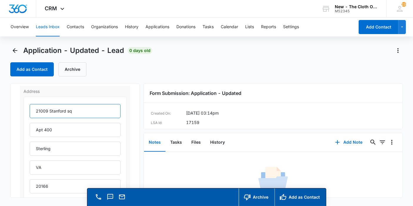
click at [92, 110] on input "21009 Stanford sq" at bounding box center [75, 111] width 91 height 14
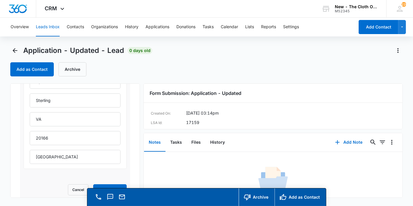
scroll to position [175, 0]
type input "21009 Stanford Square"
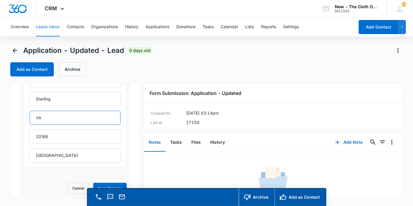
click at [85, 112] on input "VA" at bounding box center [75, 118] width 91 height 14
type input "Virginia"
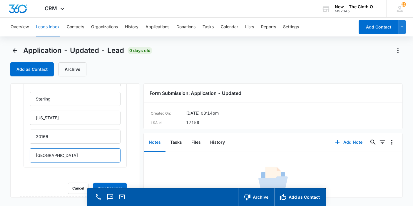
drag, startPoint x: 74, startPoint y: 153, endPoint x: 19, endPoint y: 154, distance: 54.9
click at [19, 154] on div "Application - Updated Contact Info Name Cancel Save Changes Frozan Safi Phone C…" at bounding box center [75, 140] width 130 height 114
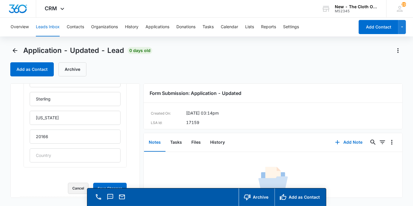
scroll to position [176, 0]
click at [93, 182] on button "Save Changes" at bounding box center [109, 187] width 33 height 11
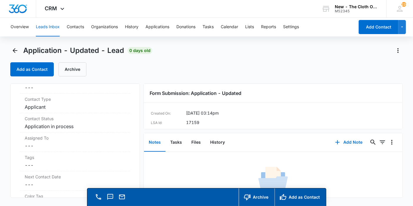
scroll to position [382, 0]
click at [40, 142] on dd "Cancel Save Changes ---" at bounding box center [75, 145] width 101 height 7
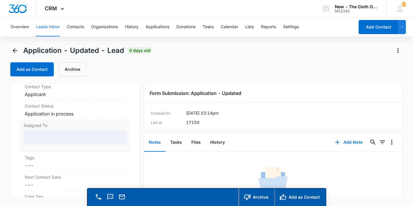
scroll to position [249, 0]
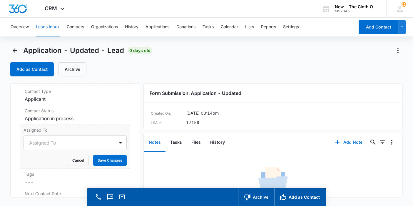
click at [40, 145] on div "Assigned To" at bounding box center [75, 142] width 103 height 15
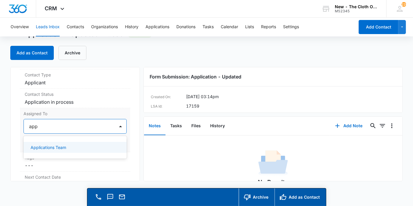
type input "appl"
click at [42, 150] on p "Applications Team" at bounding box center [49, 147] width 36 height 6
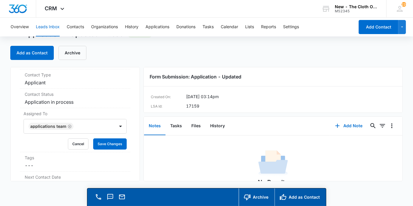
click at [129, 146] on div "Application - Updated Contact Info Name Cancel Save Changes Frozan Safi Phone C…" at bounding box center [75, 124] width 130 height 114
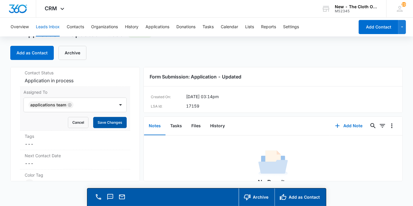
click at [112, 128] on button "Save Changes" at bounding box center [109, 122] width 33 height 11
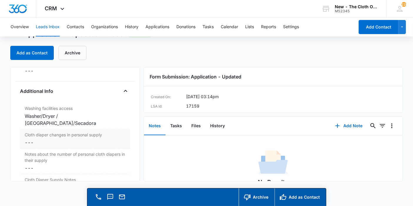
scroll to position [928, 0]
click at [41, 134] on label "Cloth diaper changes in personal supply" at bounding box center [75, 135] width 101 height 6
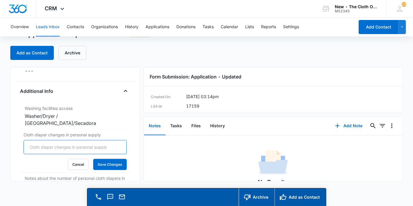
click at [35, 142] on input "Cloth diaper changes in personal supply" at bounding box center [75, 147] width 103 height 14
type input "0"
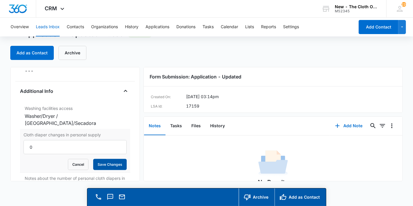
click at [105, 159] on button "Save Changes" at bounding box center [109, 164] width 33 height 11
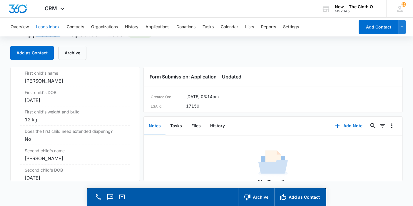
scroll to position [706, 0]
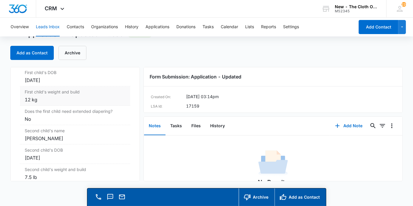
click at [59, 100] on div "First child's weight and build Cancel Save Changes 12 kg" at bounding box center [75, 95] width 110 height 19
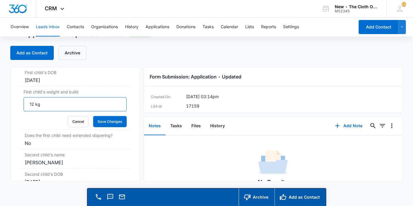
drag, startPoint x: 50, startPoint y: 111, endPoint x: 12, endPoint y: 113, distance: 38.0
click at [12, 113] on div "Application - Updated Contact Info Name Cancel Save Changes Frozan Safi Phone C…" at bounding box center [75, 124] width 130 height 114
type input "26lbs"
click at [111, 127] on button "Save Changes" at bounding box center [109, 121] width 33 height 11
click at [192, 126] on button "Files" at bounding box center [196, 126] width 19 height 18
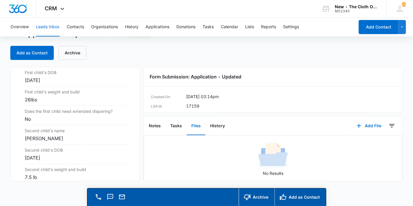
scroll to position [27, 0]
click at [298, 200] on button "Add as Contact" at bounding box center [299, 197] width 51 height 18
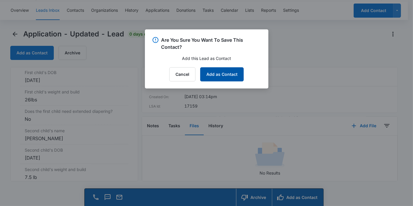
click at [221, 77] on button "Add as Contact" at bounding box center [221, 74] width 43 height 14
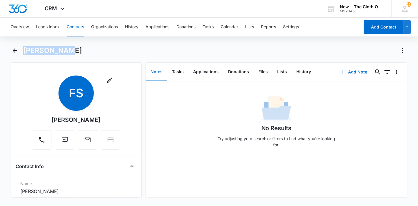
drag, startPoint x: 66, startPoint y: 51, endPoint x: 21, endPoint y: 50, distance: 44.7
click at [21, 50] on div "Frozan Safi" at bounding box center [209, 54] width 397 height 16
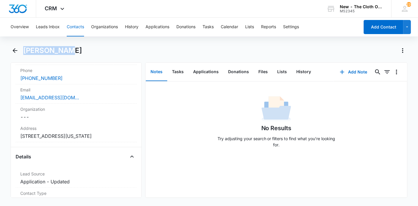
scroll to position [136, 0]
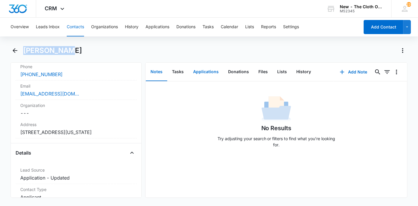
click at [213, 69] on button "Applications" at bounding box center [205, 72] width 35 height 18
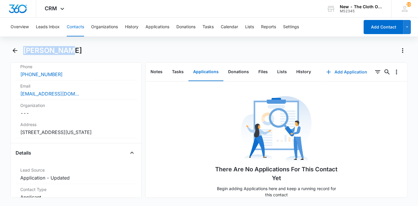
click at [336, 73] on button "Add Application" at bounding box center [346, 72] width 53 height 14
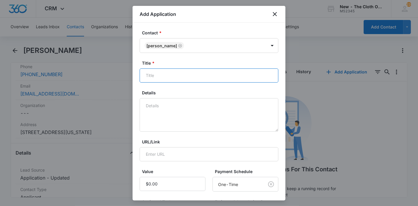
click at [218, 72] on input "Title *" at bounding box center [209, 75] width 139 height 14
paste input "Frozan Safi"
type input "Applicant - Frozan Safi"
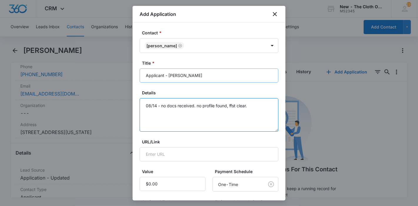
scroll to position [84, 0]
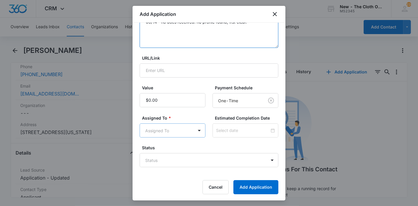
type textarea "08/14 - no docs received. no profile found, ffst clear."
click at [187, 128] on body "CRM Apps Reputation Forms CRM Email Ads Intelligence Brand Settings New - The C…" at bounding box center [209, 103] width 418 height 206
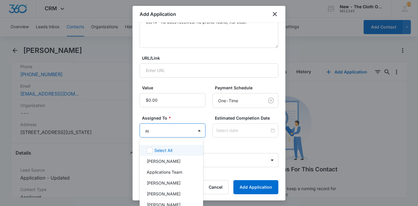
type input "app"
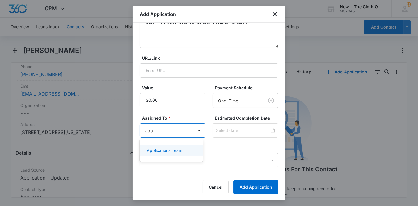
click at [183, 145] on div "Applications Team" at bounding box center [171, 150] width 63 height 11
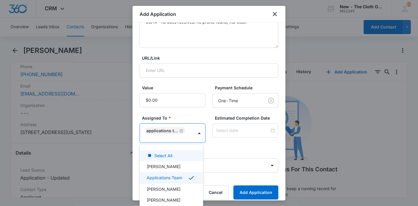
click at [241, 125] on div at bounding box center [209, 103] width 418 height 206
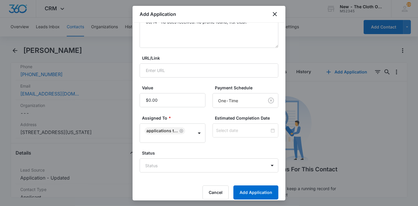
click at [241, 125] on div at bounding box center [245, 130] width 66 height 14
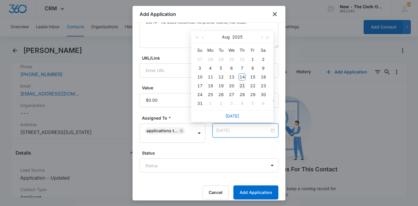
click at [239, 87] on div "21" at bounding box center [242, 85] width 7 height 7
type input "Aug 22, 2025"
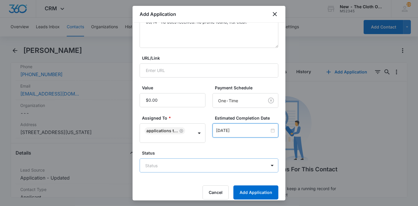
click at [185, 166] on body "CRM Apps Reputation Forms CRM Email Ads Intelligence Brand Settings New - The C…" at bounding box center [209, 103] width 418 height 206
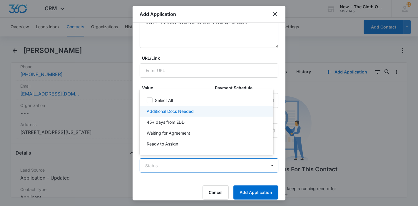
click at [184, 113] on p "Additional Docs Needed" at bounding box center [170, 111] width 47 height 6
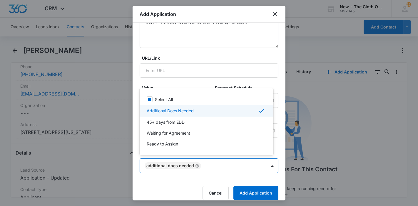
click at [184, 113] on p "Additional Docs Needed" at bounding box center [170, 111] width 47 height 6
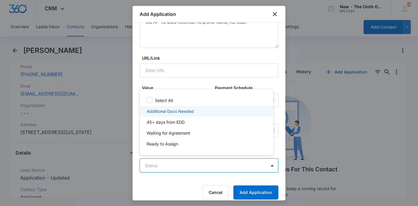
click at [184, 113] on p "Additional Docs Needed" at bounding box center [170, 111] width 47 height 6
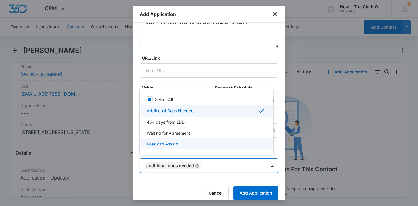
click at [254, 193] on div at bounding box center [209, 103] width 418 height 206
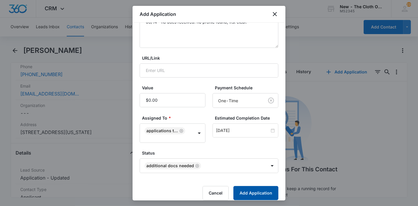
click at [254, 193] on button "Add Application" at bounding box center [255, 193] width 45 height 14
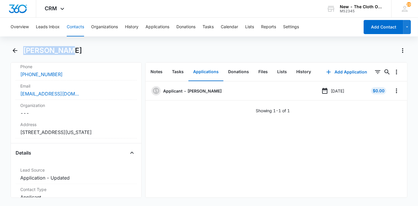
drag, startPoint x: 66, startPoint y: 50, endPoint x: 23, endPoint y: 47, distance: 43.0
click at [23, 47] on div "Frozan Safi" at bounding box center [215, 50] width 384 height 9
click at [393, 94] on icon "Overflow Menu" at bounding box center [396, 90] width 7 height 7
click at [370, 106] on div "Edit" at bounding box center [376, 107] width 12 height 4
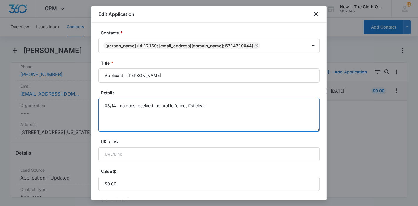
click at [225, 105] on textarea "08/14 - no docs received. no profile found, ffst clear." at bounding box center [208, 114] width 221 height 33
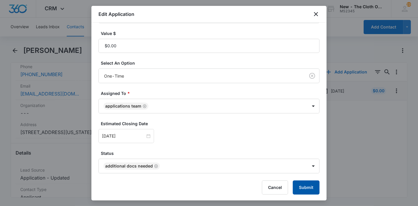
type textarea "08/14 - no docs received. no profile found, ffst clear. needs to w/d from other…"
click at [293, 185] on button "Submit" at bounding box center [306, 187] width 27 height 14
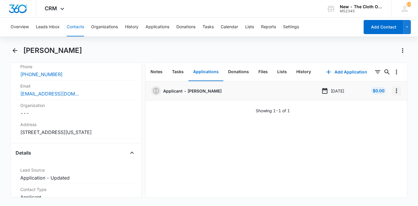
click at [393, 93] on icon "Overflow Menu" at bounding box center [396, 90] width 7 height 7
click at [369, 106] on button "Edit" at bounding box center [378, 107] width 33 height 9
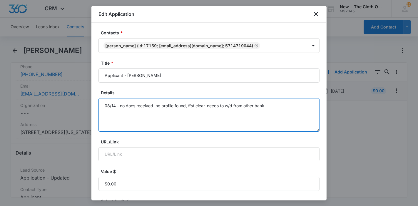
click at [273, 105] on textarea "08/14 - no docs received. no profile found, ffst clear. needs to w/d from other…" at bounding box center [208, 114] width 221 height 33
paste textarea "https://www.facebook.com/womengivingback1/"
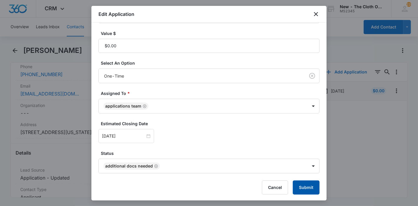
type textarea "08/14 - no docs received. no profile found, ffst clear. needs to w/d from other…"
click at [294, 187] on button "Submit" at bounding box center [306, 187] width 27 height 14
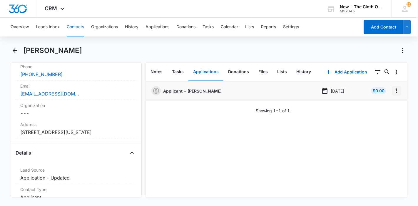
click at [396, 92] on icon "Overflow Menu" at bounding box center [396, 90] width 1 height 5
click at [373, 105] on div "Edit" at bounding box center [376, 107] width 12 height 4
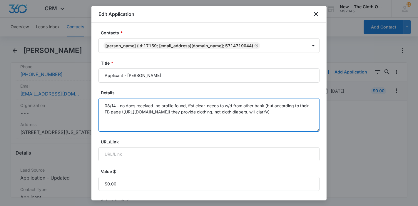
click at [269, 111] on textarea "08/14 - no docs received. no profile found, ffst clear. needs to w/d from other…" at bounding box center [208, 114] width 221 height 33
drag, startPoint x: 228, startPoint y: 111, endPoint x: 114, endPoint y: 114, distance: 114.0
click at [114, 114] on textarea "08/14 - no docs received. no profile found, ffst clear. needs to w/d from other…" at bounding box center [208, 114] width 221 height 33
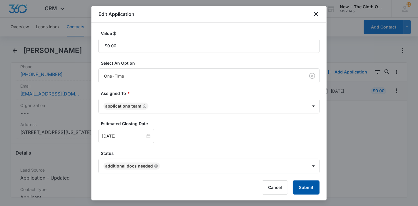
type textarea "08/14 - no docs received. no profile found, ffst clear. needs to w/d from other…"
click at [298, 184] on button "Submit" at bounding box center [306, 187] width 27 height 14
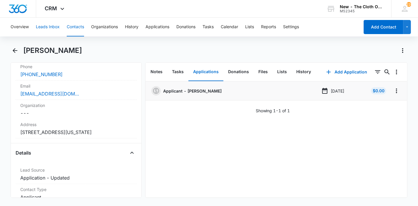
click at [44, 29] on button "Leads Inbox" at bounding box center [48, 27] width 24 height 19
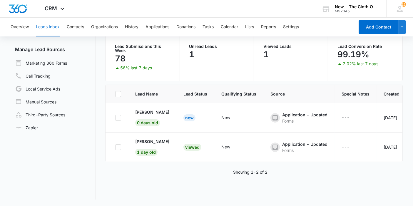
scroll to position [49, 0]
click at [150, 111] on p "Ariadna Matos" at bounding box center [152, 112] width 34 height 6
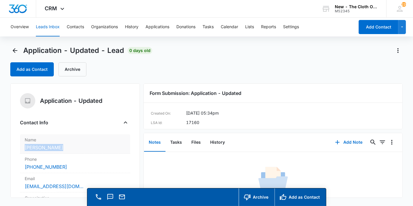
drag, startPoint x: 61, startPoint y: 148, endPoint x: 23, endPoint y: 148, distance: 37.6
click at [23, 148] on div "Name Cancel Save Changes Ariadna Matos" at bounding box center [75, 143] width 110 height 19
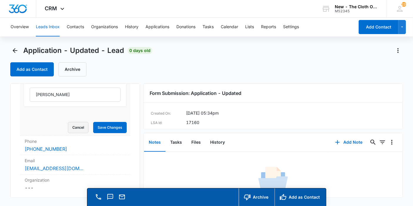
click at [73, 128] on button "Cancel" at bounding box center [78, 127] width 21 height 11
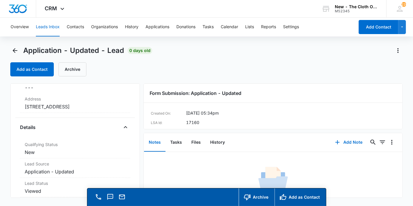
scroll to position [116, 0]
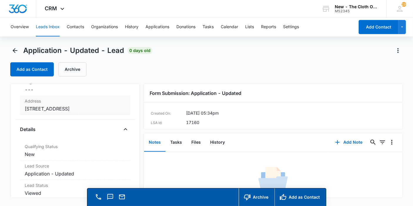
click at [71, 112] on dd "Cancel Save Changes 301 SW 76th Ct Miami FL 33144 Estados Unidos" at bounding box center [75, 108] width 101 height 7
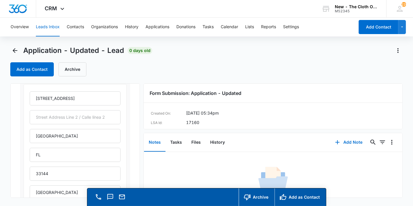
scroll to position [142, 0]
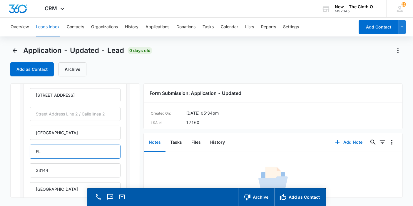
click at [68, 154] on input "FL" at bounding box center [75, 152] width 91 height 14
type input "Florida"
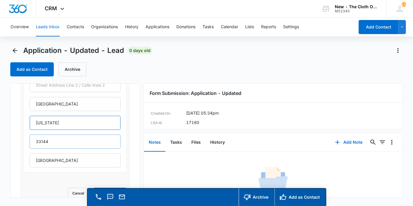
scroll to position [171, 0]
drag, startPoint x: 70, startPoint y: 164, endPoint x: 1, endPoint y: 160, distance: 69.4
click at [1, 160] on main "Application - Updated - Lead 0 days old Add as Contact Archive Application - Up…" at bounding box center [206, 134] width 413 height 177
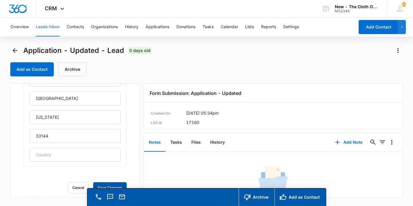
click at [93, 182] on button "Save Changes" at bounding box center [109, 187] width 33 height 11
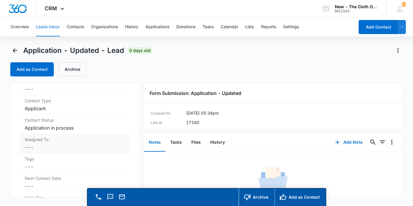
scroll to position [381, 0]
click at [59, 140] on label "Assigned To" at bounding box center [75, 139] width 101 height 6
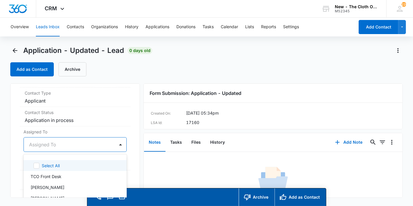
scroll to position [16, 0]
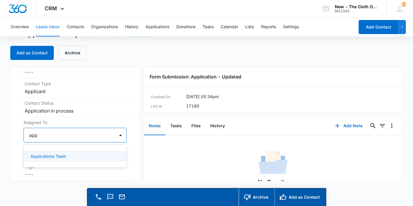
type input "appl"
click at [49, 151] on div "Applications Team" at bounding box center [75, 156] width 103 height 11
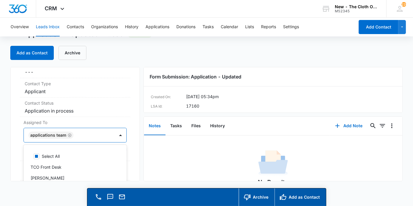
click at [132, 146] on div "Application - Updated Contact Info Name Cancel Save Changes Ariadna Matos Phone…" at bounding box center [75, 124] width 130 height 114
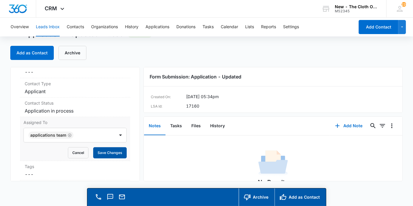
click at [120, 153] on button "Save Changes" at bounding box center [109, 152] width 33 height 11
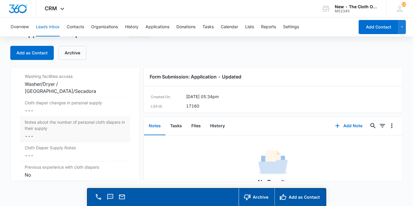
scroll to position [961, 0]
click at [47, 107] on dd "Cancel Save Changes ---" at bounding box center [75, 110] width 101 height 7
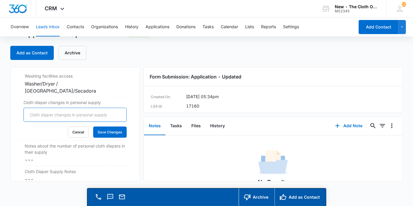
click at [36, 108] on input "Cloth diaper changes in personal supply" at bounding box center [75, 115] width 103 height 14
type input "0"
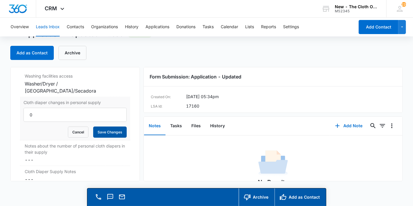
click at [106, 127] on button "Save Changes" at bounding box center [109, 132] width 33 height 11
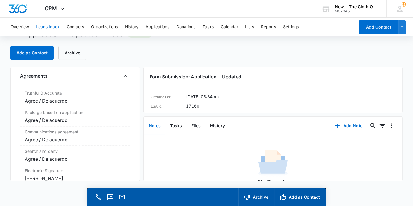
scroll to position [1216, 0]
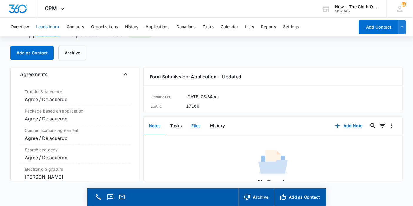
click at [199, 127] on button "Files" at bounding box center [196, 126] width 19 height 18
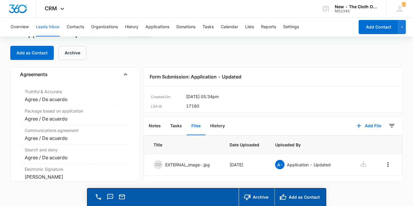
scroll to position [12, 0]
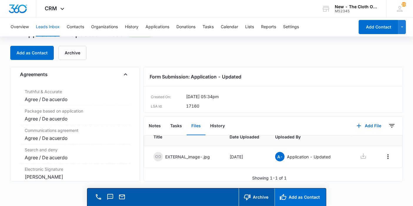
click at [288, 204] on button "Add as Contact" at bounding box center [299, 197] width 51 height 18
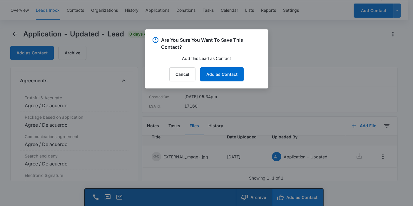
scroll to position [1222, 0]
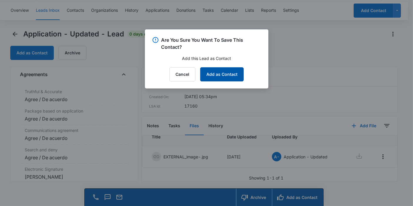
click at [237, 79] on button "Add as Contact" at bounding box center [221, 74] width 43 height 14
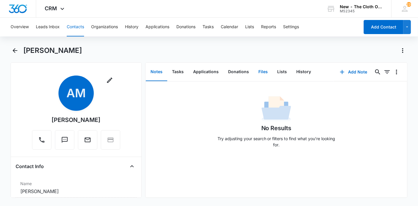
click at [263, 71] on button "Files" at bounding box center [263, 72] width 19 height 18
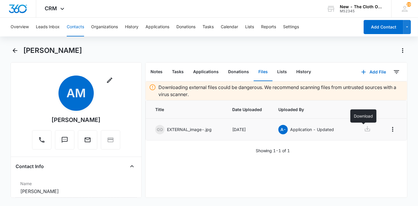
click at [365, 128] on icon at bounding box center [367, 128] width 5 height 5
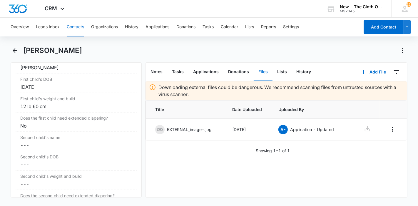
scroll to position [728, 0]
drag, startPoint x: 80, startPoint y: 50, endPoint x: 24, endPoint y: 50, distance: 57.0
click at [24, 50] on div "Ariadna Matos" at bounding box center [215, 50] width 384 height 9
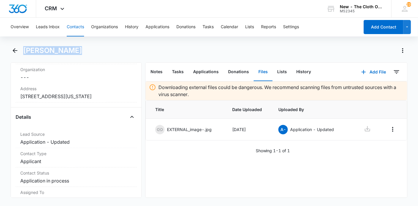
scroll to position [172, 0]
click at [156, 75] on button "Notes" at bounding box center [156, 72] width 21 height 18
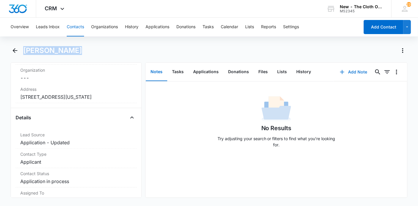
click at [348, 71] on button "Add Note" at bounding box center [353, 72] width 39 height 14
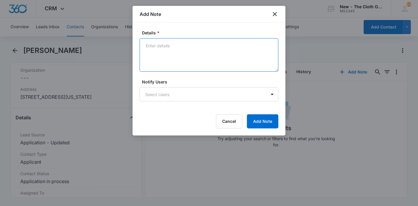
click at [197, 63] on textarea "Details *" at bounding box center [209, 54] width 139 height 33
paste textarea "https://www.facebook.com/ariadnamatos1498"
type textarea "https://www.facebook.com/ariadnamatos1498"
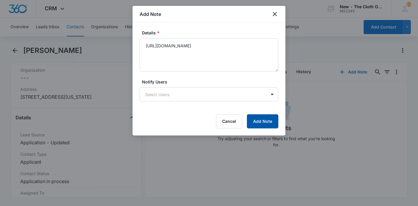
click at [259, 121] on button "Add Note" at bounding box center [262, 121] width 31 height 14
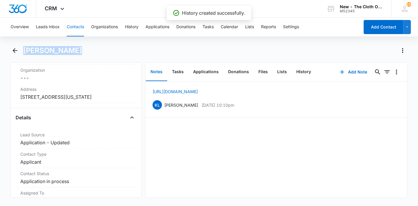
drag, startPoint x: 75, startPoint y: 50, endPoint x: 24, endPoint y: 49, distance: 51.7
click at [24, 49] on div "Ariadna Matos" at bounding box center [215, 50] width 384 height 9
click at [204, 72] on button "Applications" at bounding box center [205, 72] width 35 height 18
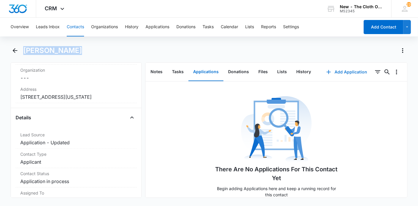
click at [338, 74] on button "Add Application" at bounding box center [346, 72] width 53 height 14
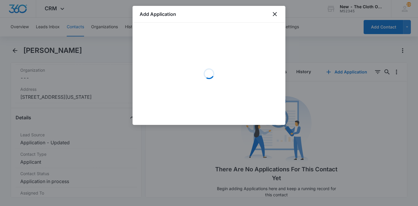
click at [207, 60] on div "Loading" at bounding box center [209, 74] width 139 height 88
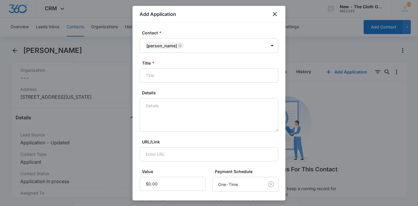
click at [207, 60] on label "Title *" at bounding box center [211, 63] width 139 height 6
click at [207, 68] on input "Title *" at bounding box center [209, 75] width 139 height 14
paste input "Ariadna Matos"
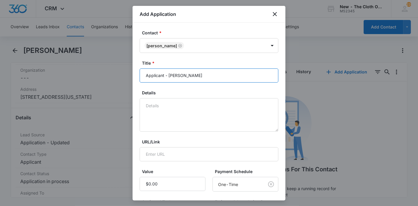
type input "Applicant - Ariadna Matos"
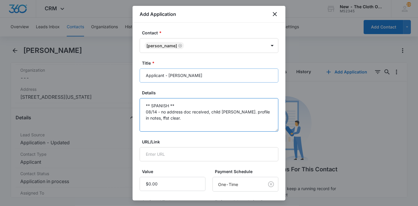
scroll to position [84, 0]
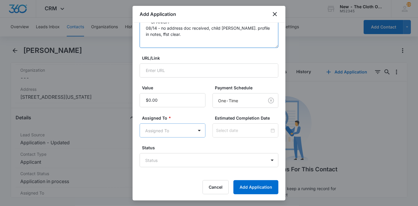
type textarea "** SPANISH ** 08/14 - no address doc received, child doc ok. profile in notes, …"
click at [180, 132] on body "CRM Apps Reputation Forms CRM Email Ads Intelligence Brand Settings New - The C…" at bounding box center [209, 103] width 418 height 206
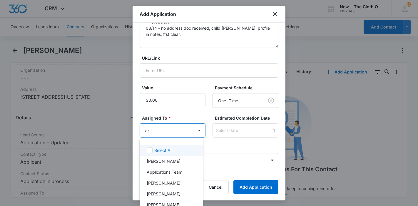
type input "app"
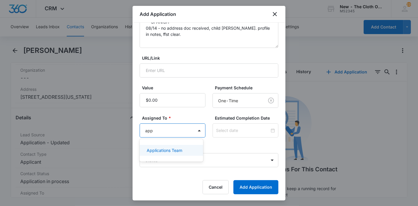
click at [177, 156] on div "Applications Team" at bounding box center [171, 150] width 63 height 13
click at [177, 152] on p "Applications Team" at bounding box center [165, 150] width 36 height 6
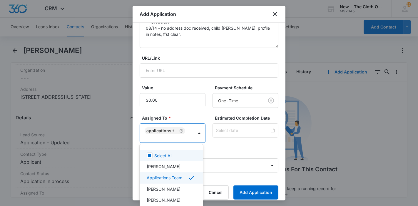
click at [231, 135] on div at bounding box center [209, 103] width 418 height 206
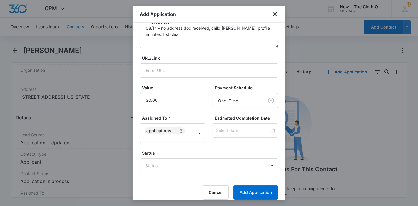
click at [231, 135] on div at bounding box center [245, 130] width 66 height 14
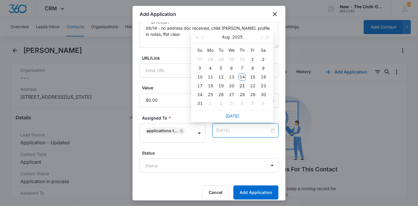
click at [244, 88] on div "21" at bounding box center [242, 85] width 7 height 7
type input "Aug 22, 2025"
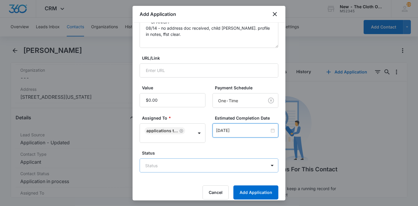
click at [194, 161] on body "CRM Apps Reputation Forms CRM Email Ads Intelligence Brand Settings New - The C…" at bounding box center [209, 103] width 418 height 206
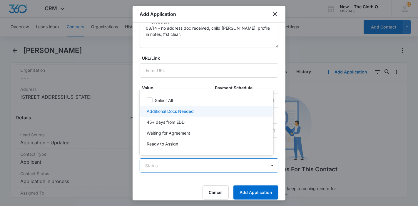
click at [188, 111] on p "Additional Docs Needed" at bounding box center [170, 111] width 47 height 6
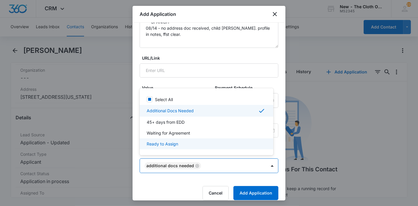
click at [244, 187] on div at bounding box center [209, 103] width 418 height 206
click at [244, 187] on button "Add Application" at bounding box center [255, 193] width 45 height 14
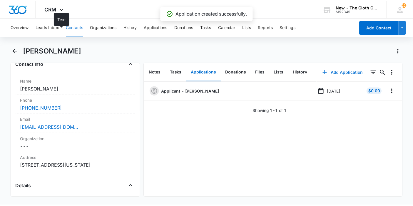
scroll to position [104, 0]
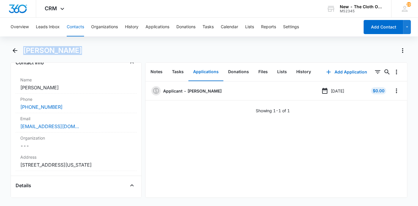
drag, startPoint x: 75, startPoint y: 52, endPoint x: 25, endPoint y: 48, distance: 50.9
click at [25, 48] on div "Ariadna Matos" at bounding box center [215, 50] width 384 height 9
click at [39, 25] on button "Leads Inbox" at bounding box center [48, 27] width 24 height 19
